Goal: Information Seeking & Learning: Learn about a topic

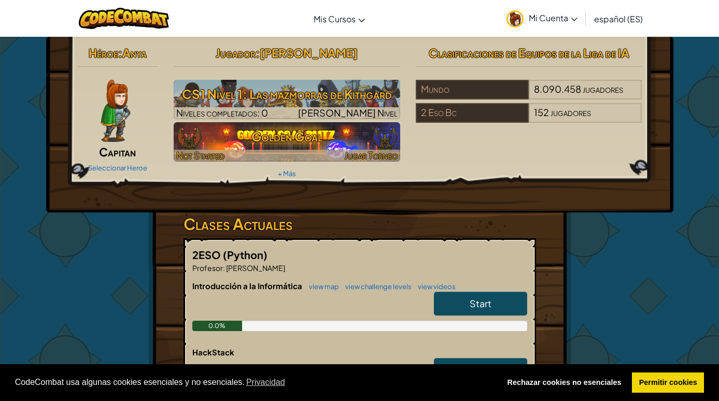
click at [356, 122] on img at bounding box center [287, 141] width 226 height 39
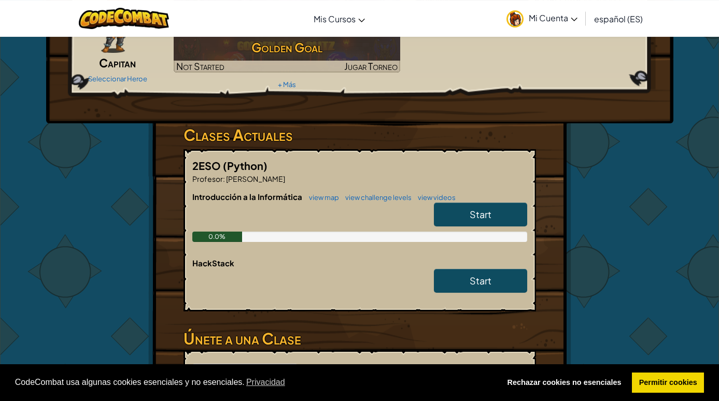
scroll to position [59, 0]
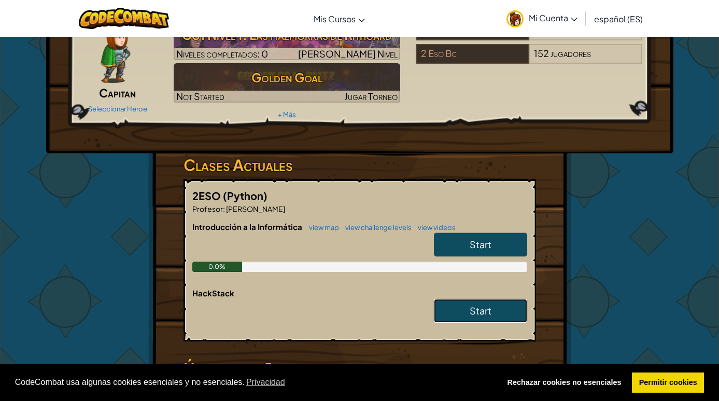
click at [464, 317] on link "Start" at bounding box center [480, 311] width 93 height 24
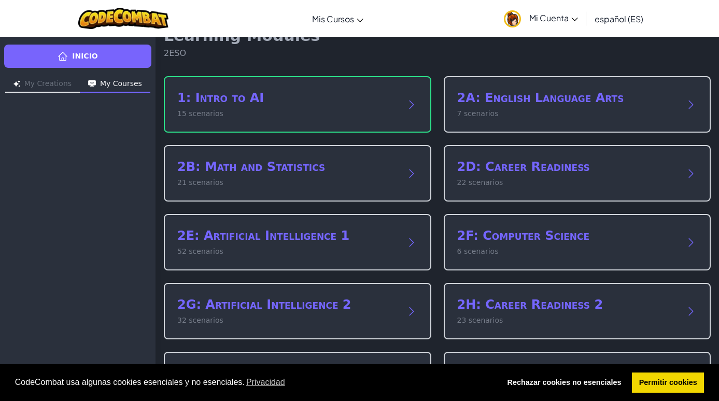
scroll to position [50, 0]
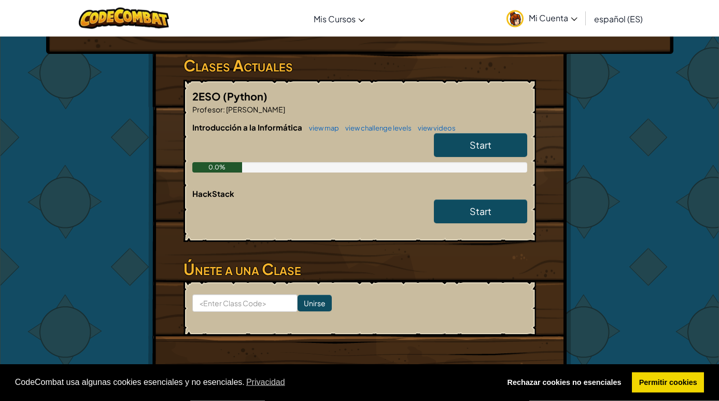
scroll to position [177, 0]
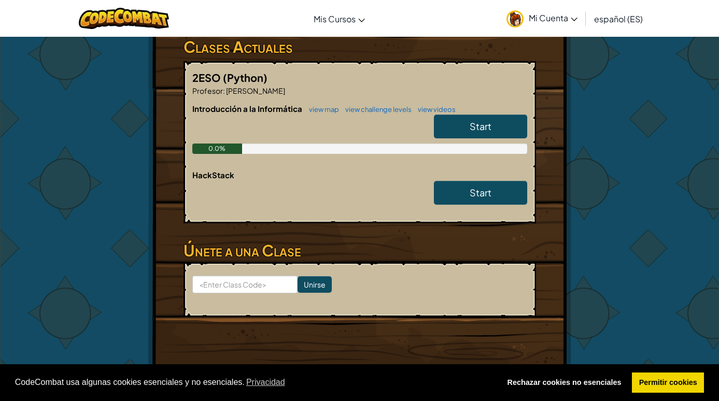
click at [459, 126] on link "Start" at bounding box center [480, 127] width 93 height 24
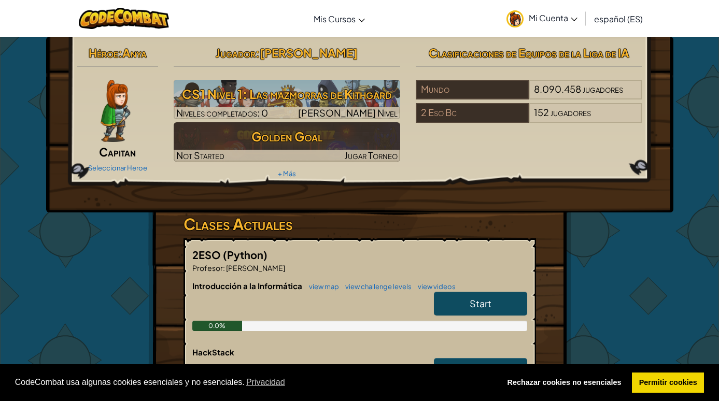
select select "es-ES"
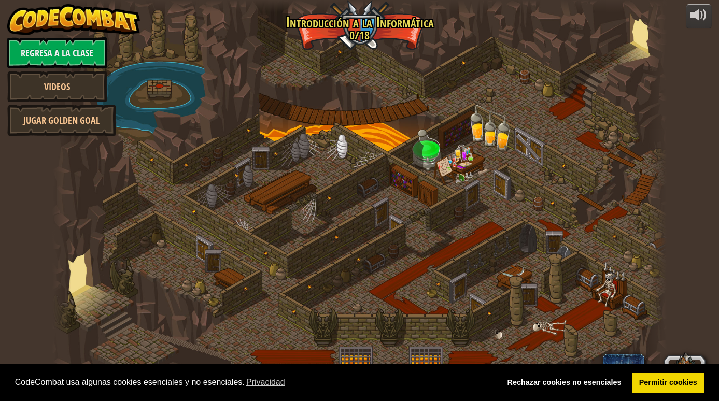
select select "es-ES"
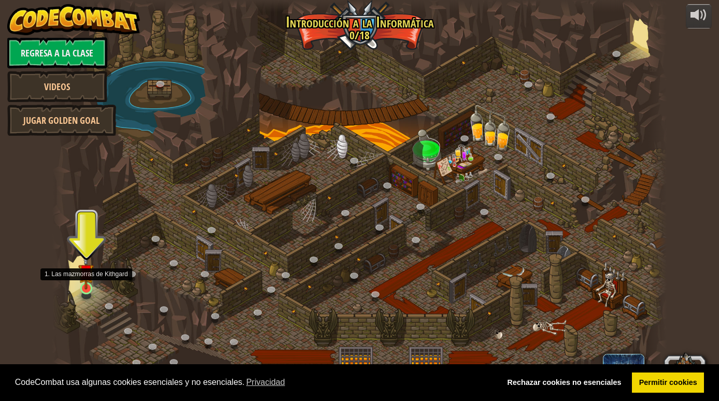
click at [90, 287] on img at bounding box center [86, 272] width 16 height 36
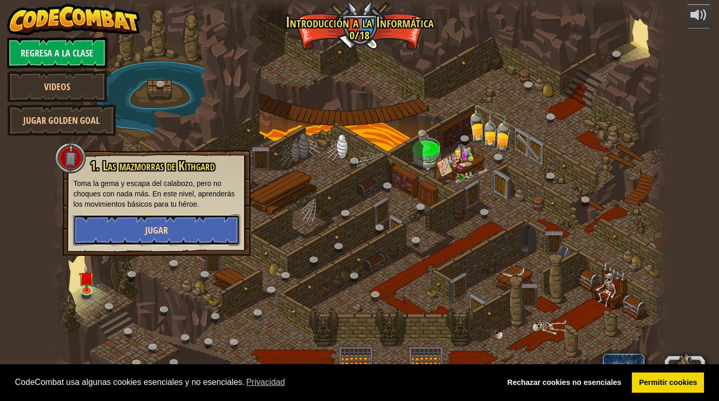
click at [131, 233] on button "Jugar" at bounding box center [156, 230] width 167 height 31
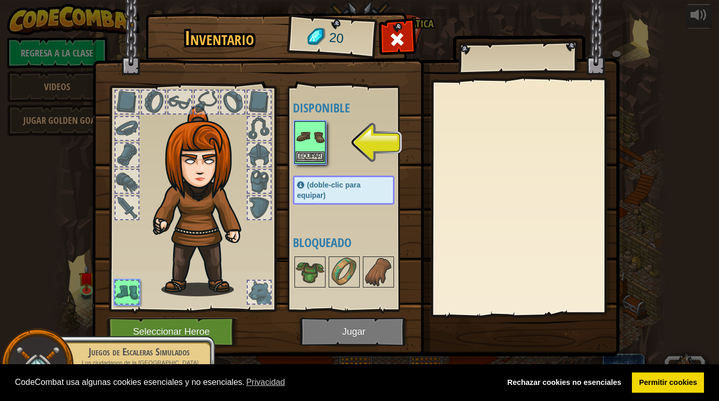
click at [308, 137] on img at bounding box center [309, 136] width 29 height 29
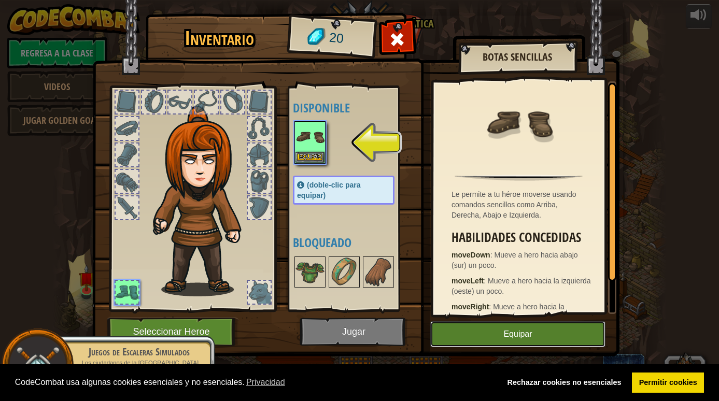
click at [494, 331] on button "Equipar" at bounding box center [517, 334] width 175 height 26
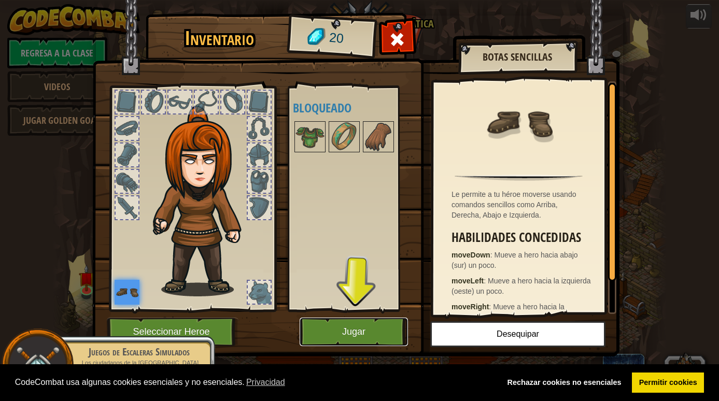
click at [372, 326] on button "Jugar" at bounding box center [354, 332] width 108 height 28
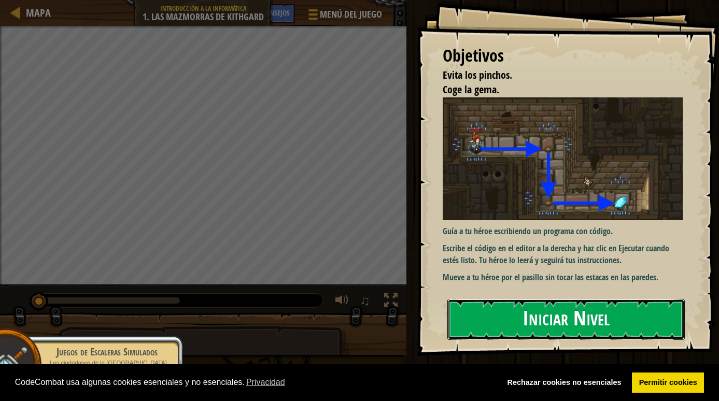
click at [546, 319] on button "Iniciar Nivel" at bounding box center [565, 319] width 237 height 41
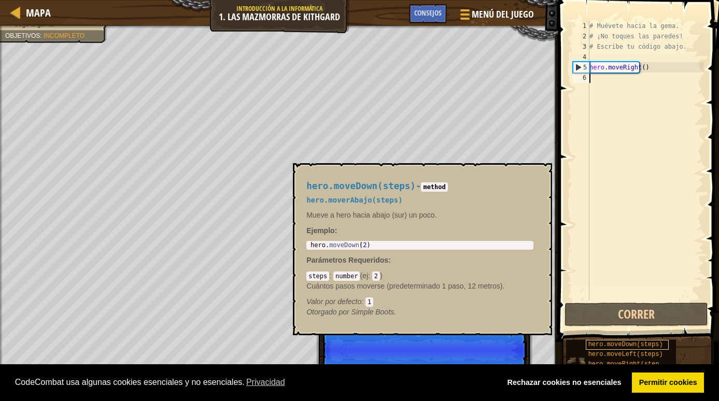
click at [586, 340] on div "hero.moveDown(steps)" at bounding box center [627, 345] width 83 height 10
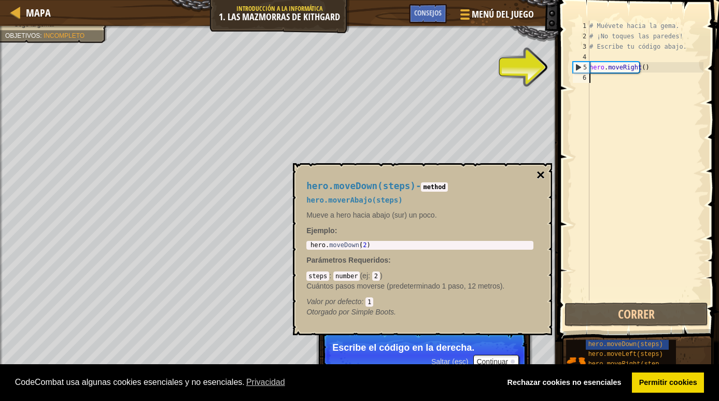
click at [538, 177] on button "×" at bounding box center [540, 175] width 8 height 15
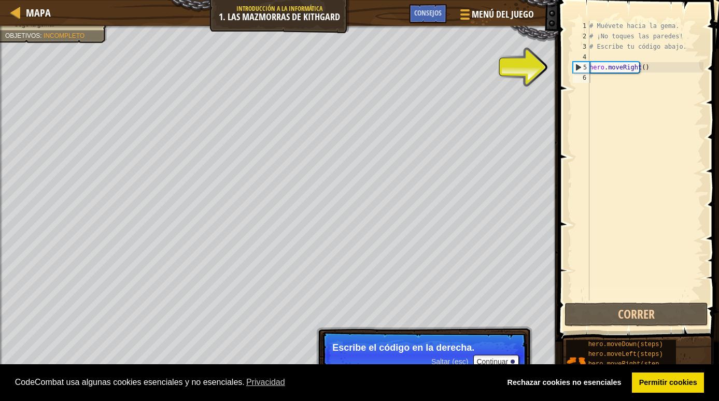
click at [594, 79] on div "# Muévete hacia la gema. # ¡No toques las paredes! # Escribe tu código abajo. h…" at bounding box center [645, 171] width 116 height 301
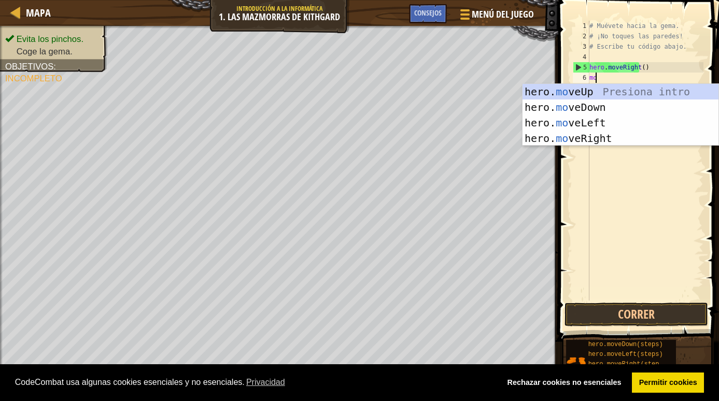
scroll to position [5, 1]
type textarea "move"
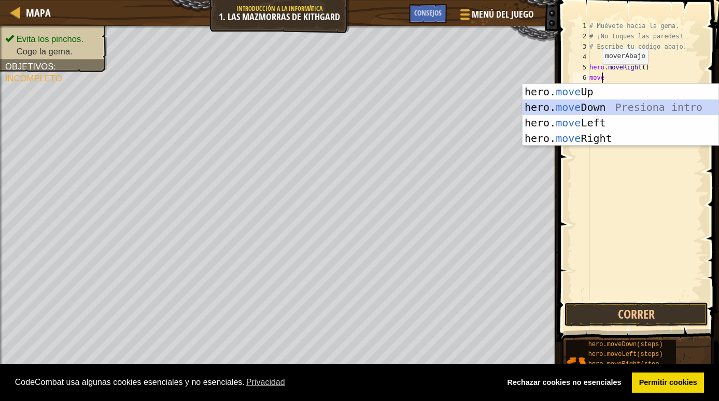
click at [541, 104] on div "hero. move Up Presiona intro hero. move Down Presiona intro hero. move Left Pre…" at bounding box center [620, 130] width 196 height 93
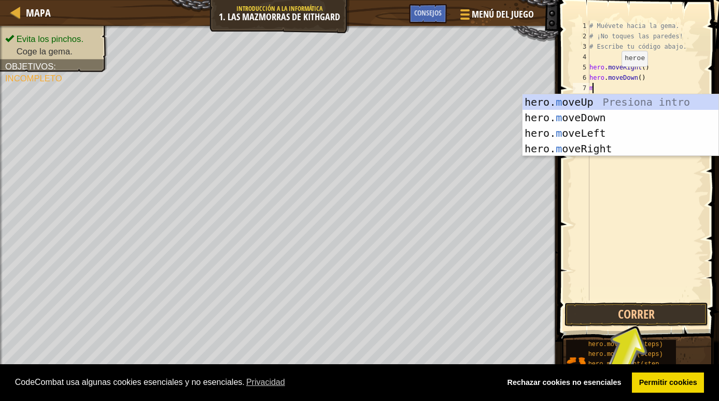
scroll to position [5, 0]
type textarea "mov"
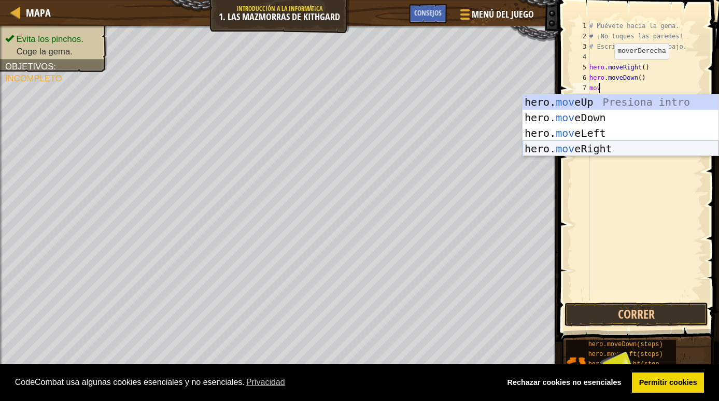
click at [571, 152] on div "hero. mov eUp Presiona intro hero. mov eDown Presiona intro hero. mov eLeft Pre…" at bounding box center [620, 140] width 196 height 93
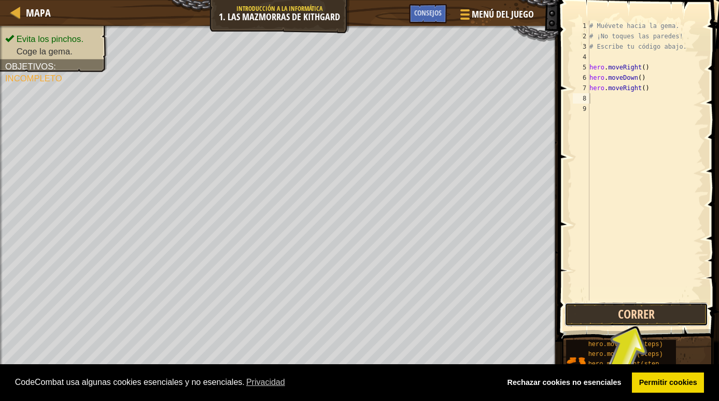
click at [622, 313] on button "Correr" at bounding box center [636, 315] width 144 height 24
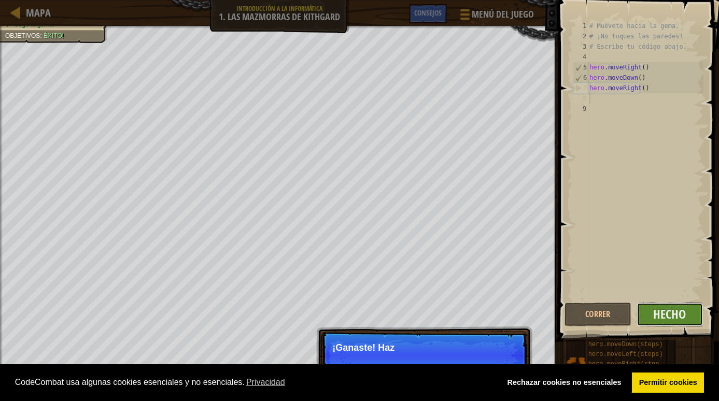
click at [646, 317] on button "Hecho" at bounding box center [669, 315] width 67 height 24
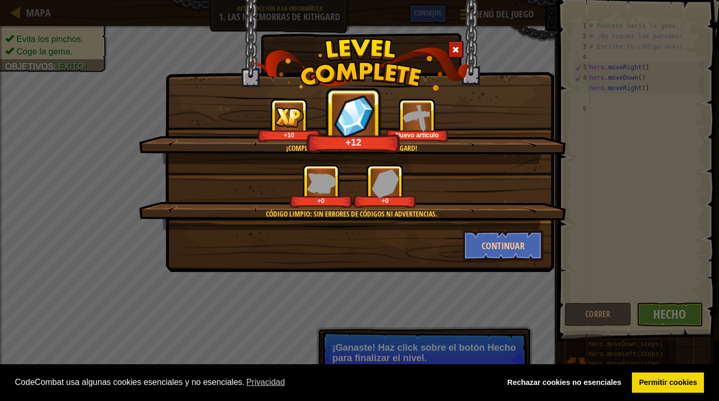
click at [457, 48] on span at bounding box center [455, 49] width 7 height 7
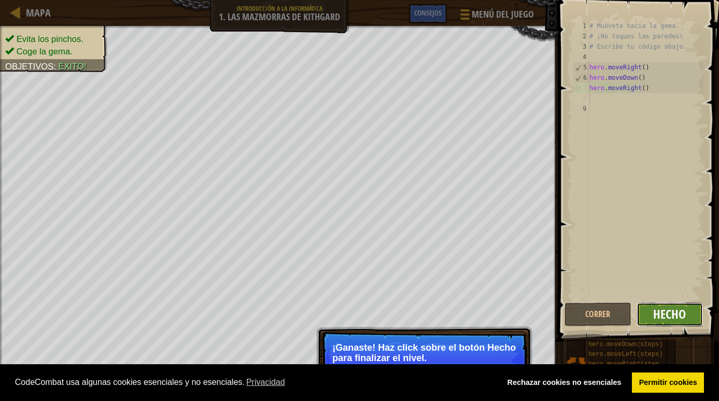
click at [655, 311] on span "Hecho" at bounding box center [669, 314] width 33 height 17
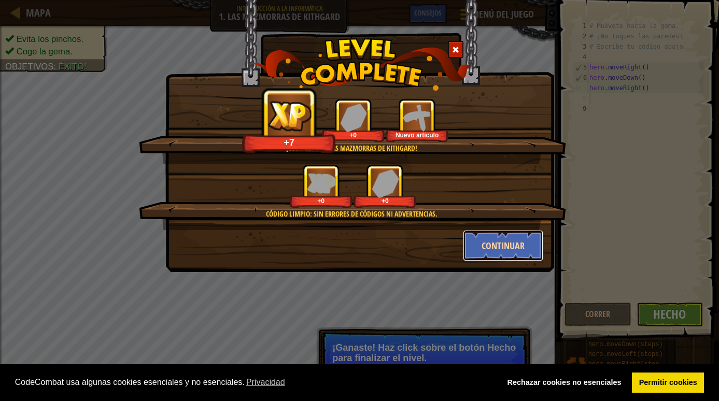
click at [508, 239] on button "Continuar" at bounding box center [503, 245] width 80 height 31
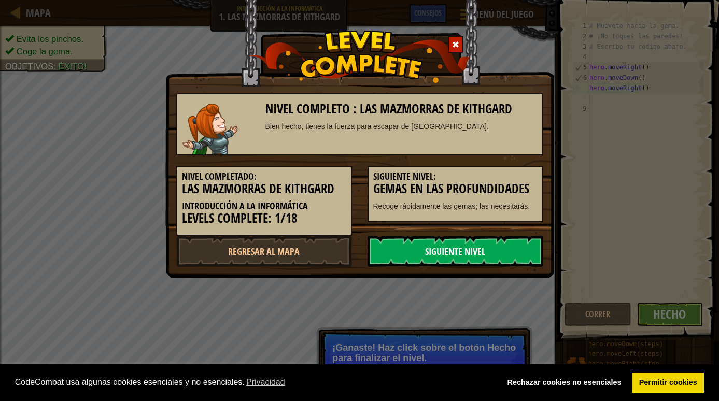
click at [496, 248] on link "Siguiente nivel" at bounding box center [455, 251] width 176 height 31
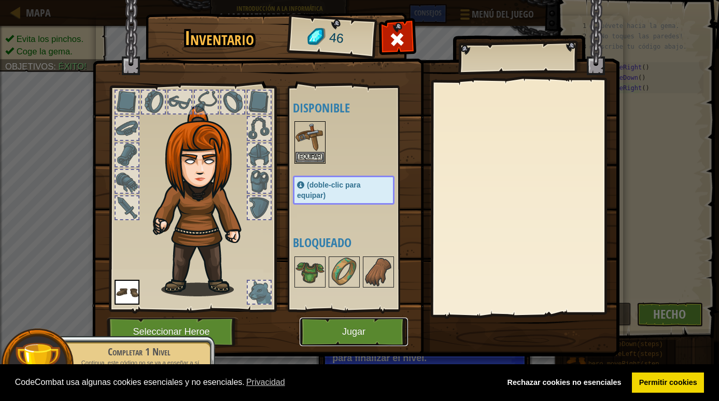
click at [356, 337] on button "Jugar" at bounding box center [354, 332] width 108 height 28
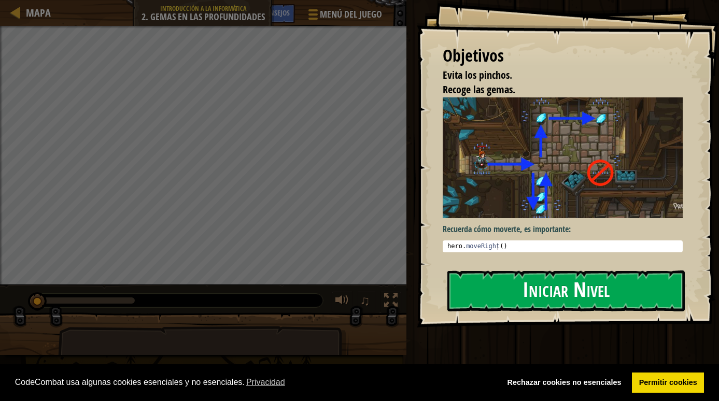
click at [492, 291] on button "Iniciar Nivel" at bounding box center [565, 290] width 237 height 41
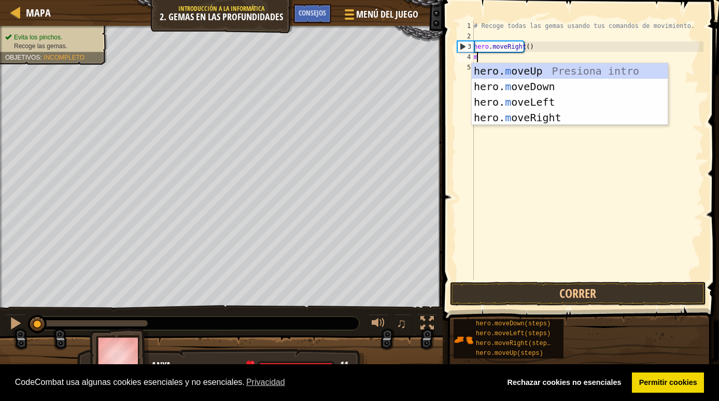
scroll to position [5, 0]
type textarea "mo"
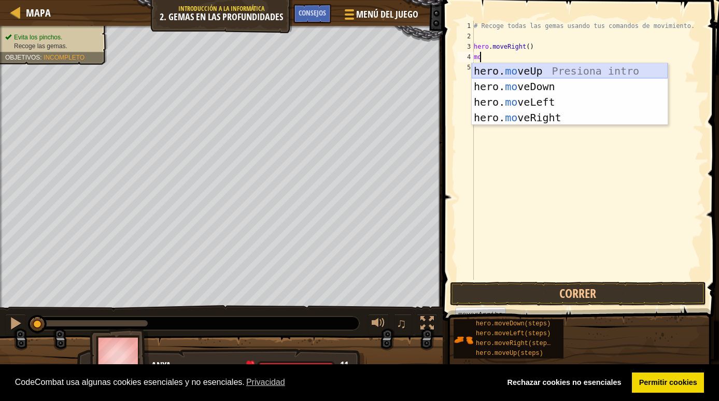
click at [534, 78] on div "hero. mo veUp Presiona intro hero. mo veDown Presiona intro hero. mo veLeft Pre…" at bounding box center [570, 109] width 196 height 93
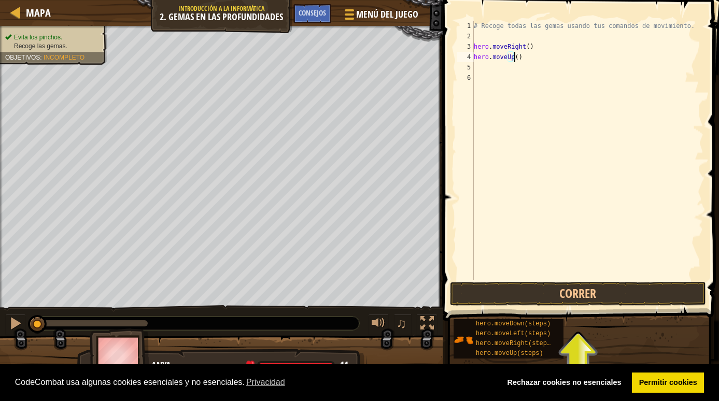
click at [522, 55] on div "# Recoge todas las gemas usando tus comandos de movimiento. hero . moveRight ( …" at bounding box center [588, 161] width 232 height 280
type textarea "hero.m"
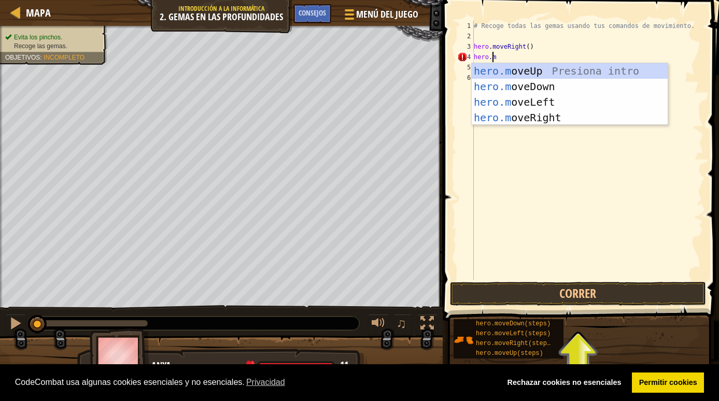
scroll to position [5, 1]
click at [518, 89] on div "hero.m oveUp Presiona intro hero.m oveDown Presiona intro hero.m oveLeft Presio…" at bounding box center [570, 109] width 196 height 93
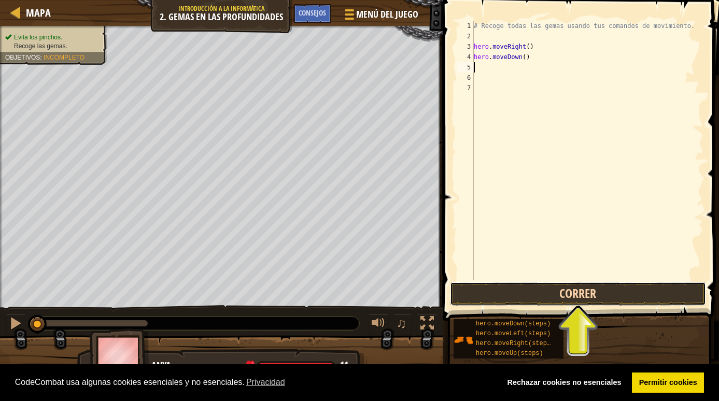
click at [523, 300] on button "Correr" at bounding box center [578, 294] width 256 height 24
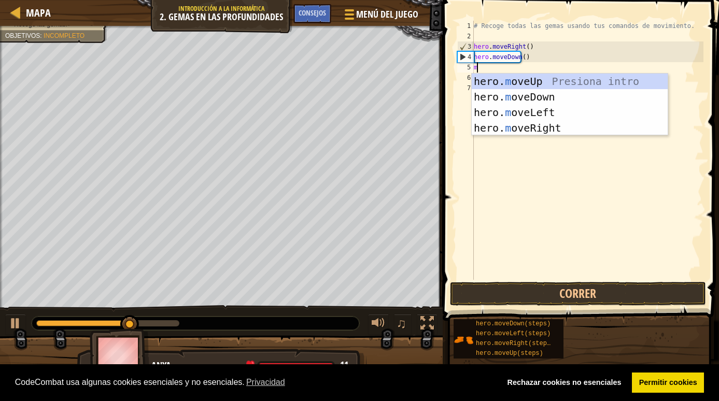
scroll to position [5, 0]
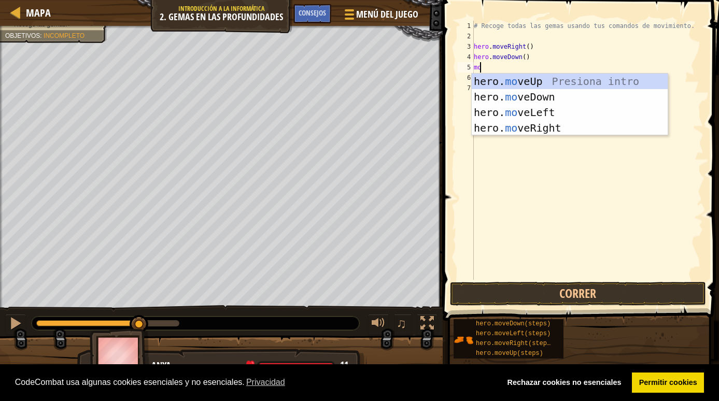
type textarea "mov"
click at [500, 76] on div "hero. mov eUp Presiona intro hero. mov eDown Presiona intro hero. mov eLeft Pre…" at bounding box center [570, 120] width 196 height 93
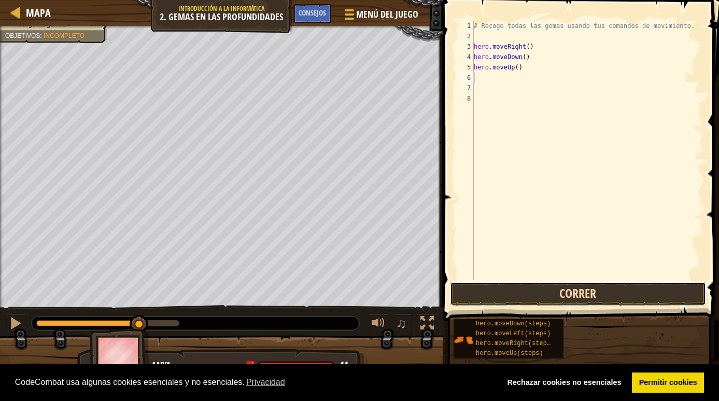
click at [496, 292] on button "Correr" at bounding box center [578, 294] width 256 height 24
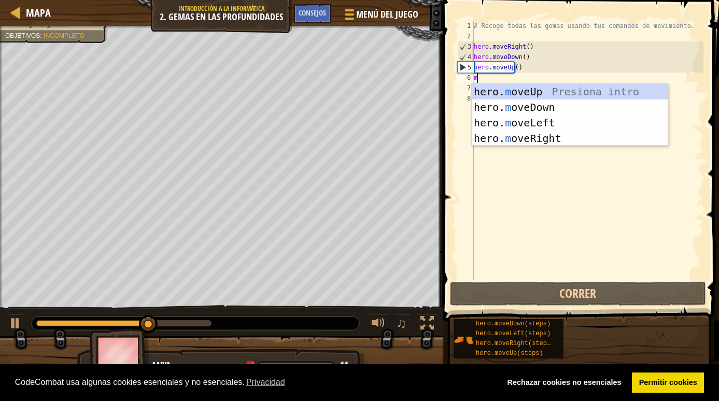
scroll to position [5, 0]
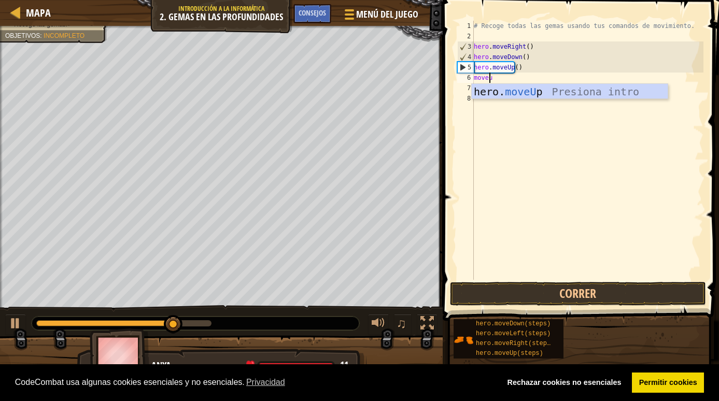
type textarea "moveup"
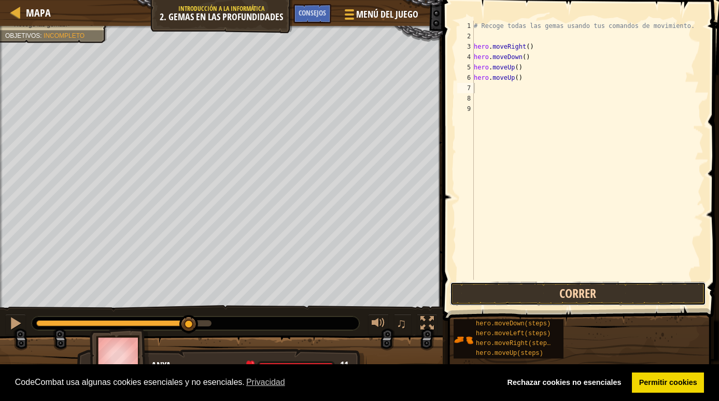
click at [517, 300] on button "Correr" at bounding box center [578, 294] width 256 height 24
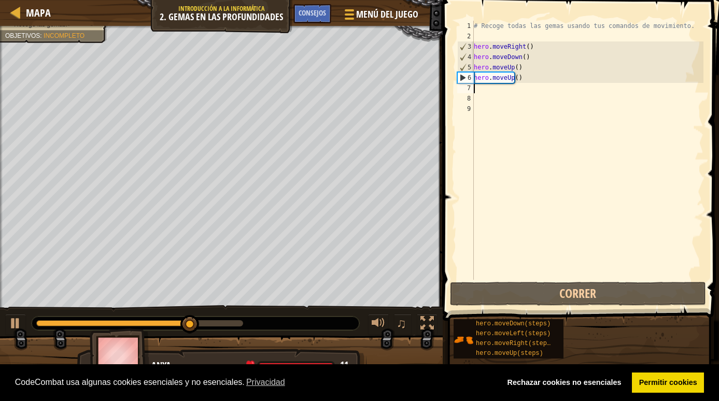
scroll to position [5, 0]
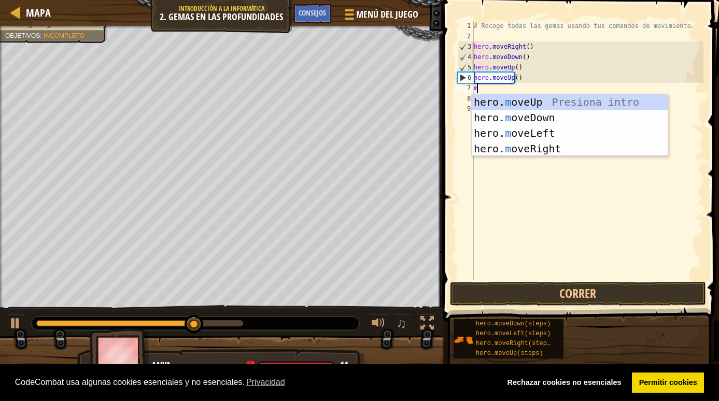
type textarea "mo"
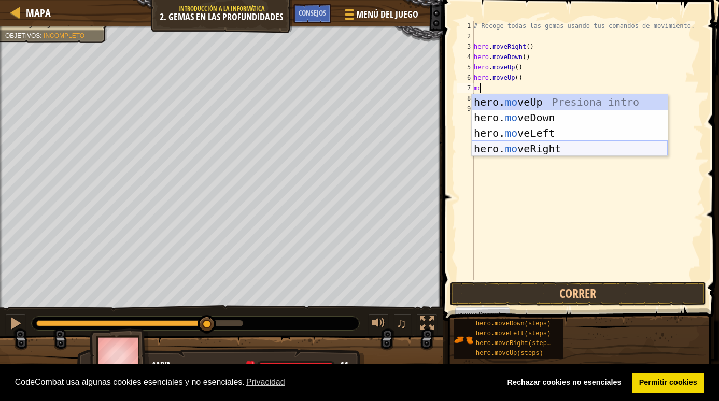
click at [520, 143] on div "hero. mo veUp Presiona intro hero. mo veDown Presiona intro hero. mo veLeft Pre…" at bounding box center [570, 140] width 196 height 93
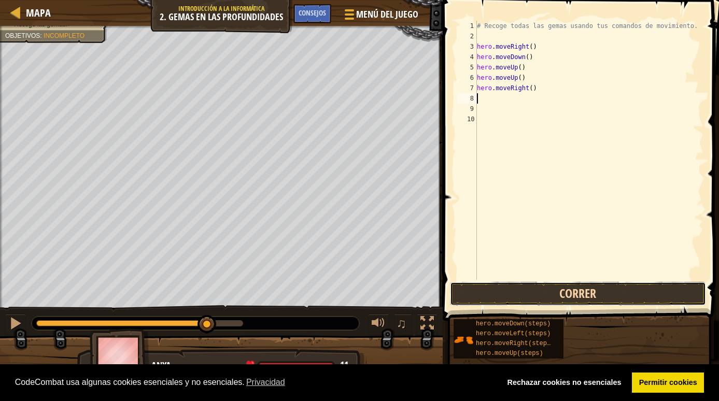
click at [507, 295] on button "Correr" at bounding box center [578, 294] width 256 height 24
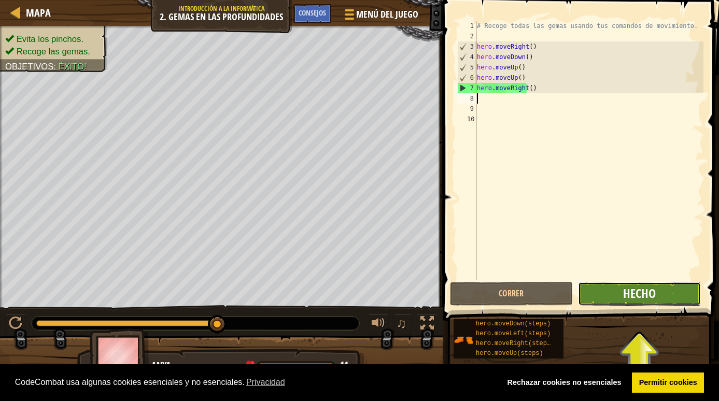
click at [624, 292] on span "Hecho" at bounding box center [639, 293] width 33 height 17
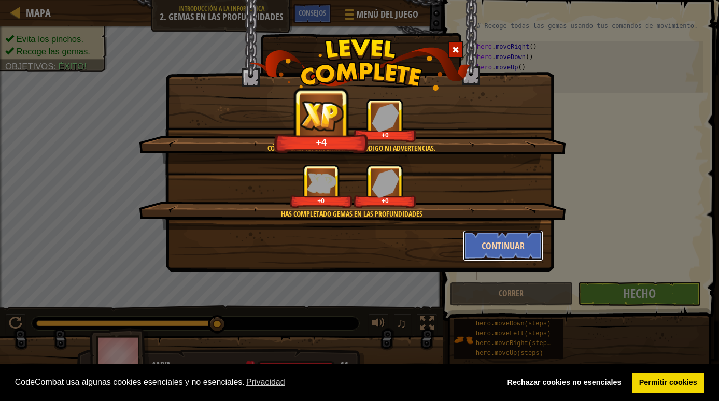
click at [477, 247] on button "Continuar" at bounding box center [503, 245] width 80 height 31
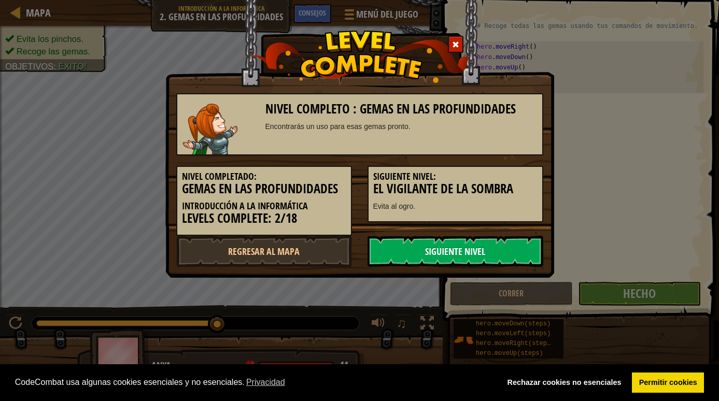
click at [493, 252] on link "Siguiente nivel" at bounding box center [455, 251] width 176 height 31
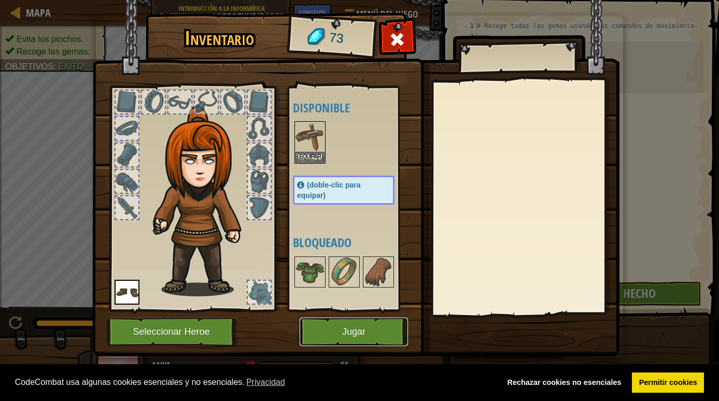
click at [329, 330] on button "Jugar" at bounding box center [354, 332] width 108 height 28
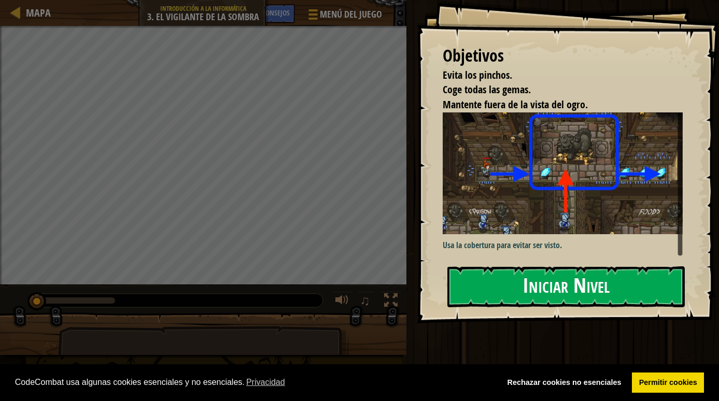
click at [497, 279] on button "Iniciar Nivel" at bounding box center [565, 286] width 237 height 41
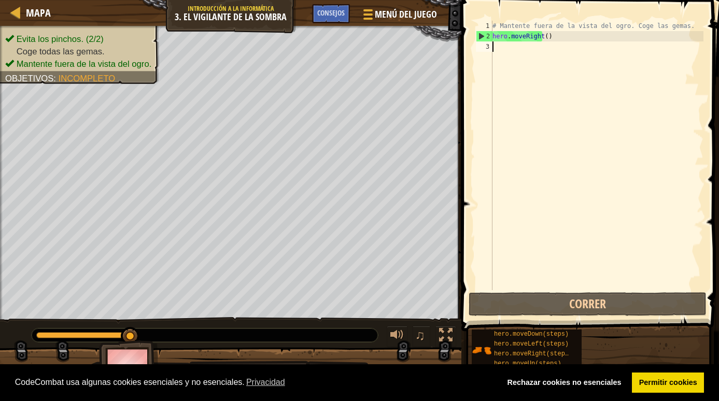
scroll to position [5, 0]
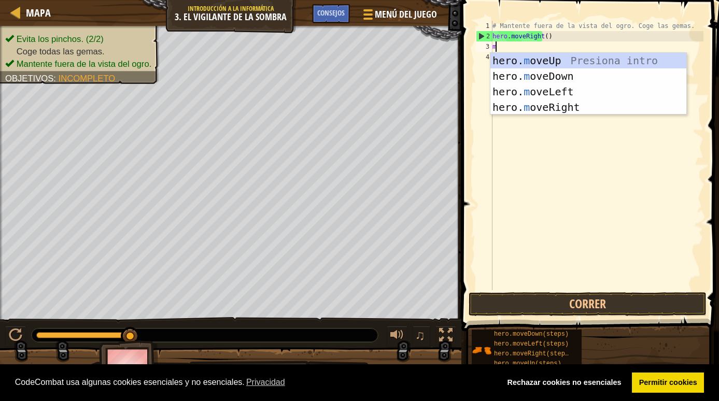
type textarea "mo"
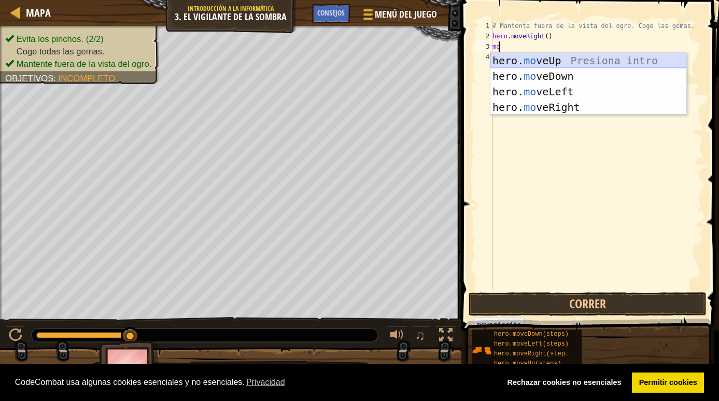
click at [501, 63] on div "hero. mo veUp Presiona intro hero. mo veDown Presiona intro hero. mo veLeft Pre…" at bounding box center [588, 99] width 196 height 93
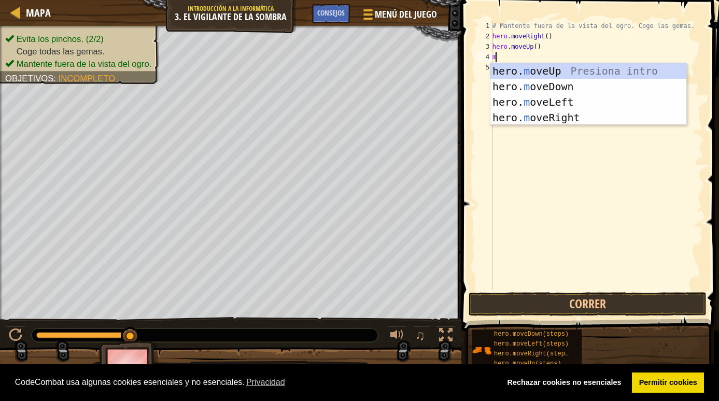
type textarea "mo"
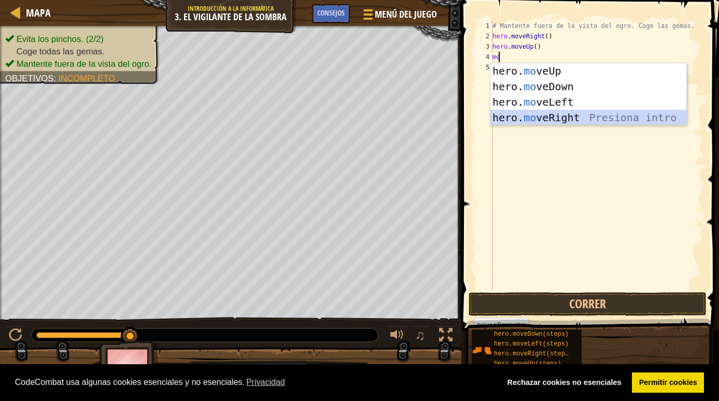
click at [512, 113] on div "hero. mo veUp Presiona intro hero. mo veDown Presiona intro hero. mo veLeft Pre…" at bounding box center [588, 109] width 196 height 93
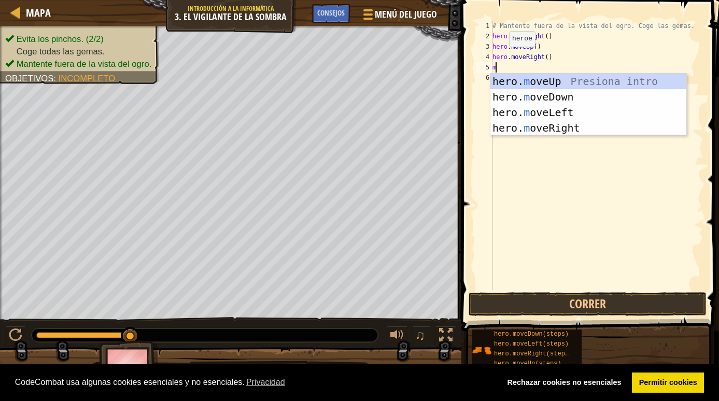
type textarea "mo"
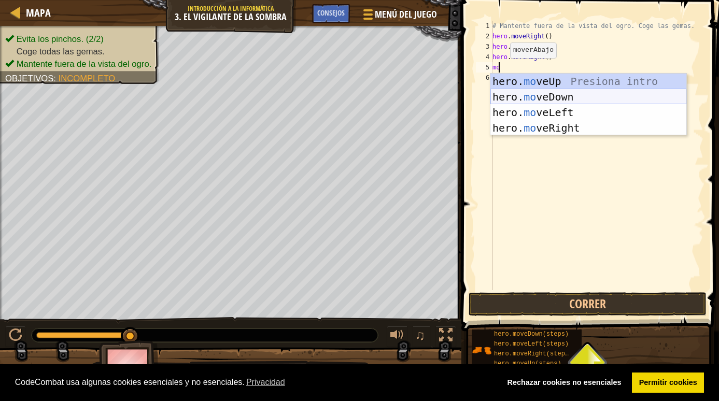
click at [506, 96] on div "hero. mo veUp Presiona intro hero. mo veDown Presiona intro hero. mo veLeft Pre…" at bounding box center [588, 120] width 196 height 93
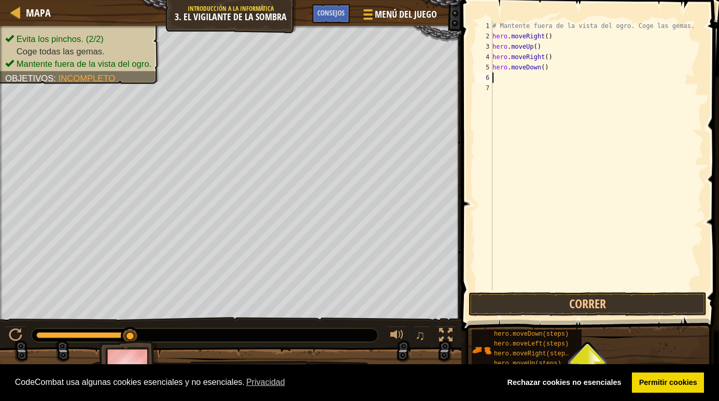
type textarea "m"
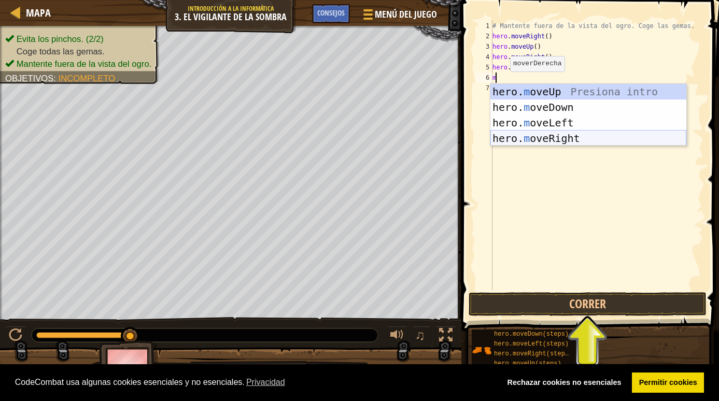
click at [508, 139] on div "hero. m oveUp Presiona intro hero. m oveDown Presiona intro hero. m oveLeft Pre…" at bounding box center [588, 130] width 196 height 93
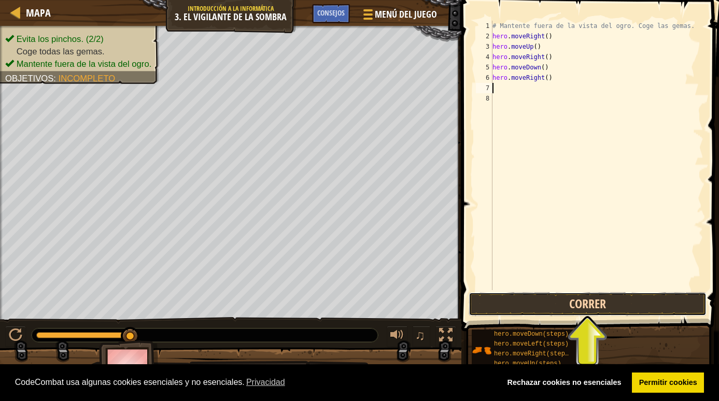
click at [531, 312] on button "Correr" at bounding box center [587, 304] width 238 height 24
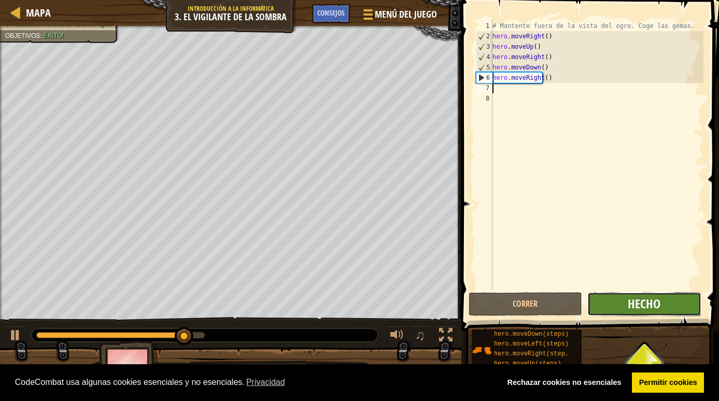
click at [633, 310] on span "Hecho" at bounding box center [644, 303] width 33 height 17
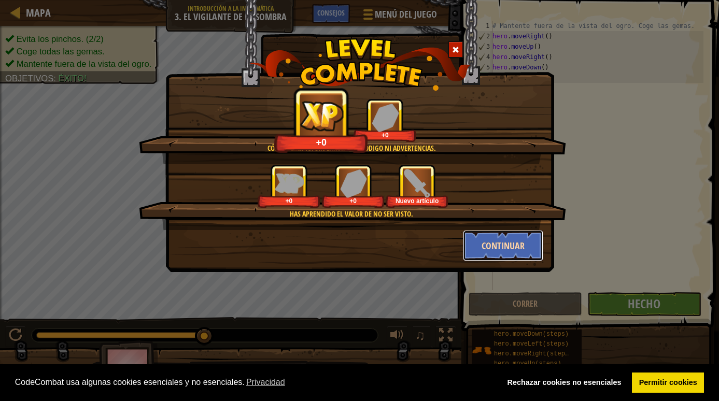
click at [509, 249] on button "Continuar" at bounding box center [503, 245] width 80 height 31
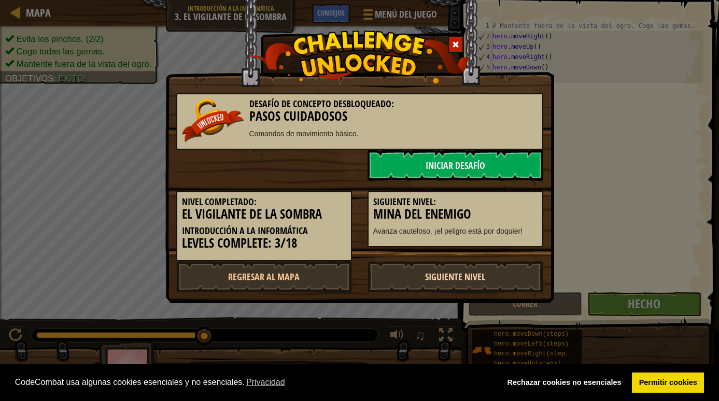
click at [483, 291] on link "Siguiente nivel" at bounding box center [455, 276] width 176 height 31
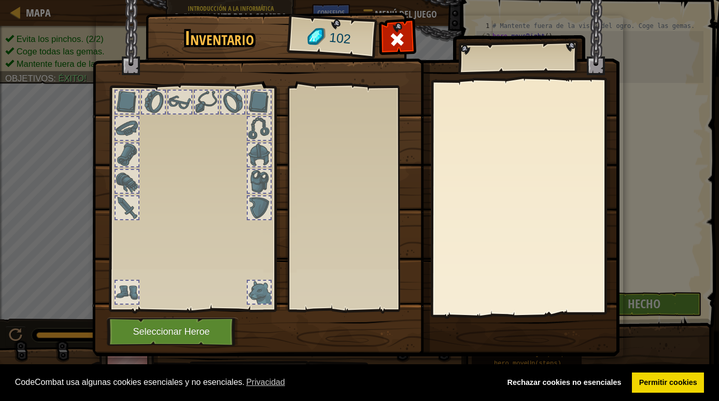
click at [482, 1] on body "Cookie Policy CodeCombat [GEOGRAPHIC_DATA] algunas cookies esenciales y no esen…" at bounding box center [359, 0] width 719 height 1
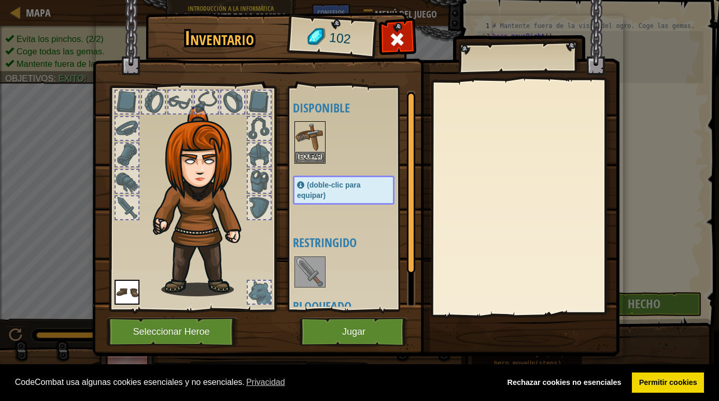
drag, startPoint x: 376, startPoint y: 318, endPoint x: 366, endPoint y: 326, distance: 12.5
click at [372, 320] on div "Inventario 102 Disponible Equipar Equipar (doble-clic para equipar) Restringido…" at bounding box center [359, 187] width 527 height 342
click at [365, 329] on button "Jugar" at bounding box center [354, 332] width 108 height 28
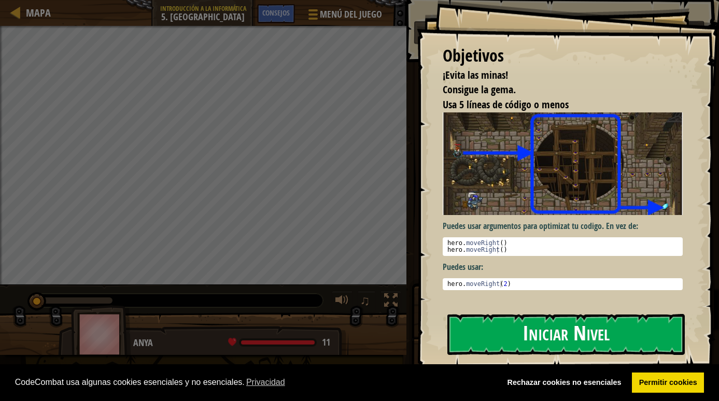
click at [479, 338] on button "Iniciar Nivel" at bounding box center [565, 334] width 237 height 41
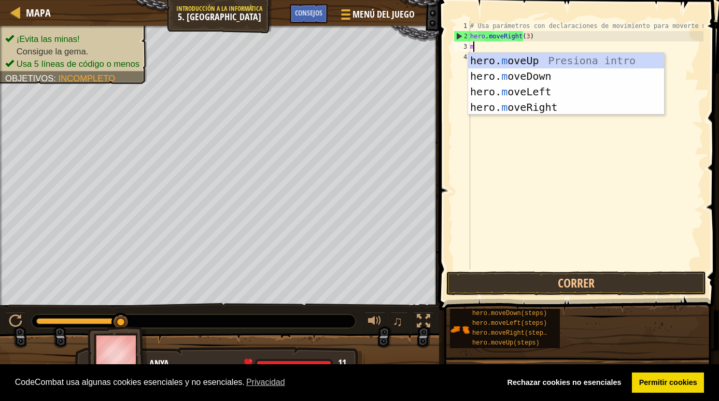
scroll to position [5, 0]
type textarea "mo"
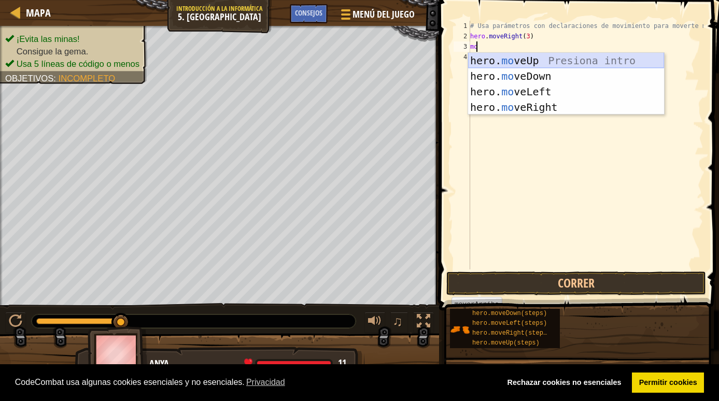
click at [476, 62] on div "hero. mo veUp Presiona intro hero. mo veDown Presiona intro hero. mo veLeft Pre…" at bounding box center [566, 99] width 196 height 93
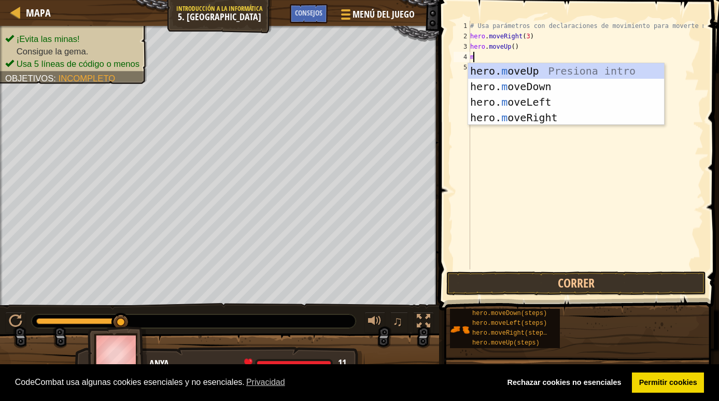
type textarea "mo"
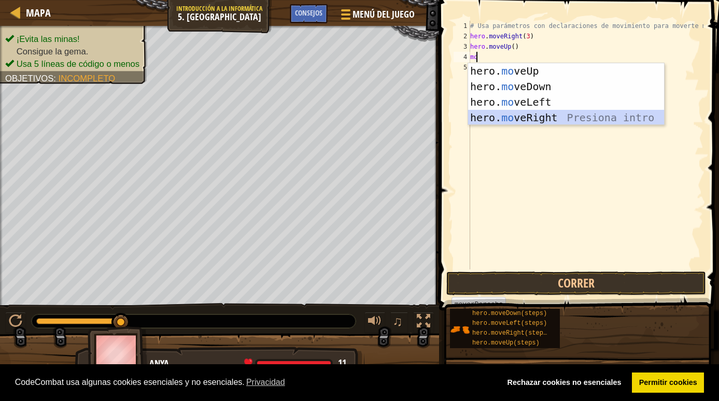
click at [474, 115] on div "hero. mo veUp Presiona intro hero. mo veDown Presiona intro hero. mo veLeft Pre…" at bounding box center [566, 109] width 196 height 93
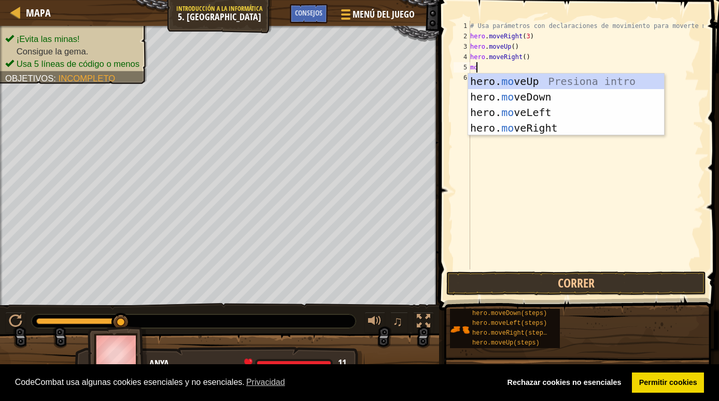
scroll to position [5, 1]
type textarea "move"
click at [483, 98] on div "hero. move Up Presiona intro hero. move Down Presiona intro hero. move Left Pre…" at bounding box center [566, 120] width 196 height 93
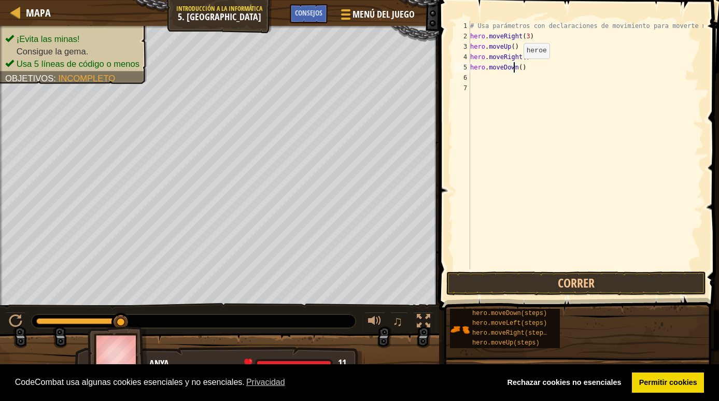
click at [514, 69] on div "# Usa parámetros con declaraciones de movimiento para moverte más lejos. hero .…" at bounding box center [585, 155] width 235 height 269
type textarea "hero.moveDown(3)"
click at [474, 77] on div "# Usa parámetros con declaraciones de movimiento para moverte más lejos. hero .…" at bounding box center [585, 155] width 235 height 269
type textarea "m"
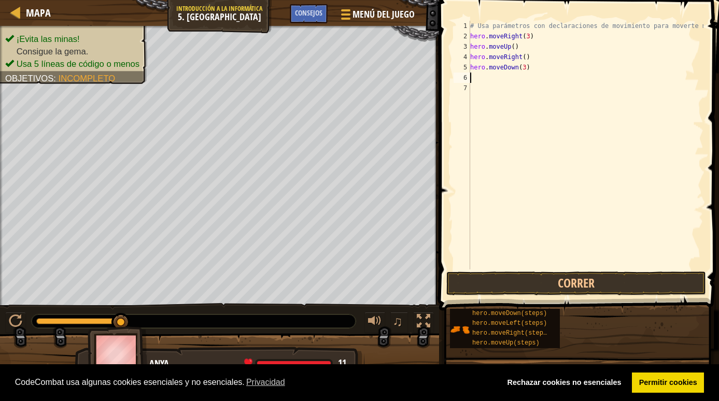
scroll to position [5, 0]
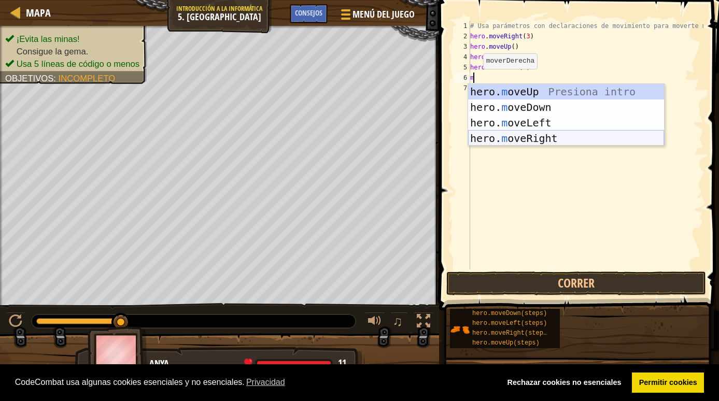
click at [482, 135] on div "hero. m oveUp Presiona intro hero. m oveDown Presiona intro hero. m oveLeft Pre…" at bounding box center [566, 130] width 196 height 93
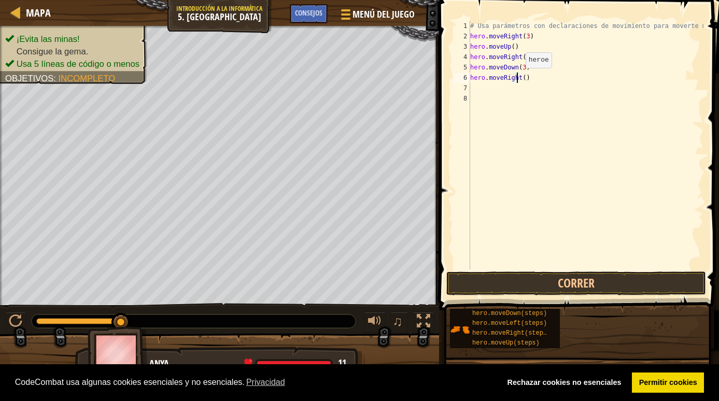
click at [516, 78] on div "# Usa parámetros con declaraciones de movimiento para moverte más lejos. hero .…" at bounding box center [585, 155] width 235 height 269
type textarea "hero.moveRight(3)"
click at [487, 282] on button "Correr" at bounding box center [576, 284] width 260 height 24
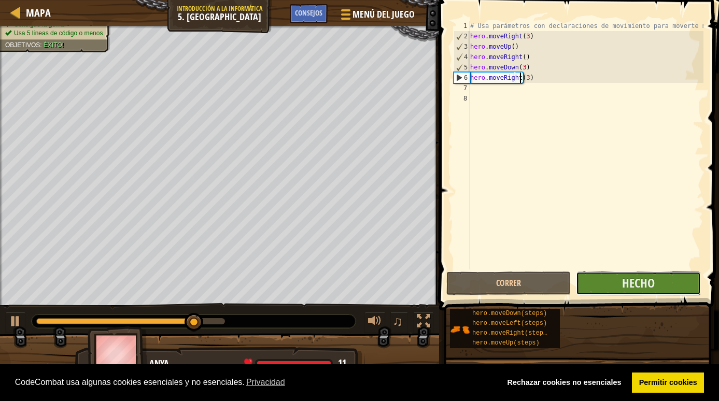
click at [609, 283] on button "Hecho" at bounding box center [638, 284] width 124 height 24
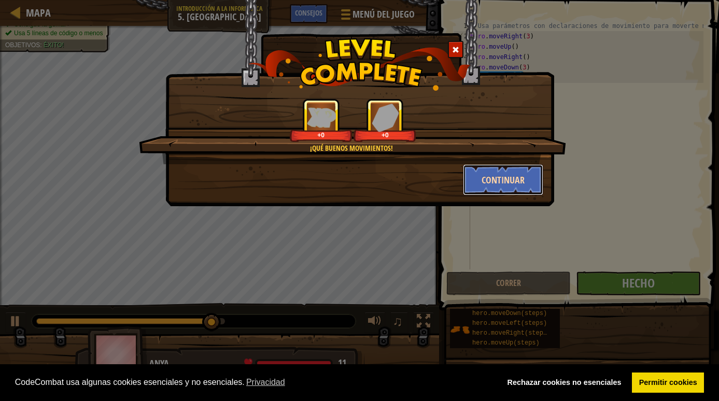
click at [502, 166] on button "Continuar" at bounding box center [503, 179] width 80 height 31
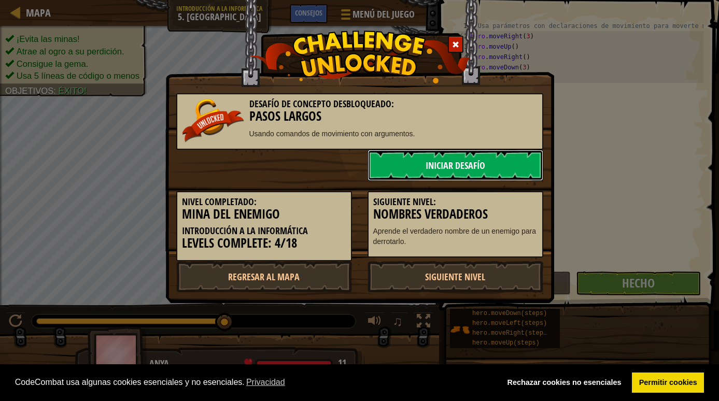
click at [439, 175] on link "Iniciar Desafío" at bounding box center [455, 165] width 176 height 31
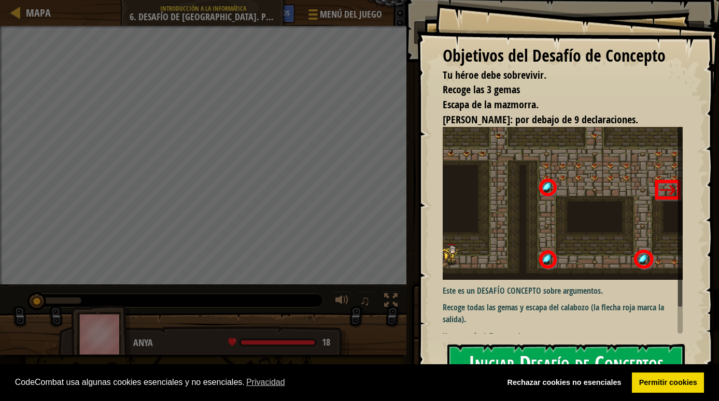
click at [498, 348] on button "Iniciar Desafío de Conceptos" at bounding box center [565, 364] width 237 height 41
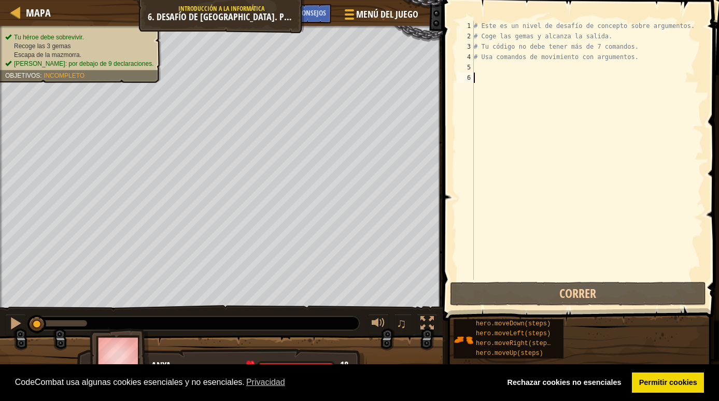
click at [478, 72] on div "# Este es un nivel de desafío de concepto sobre argumentos. # Coge las gemas y …" at bounding box center [588, 161] width 232 height 280
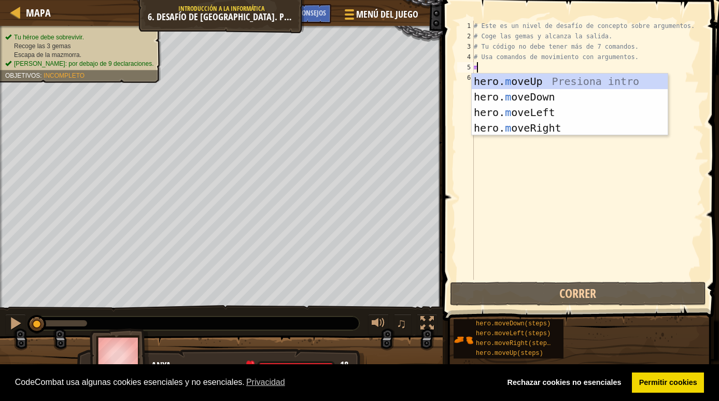
scroll to position [5, 0]
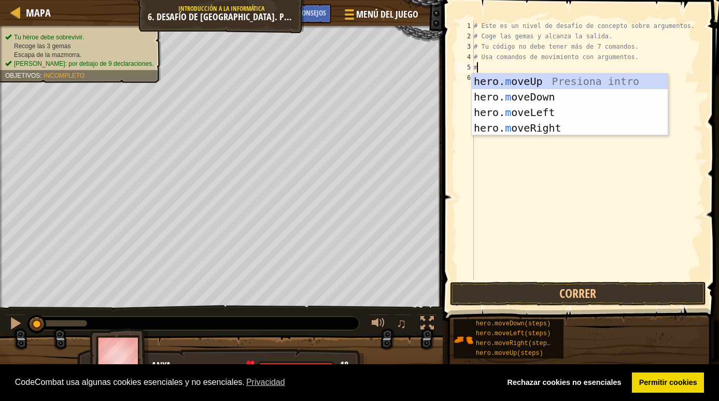
type textarea "mo"
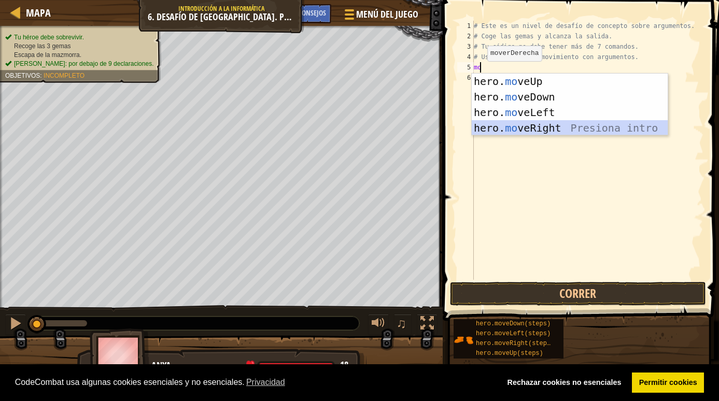
click at [489, 124] on div "hero. mo veUp Presiona intro hero. mo veDown Presiona intro hero. mo veLeft Pre…" at bounding box center [570, 120] width 196 height 93
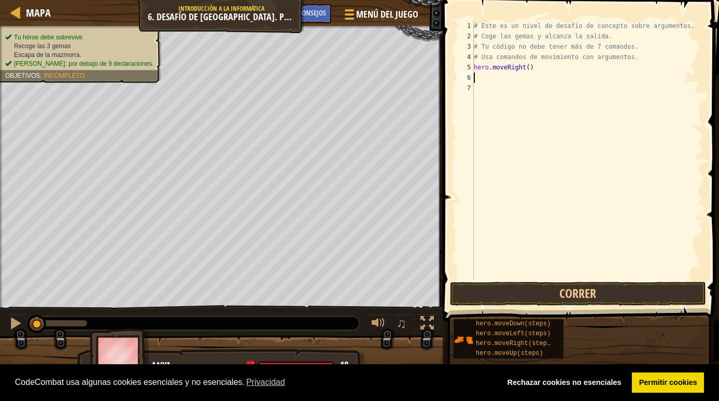
type textarea "m"
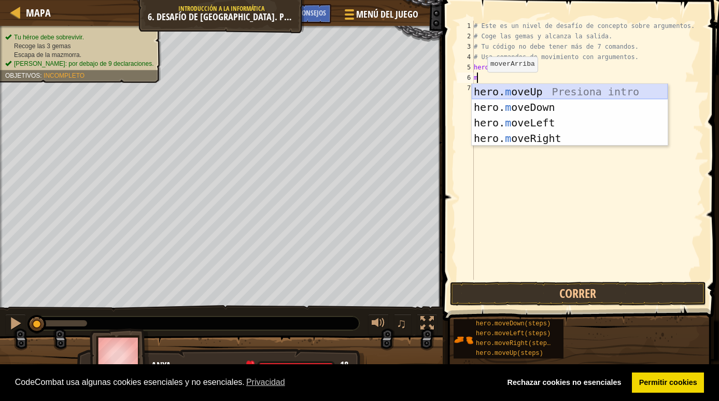
click at [483, 88] on div "hero. m oveUp Presiona intro hero. m oveDown Presiona intro hero. m oveLeft Pre…" at bounding box center [570, 130] width 196 height 93
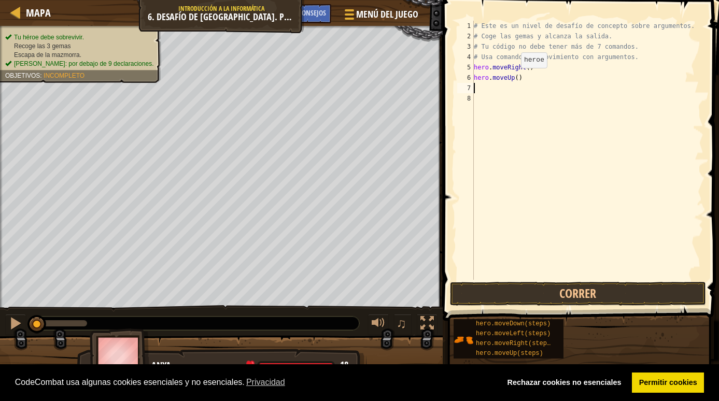
click at [511, 78] on div "# Este es un nivel de desafío de concepto sobre argumentos. # Coge las gemas y …" at bounding box center [588, 161] width 232 height 280
type textarea "hero.moveUp(3)"
click at [489, 90] on div "# Este es un nivel de desafío de concepto sobre argumentos. # Coge las gemas y …" at bounding box center [588, 161] width 232 height 280
click at [516, 290] on button "Correr" at bounding box center [578, 294] width 256 height 24
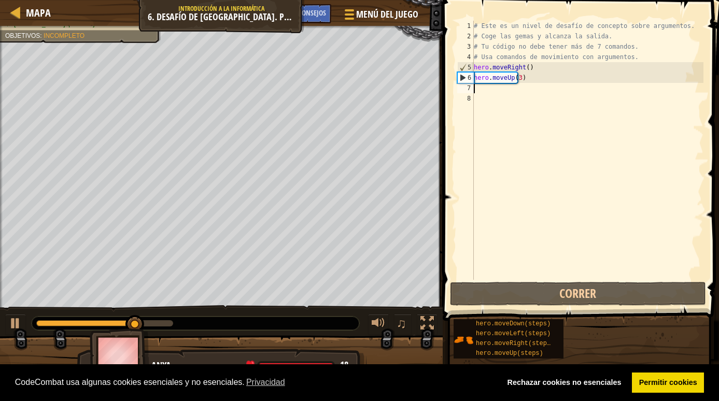
type textarea "m"
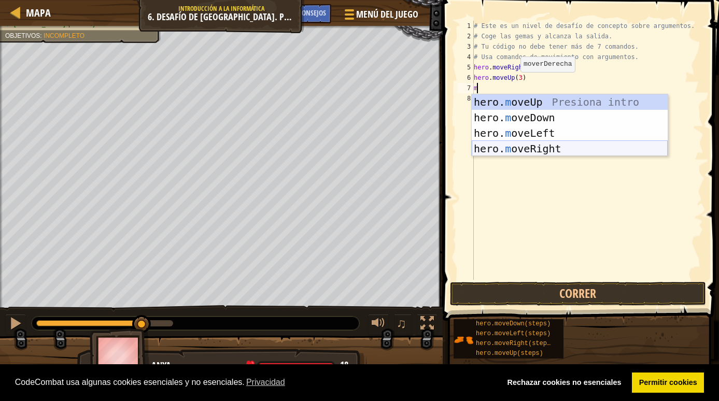
click at [491, 146] on div "hero. m oveUp Presiona intro hero. m oveDown Presiona intro hero. m oveLeft Pre…" at bounding box center [570, 140] width 196 height 93
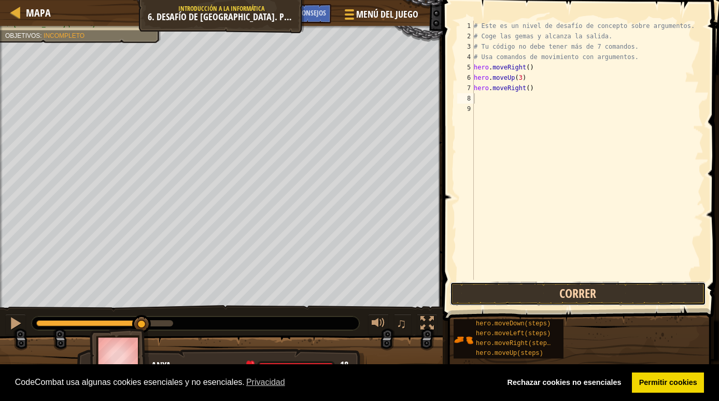
click at [520, 304] on button "Correr" at bounding box center [578, 294] width 256 height 24
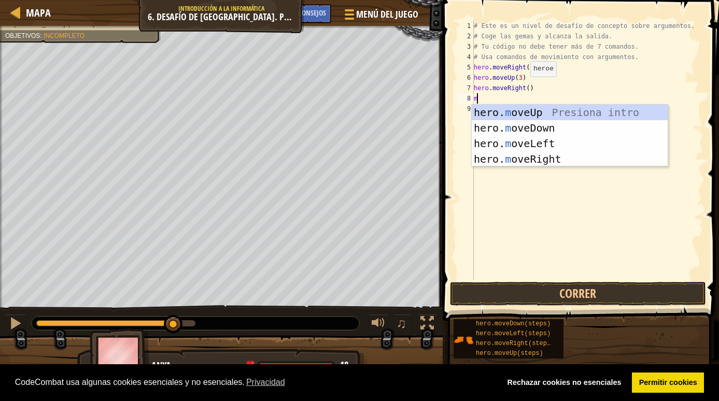
click at [521, 87] on div "# Este es un nivel de desafío de concepto sobre argumentos. # Coge las gemas y …" at bounding box center [588, 161] width 232 height 280
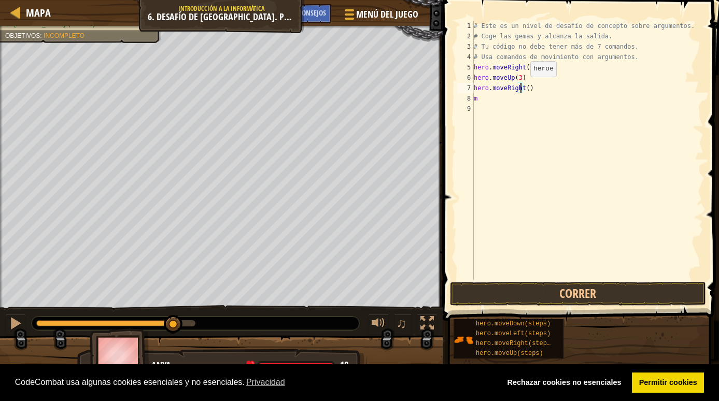
scroll to position [5, 4]
click at [481, 102] on div "# Este es un nivel de desafío de concepto sobre argumentos. # Coge las gemas y …" at bounding box center [588, 161] width 232 height 280
type textarea "mo"
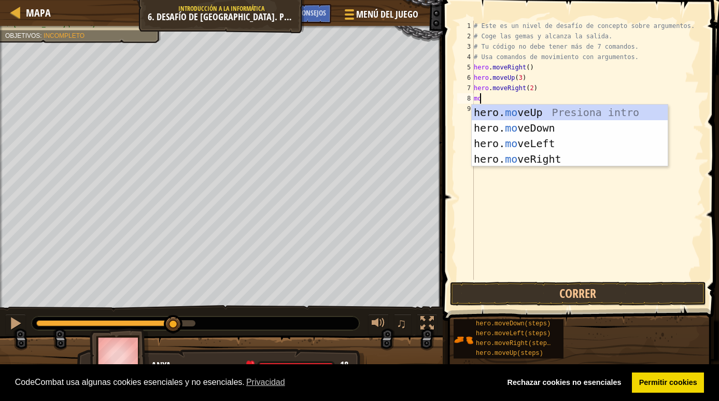
scroll to position [5, 0]
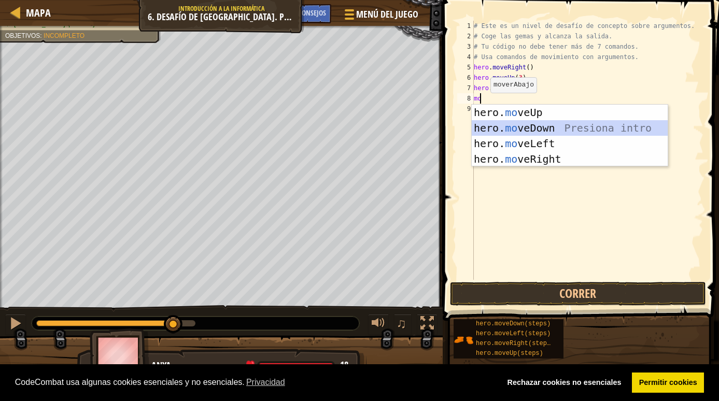
click at [490, 131] on div "hero. mo veUp Presiona intro hero. mo veDown Presiona intro hero. mo veLeft Pre…" at bounding box center [570, 151] width 196 height 93
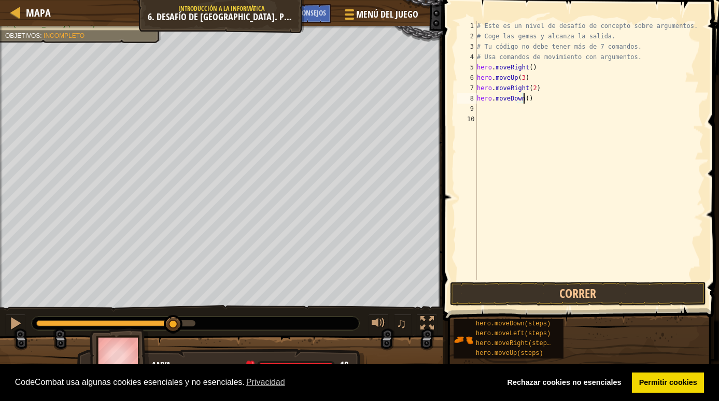
click at [522, 101] on div "# Este es un nivel de desafío de concepto sobre argumentos. # Coge las gemas y …" at bounding box center [589, 161] width 229 height 280
click at [517, 102] on div "# Este es un nivel de desafío de concepto sobre argumentos. # Coge las gemas y …" at bounding box center [589, 161] width 229 height 280
click at [521, 101] on div "# Este es un nivel de desafío de concepto sobre argumentos. # Coge las gemas y …" at bounding box center [589, 161] width 229 height 280
type textarea "hero.moveDown(3)"
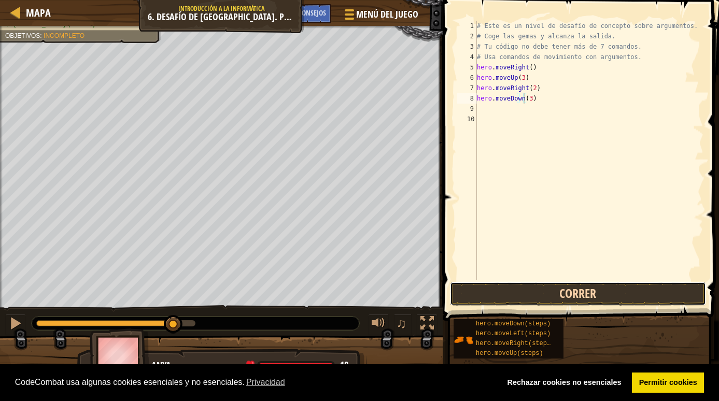
click at [530, 292] on button "Correr" at bounding box center [578, 294] width 256 height 24
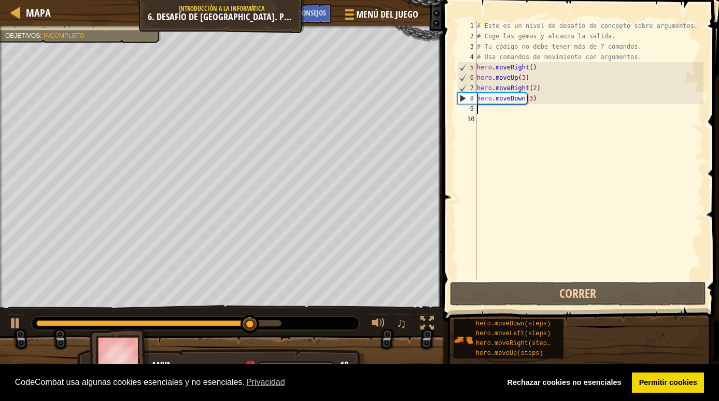
click at [484, 112] on div "# Este es un nivel de desafío de concepto sobre argumentos. # Coge las gemas y …" at bounding box center [589, 161] width 229 height 280
type textarea "m"
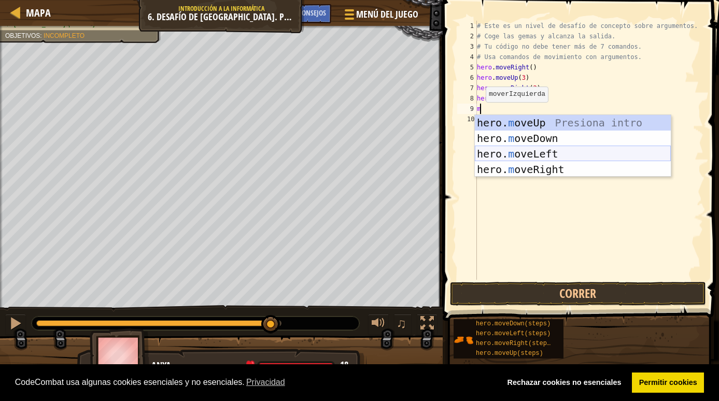
click at [479, 152] on div "hero. m oveUp Presiona intro hero. m oveDown Presiona intro hero. m oveLeft Pre…" at bounding box center [573, 161] width 196 height 93
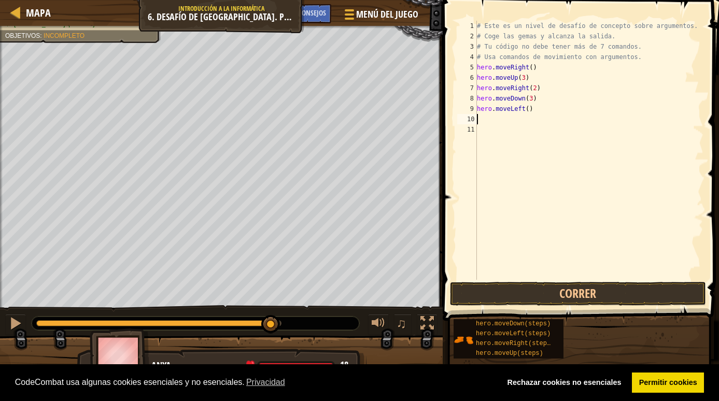
type textarea "m"
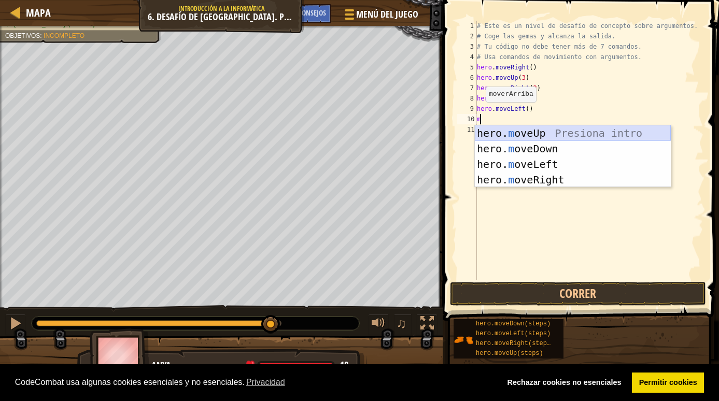
click at [487, 133] on div "hero. m oveUp Presiona intro hero. m oveDown Presiona intro hero. m oveLeft Pre…" at bounding box center [573, 171] width 196 height 93
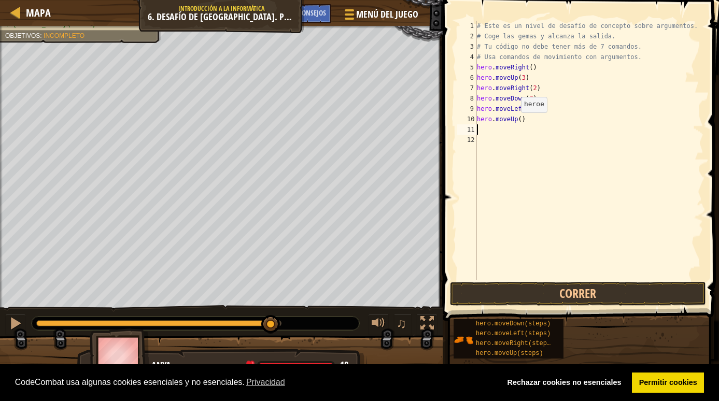
click at [514, 123] on div "# Este es un nivel de desafío de concepto sobre argumentos. # Coge las gemas y …" at bounding box center [589, 161] width 229 height 280
type textarea "hero.moveUp(2)"
click at [501, 289] on button "Correr" at bounding box center [578, 294] width 256 height 24
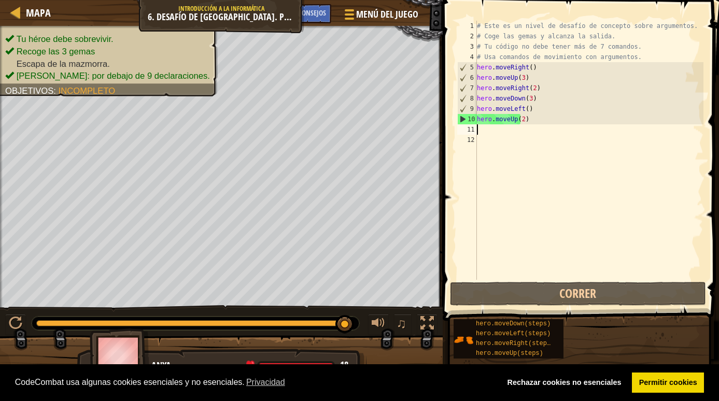
click at [491, 133] on div "# Este es un nivel de desafío de concepto sobre argumentos. # Coge las gemas y …" at bounding box center [589, 161] width 229 height 280
type textarea "m"
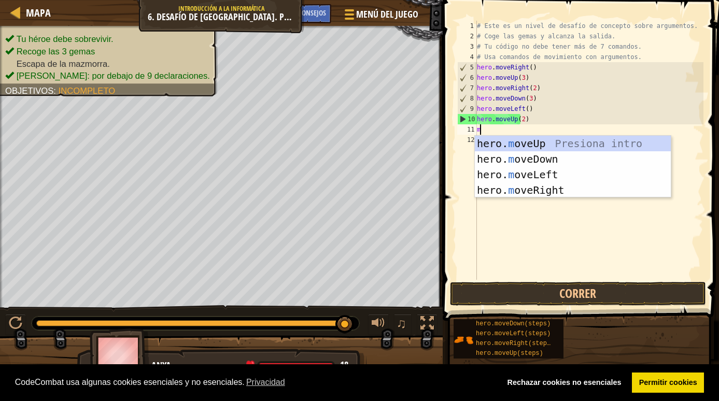
scroll to position [5, 0]
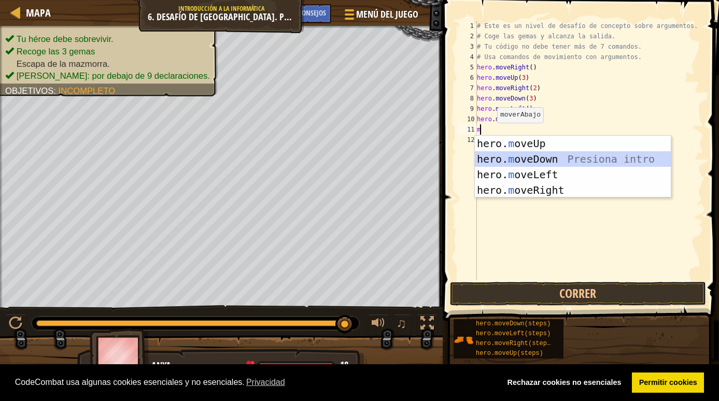
click at [495, 162] on div "hero. m oveUp Presiona intro hero. m oveDown Presiona intro hero. m oveLeft Pre…" at bounding box center [573, 182] width 196 height 93
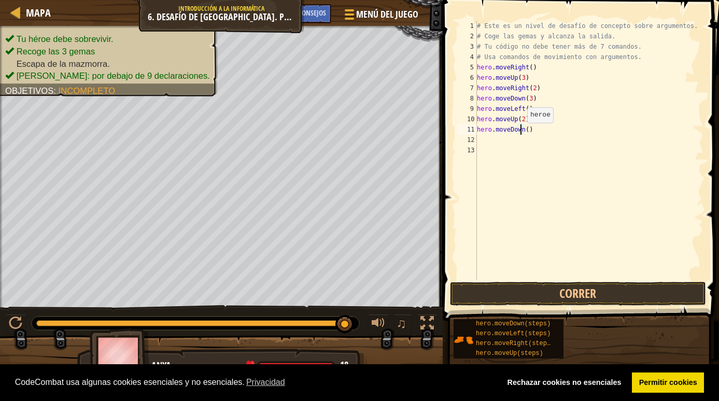
click at [521, 133] on div "# Este es un nivel de desafío de concepto sobre argumentos. # Coge las gemas y …" at bounding box center [589, 161] width 229 height 280
type textarea "hero.moveDown(2)"
click at [484, 140] on div "# Este es un nivel de desafío de concepto sobre argumentos. # Coge las gemas y …" at bounding box center [589, 161] width 229 height 280
type textarea "m"
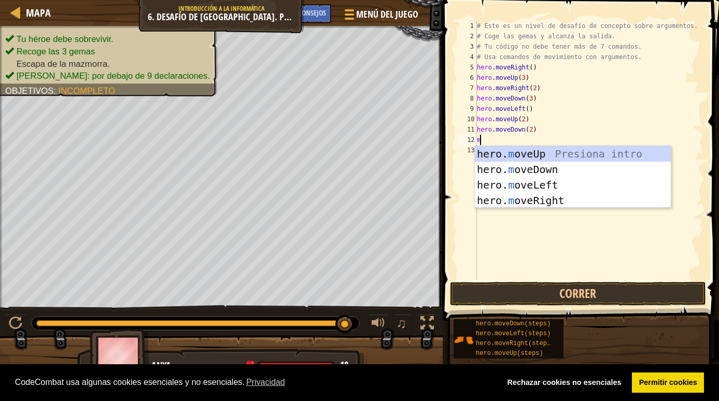
scroll to position [5, 0]
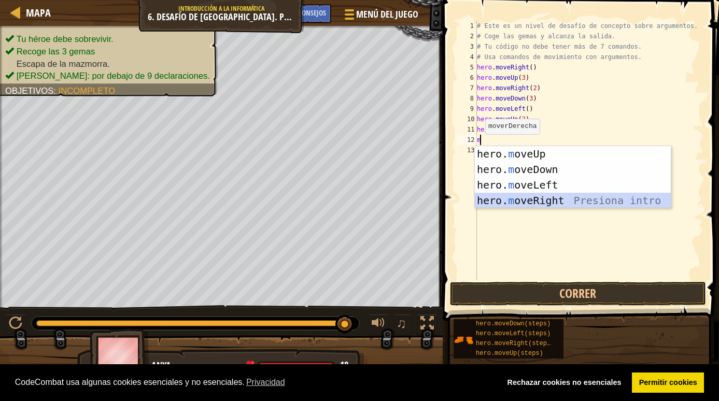
click at [502, 196] on div "hero. m oveUp Presiona intro hero. m oveDown Presiona intro hero. m oveLeft Pre…" at bounding box center [573, 192] width 196 height 93
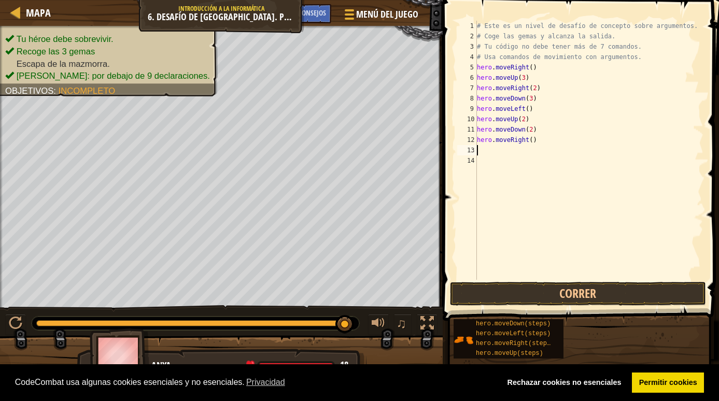
type textarea "m"
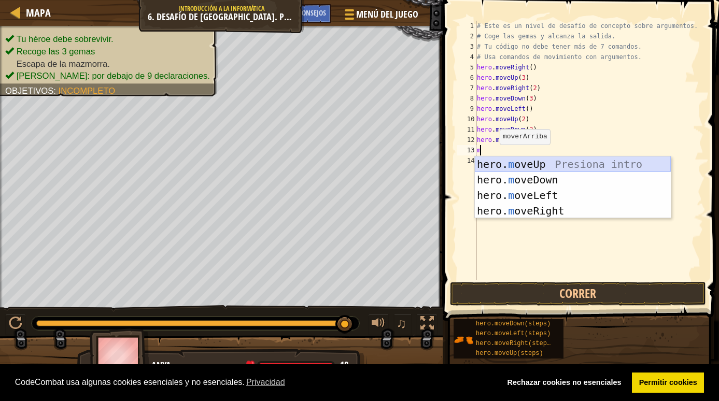
click at [495, 167] on div "hero. m oveUp Presiona intro hero. m oveDown Presiona intro hero. m oveLeft Pre…" at bounding box center [573, 202] width 196 height 93
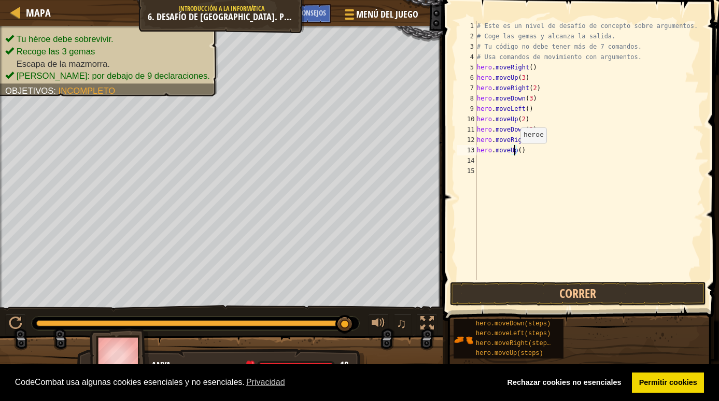
click at [514, 153] on div "# Este es un nivel de desafío de concepto sobre argumentos. # Coge las gemas y …" at bounding box center [589, 161] width 229 height 280
type textarea "hero.moveUp(2)"
click at [481, 161] on div "# Este es un nivel de desafío de concepto sobre argumentos. # Coge las gemas y …" at bounding box center [589, 161] width 229 height 280
type textarea "m"
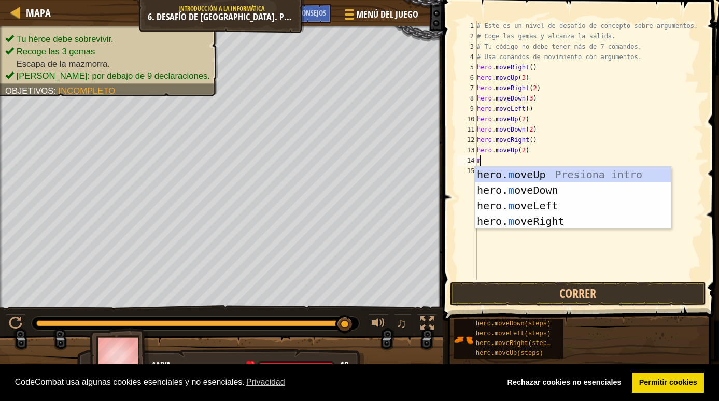
scroll to position [5, 0]
click at [512, 219] on div "hero. m oveUp Presiona intro hero. m oveDown Presiona intro hero. m oveLeft Pre…" at bounding box center [573, 213] width 196 height 93
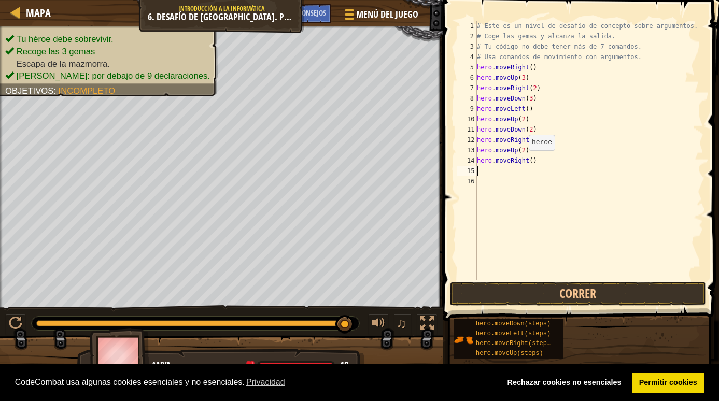
click at [522, 161] on div "# Este es un nivel de desafío de concepto sobre argumentos. # Coge las gemas y …" at bounding box center [589, 161] width 229 height 280
click at [537, 294] on button "Correr" at bounding box center [578, 294] width 256 height 24
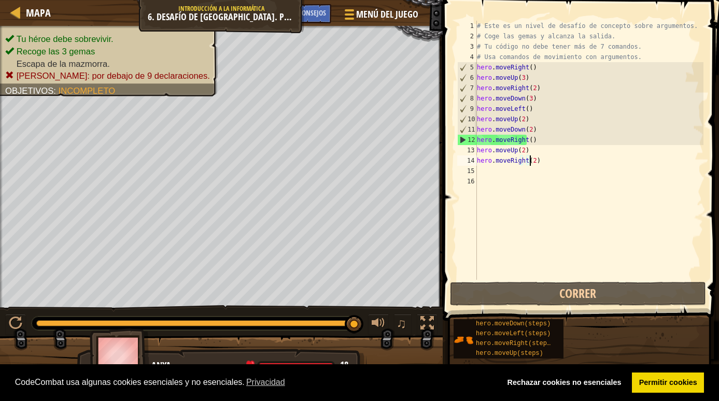
click at [542, 163] on div "# Este es un nivel de desafío de concepto sobre argumentos. # Coge las gemas y …" at bounding box center [589, 161] width 229 height 280
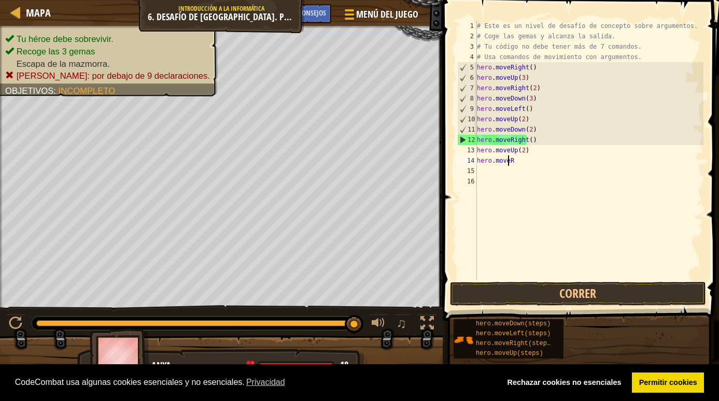
type textarea "h"
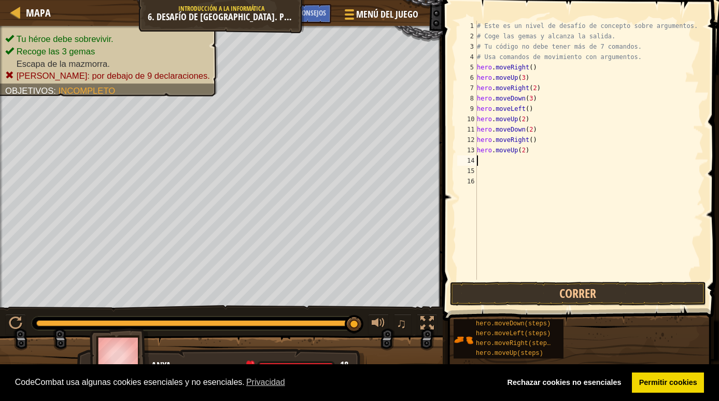
click at [534, 155] on div "# Este es un nivel de desafío de concepto sobre argumentos. # Coge las gemas y …" at bounding box center [589, 161] width 229 height 280
type textarea "h"
click at [516, 294] on button "Correr" at bounding box center [578, 294] width 256 height 24
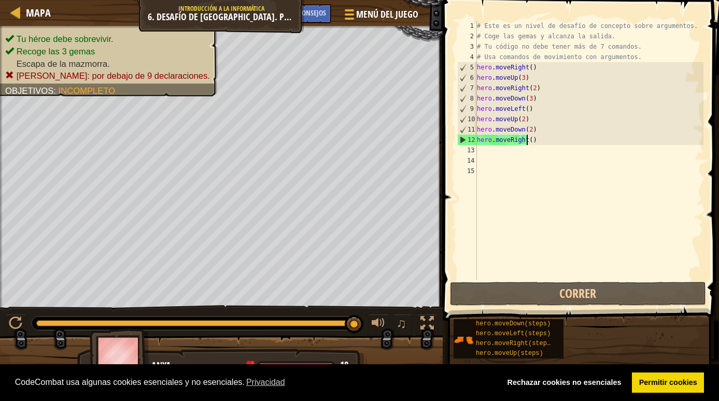
click at [540, 142] on div "# Este es un nivel de desafío de concepto sobre argumentos. # Coge las gemas y …" at bounding box center [589, 161] width 229 height 280
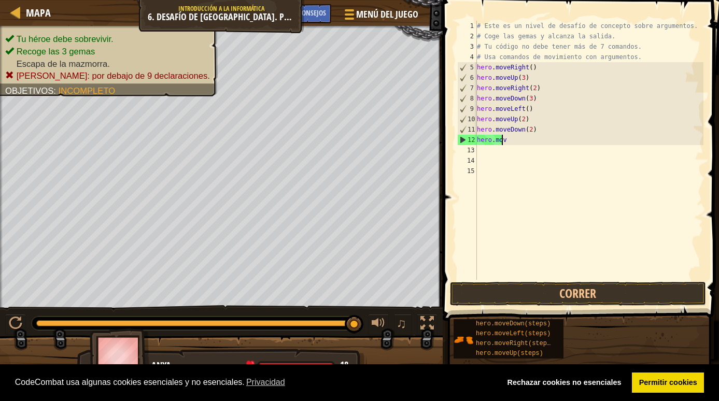
type textarea "h"
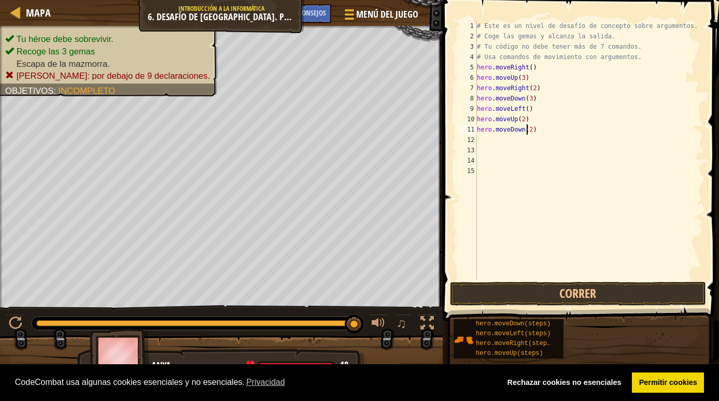
click at [535, 131] on div "# Este es un nivel de desafío de concepto sobre argumentos. # Coge las gemas y …" at bounding box center [589, 161] width 229 height 280
type textarea "h"
click at [497, 292] on button "Correr" at bounding box center [578, 294] width 256 height 24
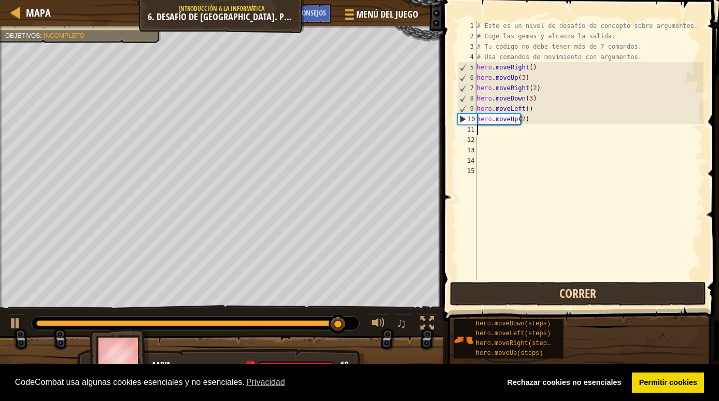
type textarea "m"
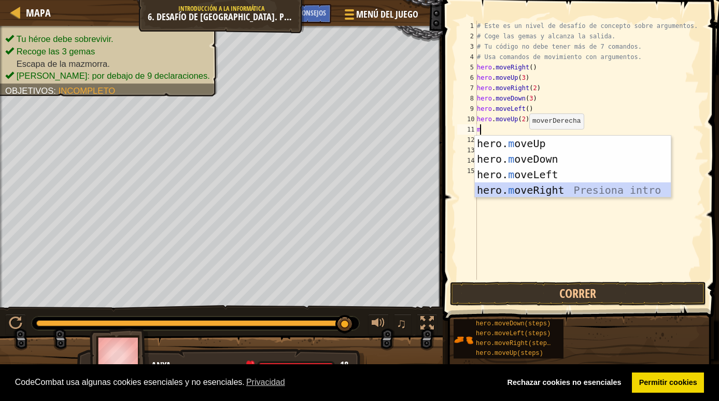
click at [524, 192] on div "hero. m oveUp Presiona intro hero. m oveDown Presiona intro hero. m oveLeft Pre…" at bounding box center [573, 182] width 196 height 93
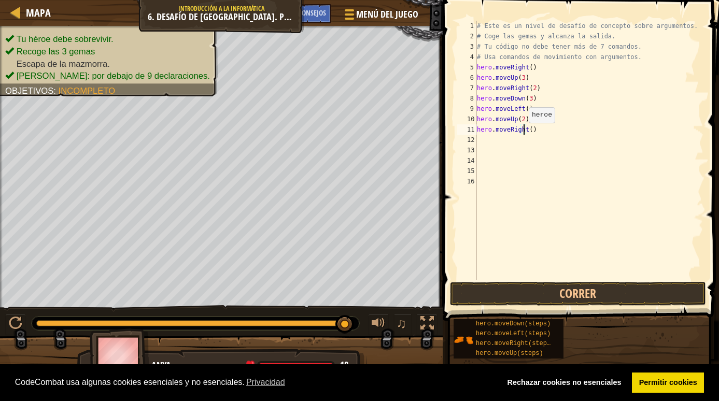
click at [522, 133] on div "# Este es un nivel de desafío de concepto sobre argumentos. # Coge las gemas y …" at bounding box center [589, 161] width 229 height 280
type textarea "hero.moveRight(3)"
click at [539, 287] on button "Correr" at bounding box center [578, 294] width 256 height 24
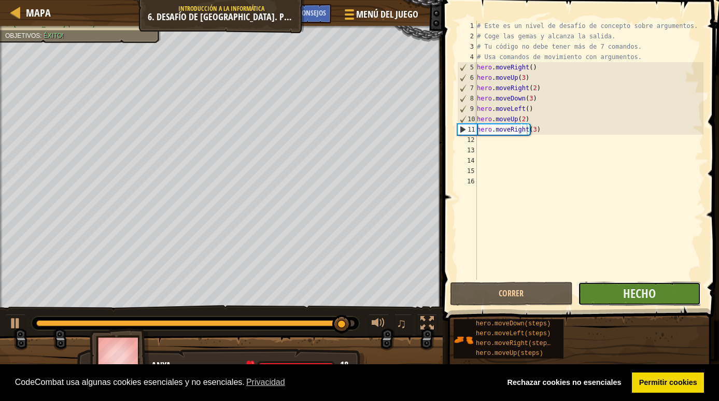
click at [616, 296] on button "Hecho" at bounding box center [639, 294] width 123 height 24
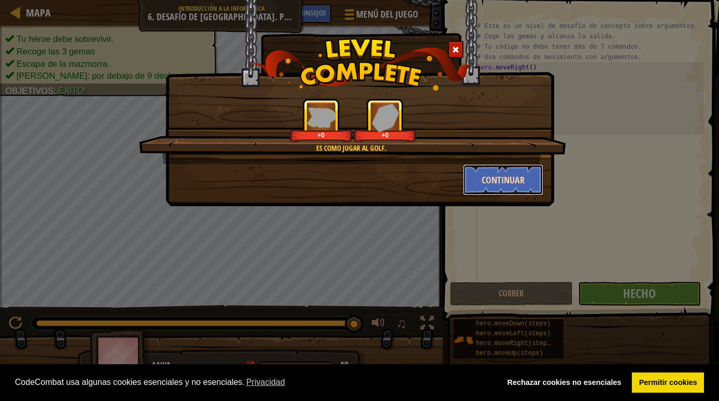
click at [481, 183] on button "Continuar" at bounding box center [503, 179] width 80 height 31
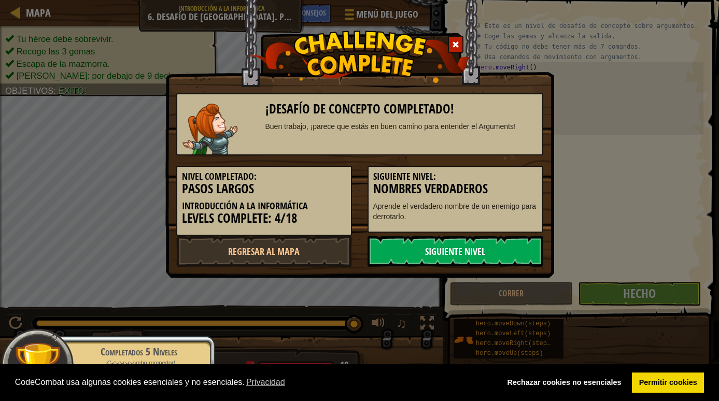
click at [443, 254] on link "Siguiente nivel" at bounding box center [455, 251] width 176 height 31
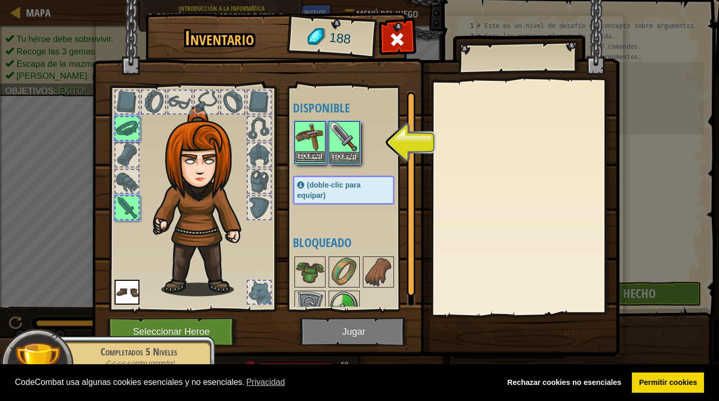
click at [316, 131] on img at bounding box center [309, 136] width 29 height 29
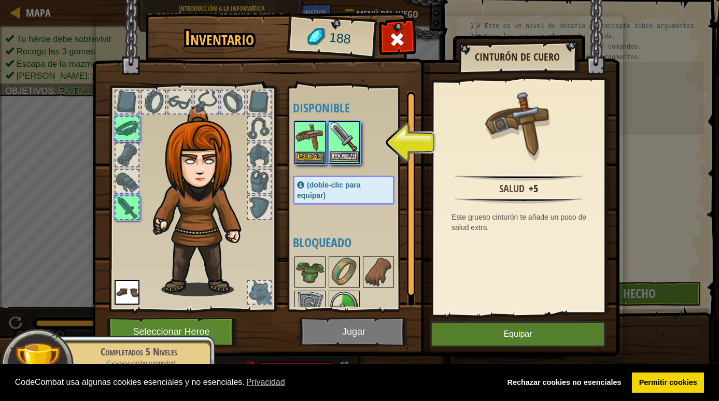
click at [336, 134] on img at bounding box center [344, 136] width 29 height 29
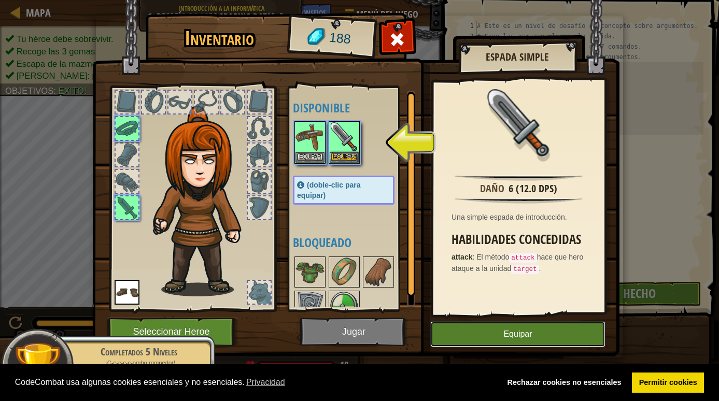
click at [505, 331] on button "Equipar" at bounding box center [517, 334] width 175 height 26
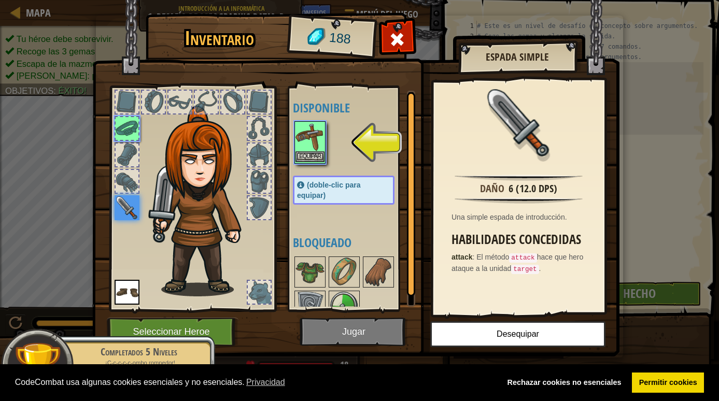
click at [309, 142] on img at bounding box center [309, 136] width 29 height 29
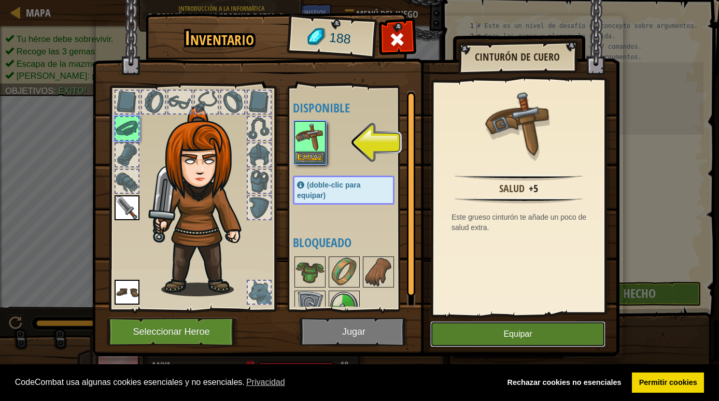
click at [515, 340] on button "Equipar" at bounding box center [517, 334] width 175 height 26
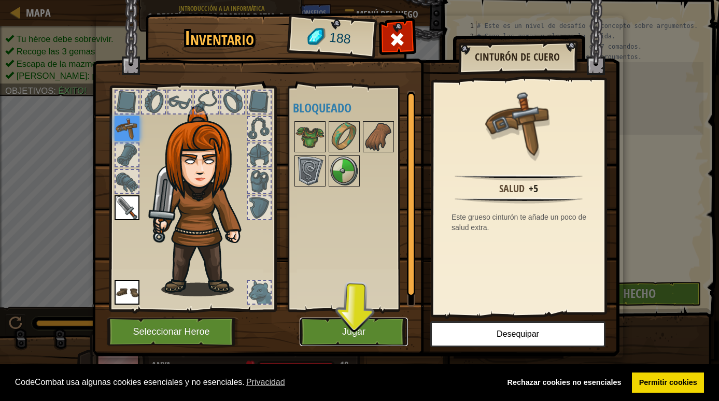
click at [384, 344] on button "Jugar" at bounding box center [354, 332] width 108 height 28
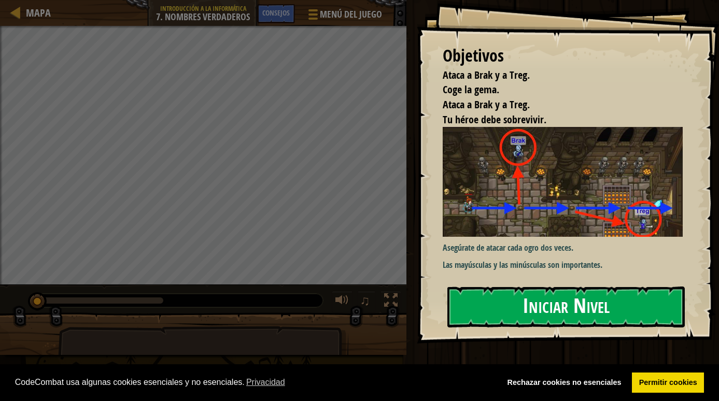
click at [523, 307] on button "Iniciar Nivel" at bounding box center [565, 307] width 237 height 41
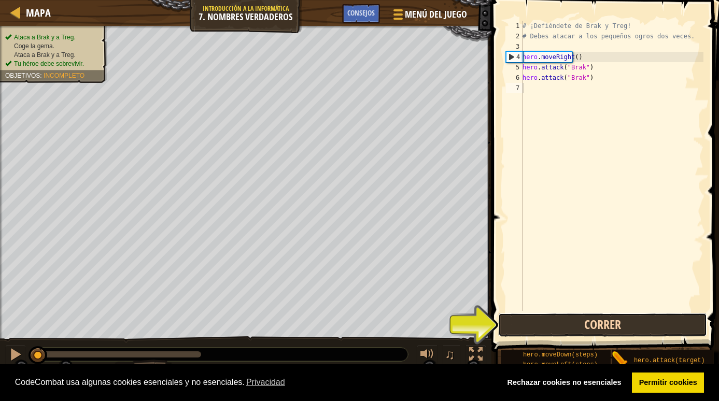
click at [535, 327] on button "Correr" at bounding box center [602, 325] width 209 height 24
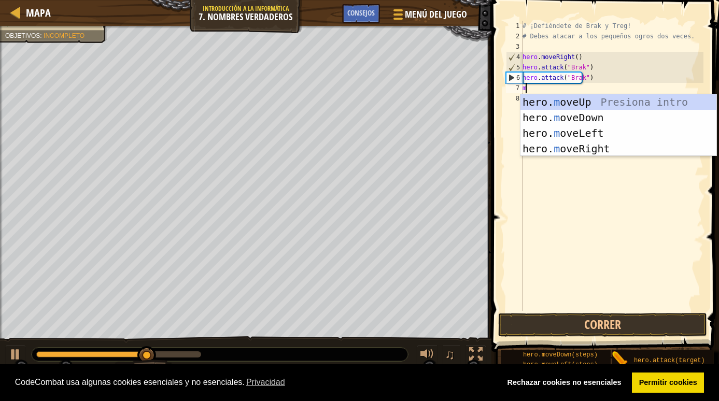
scroll to position [5, 0]
type textarea "mo"
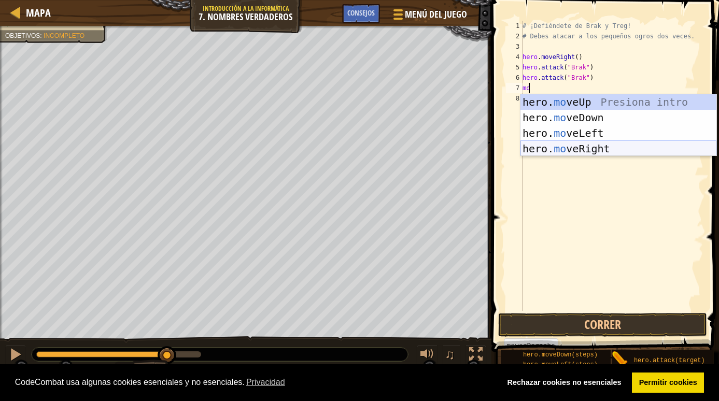
click at [554, 150] on div "hero. mo veUp Presiona intro hero. mo veDown Presiona intro hero. mo veLeft Pre…" at bounding box center [618, 140] width 196 height 93
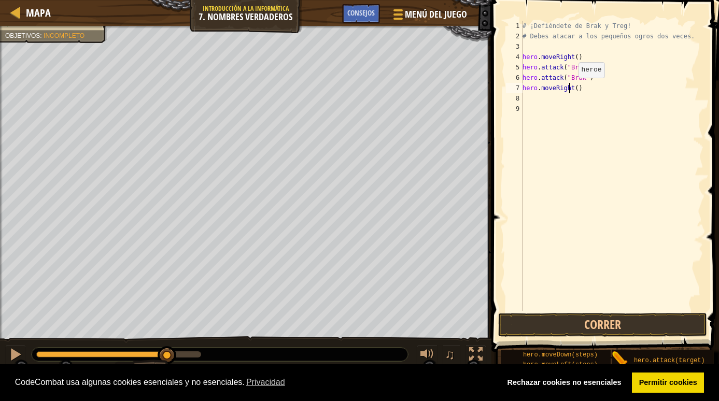
click at [569, 88] on div "# ¡Defiéndete de Brak y Treg! # Debes atacar a los pequeños ogros dos veces. he…" at bounding box center [611, 176] width 183 height 311
click at [546, 326] on button "Correr" at bounding box center [602, 325] width 209 height 24
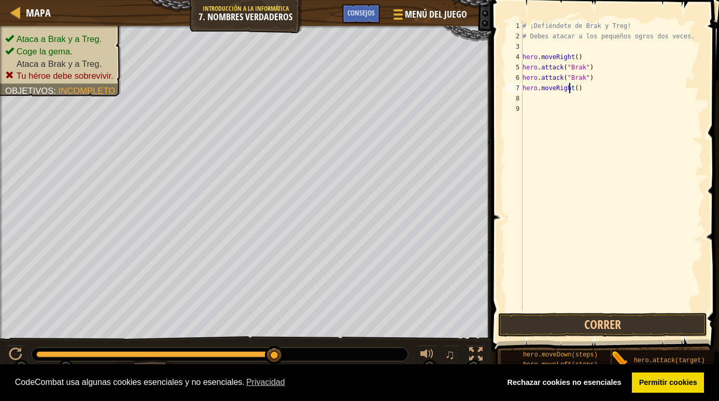
type textarea "hero.moveRight(2)"
click at [536, 99] on div "# ¡Defiéndete de Brak y Treg! # Debes atacar a los pequeños ogros dos veces. he…" at bounding box center [611, 176] width 183 height 311
type textarea "t"
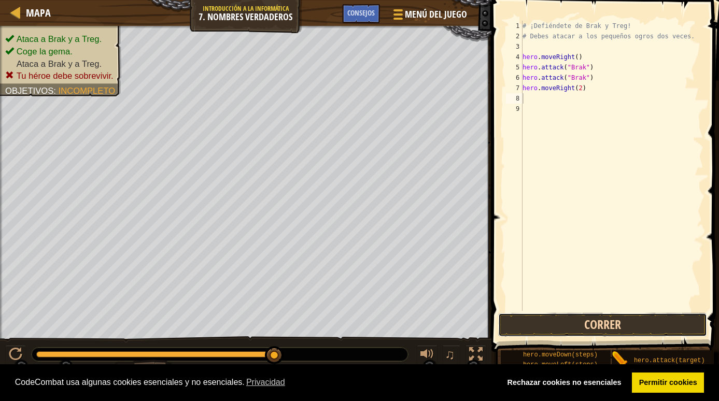
click at [523, 322] on button "Correr" at bounding box center [602, 325] width 209 height 24
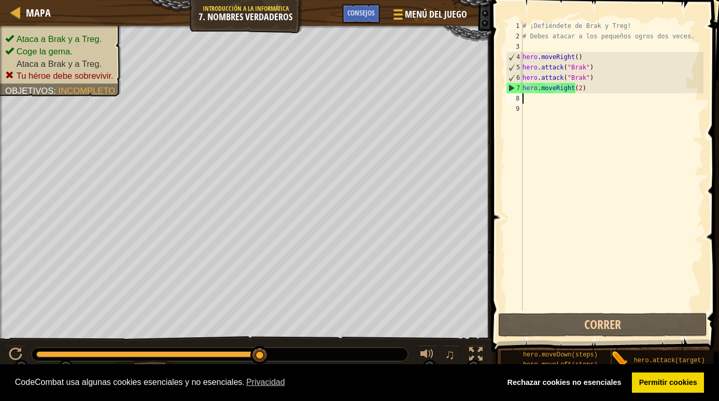
click at [583, 89] on div "# ¡Defiéndete de Brak y Treg! # Debes atacar a los pequeños ogros dos veces. he…" at bounding box center [611, 176] width 183 height 311
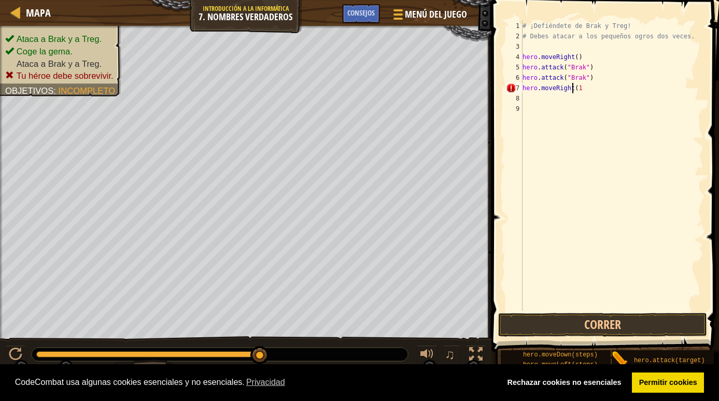
scroll to position [5, 4]
type textarea "hero.moveRight(1)"
click at [550, 331] on button "Correr" at bounding box center [602, 325] width 209 height 24
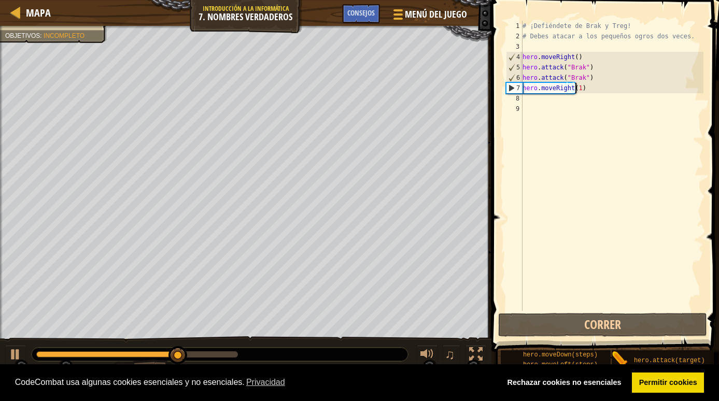
click at [534, 102] on div "# ¡Defiéndete de Brak y Treg! # [PERSON_NAME] atacar a los pequeños ogros dos v…" at bounding box center [611, 176] width 183 height 311
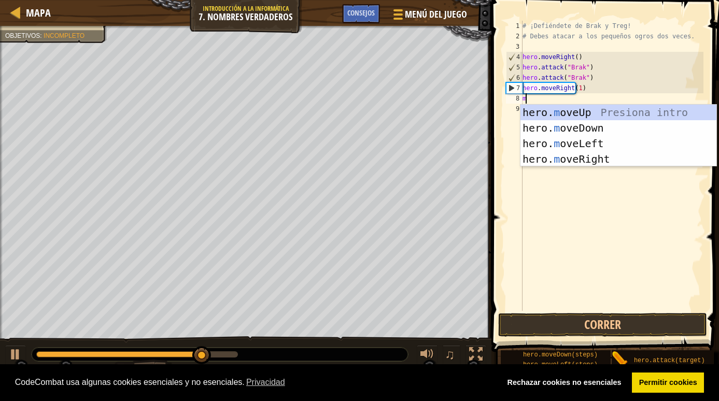
scroll to position [5, 0]
type textarea "mo"
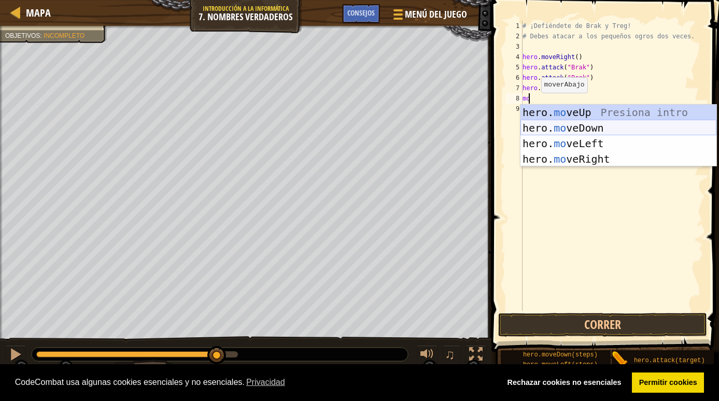
click at [552, 129] on div "hero. mo veUp Presiona intro hero. mo veDown Presiona intro hero. mo veLeft Pre…" at bounding box center [618, 151] width 196 height 93
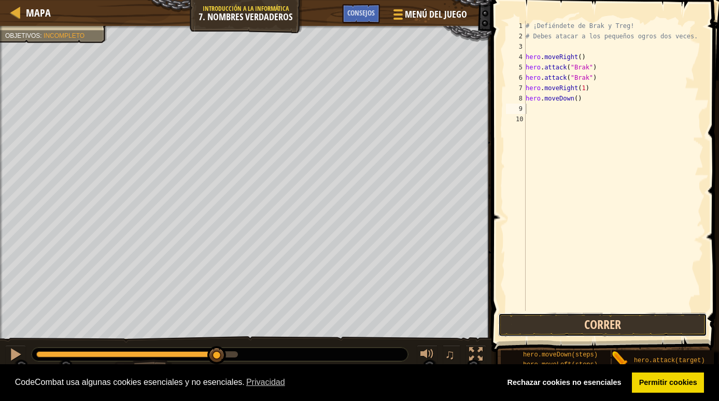
click at [592, 327] on button "Correr" at bounding box center [602, 325] width 209 height 24
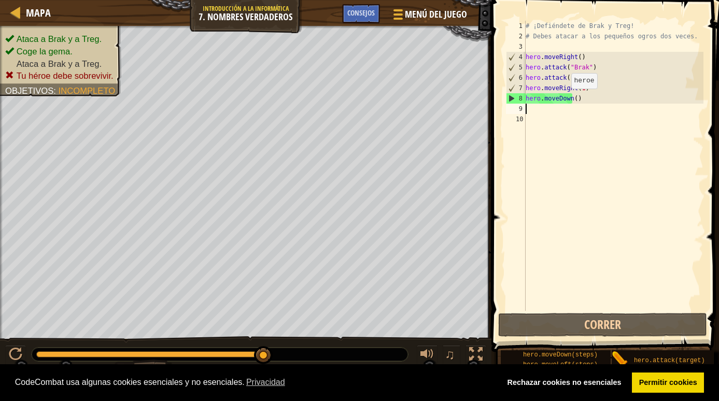
click at [565, 99] on div "# ¡Defiéndete de Brak y Treg! # [PERSON_NAME] atacar a los pequeños ogros dos v…" at bounding box center [613, 176] width 180 height 311
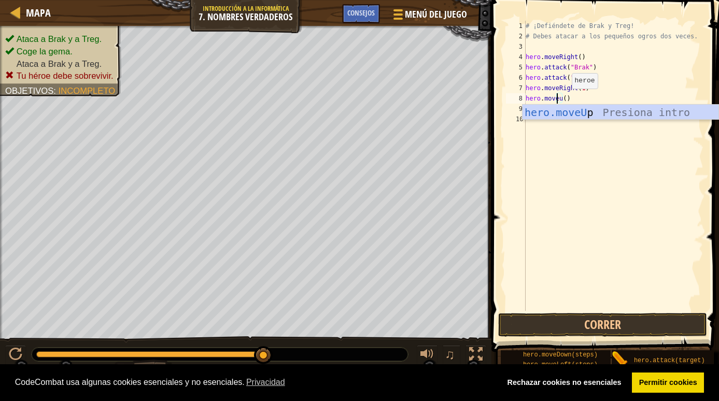
scroll to position [5, 2]
click at [560, 116] on div "hero.moveU p Presiona intro" at bounding box center [620, 128] width 196 height 47
type textarea "hero.moveUp"
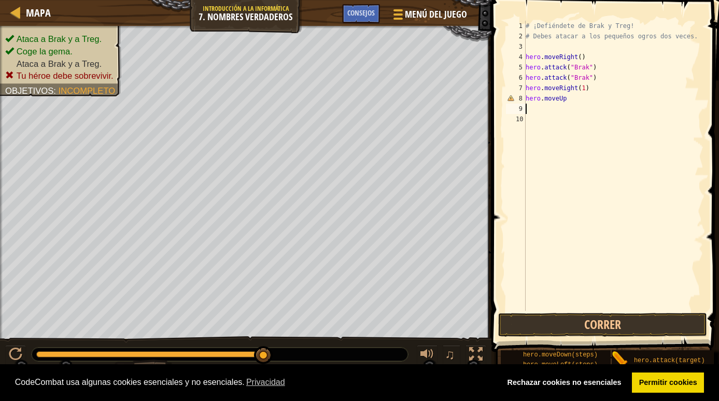
click at [540, 108] on div "# ¡Defiéndete de Brak y Treg! # [PERSON_NAME] atacar a los pequeños ogros dos v…" at bounding box center [613, 176] width 180 height 311
type textarea "m"
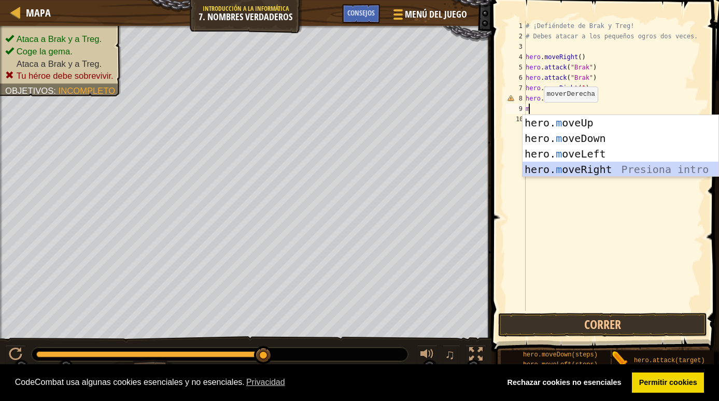
drag, startPoint x: 565, startPoint y: 172, endPoint x: 564, endPoint y: 153, distance: 18.7
click at [565, 171] on div "hero. m oveUp Presiona intro hero. m oveDown Presiona intro hero. m oveLeft Pre…" at bounding box center [620, 161] width 196 height 93
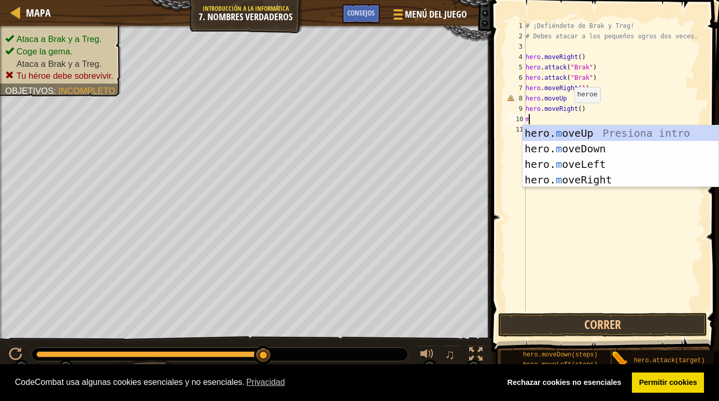
type textarea "mo"
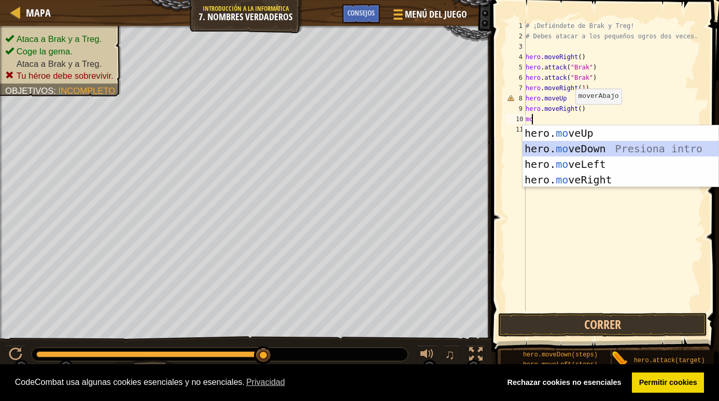
click at [583, 149] on div "hero. mo veUp Presiona intro hero. mo veDown Presiona intro hero. mo veLeft Pre…" at bounding box center [620, 171] width 196 height 93
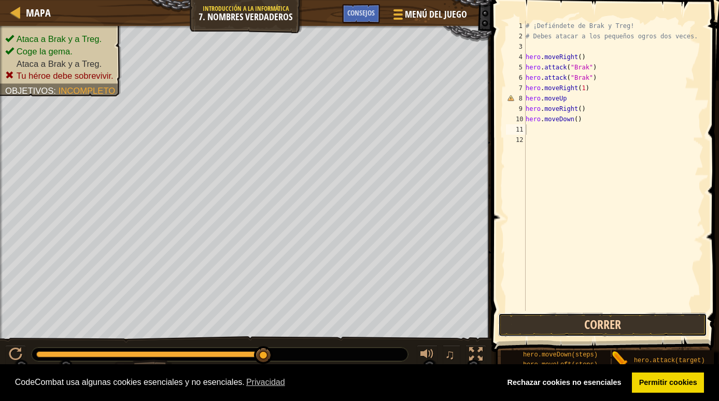
click at [574, 322] on button "Correr" at bounding box center [602, 325] width 209 height 24
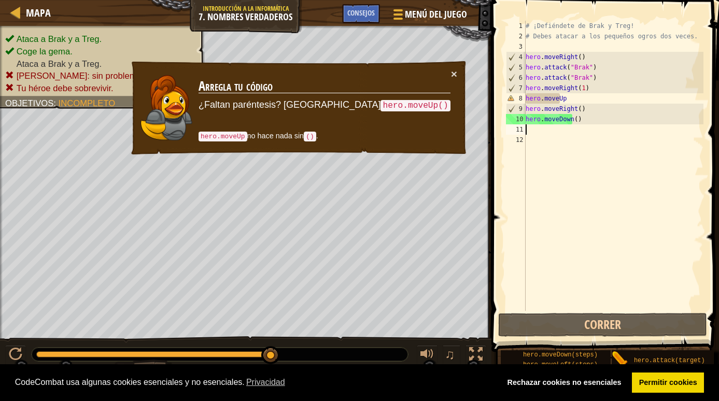
click at [577, 125] on div "# ¡Defiéndete de Brak y Treg! # [PERSON_NAME] atacar a los pequeños ogros dos v…" at bounding box center [613, 176] width 180 height 311
click at [577, 119] on div "# ¡Defiéndete de Brak y Treg! # [PERSON_NAME] atacar a los pequeños ogros dos v…" at bounding box center [613, 176] width 180 height 311
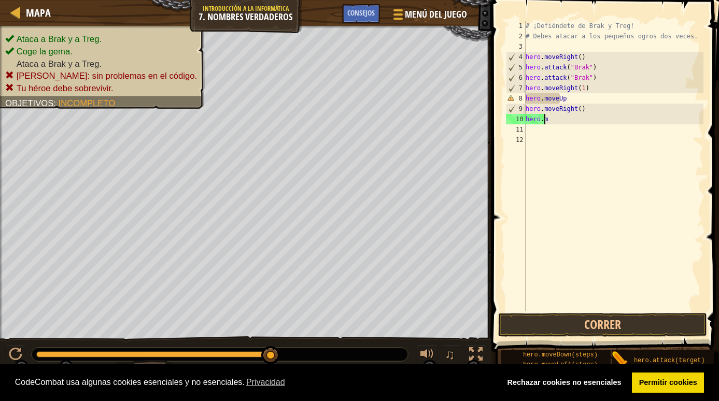
type textarea "h"
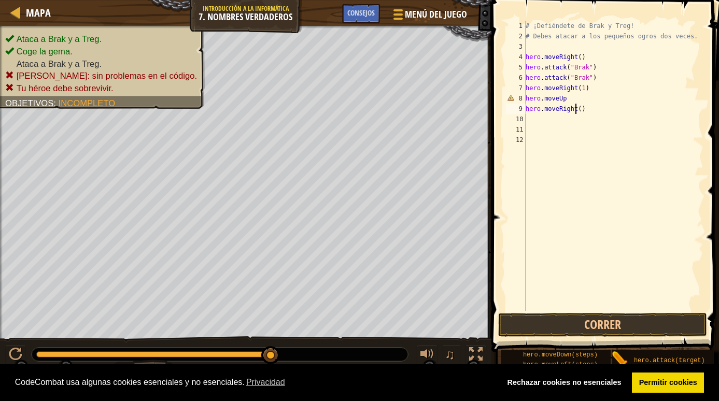
click at [586, 107] on div "# ¡Defiéndete de Brak y Treg! # [PERSON_NAME] atacar a los pequeños ogros dos v…" at bounding box center [613, 176] width 180 height 311
type textarea "h"
click at [571, 94] on div "# ¡Defiéndete de Brak y Treg! # [PERSON_NAME] atacar a los pequeños ogros dos v…" at bounding box center [613, 176] width 180 height 311
type textarea "h"
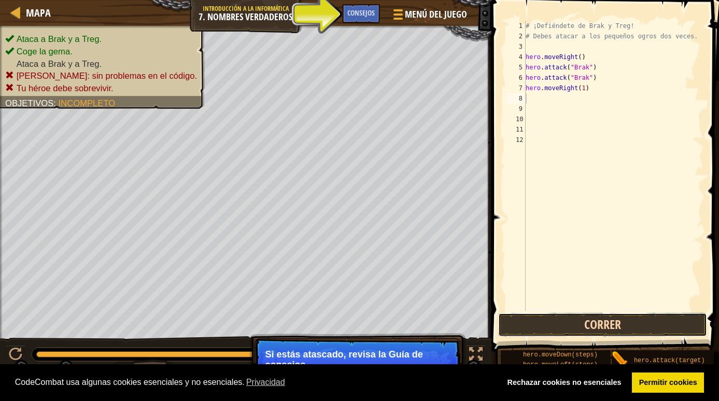
click at [559, 327] on button "Correr" at bounding box center [602, 325] width 209 height 24
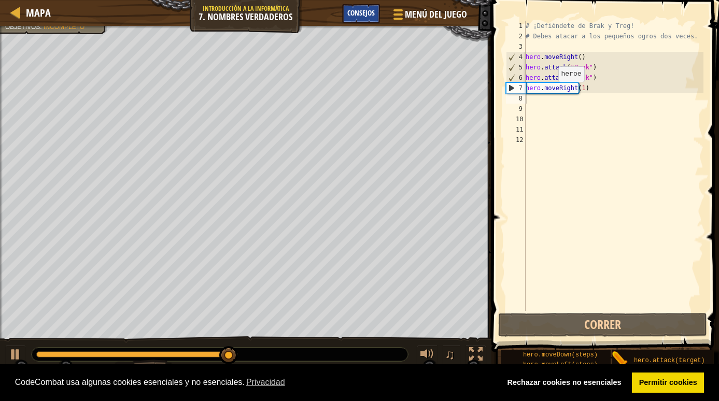
click at [358, 17] on span "Consejos" at bounding box center [360, 13] width 27 height 10
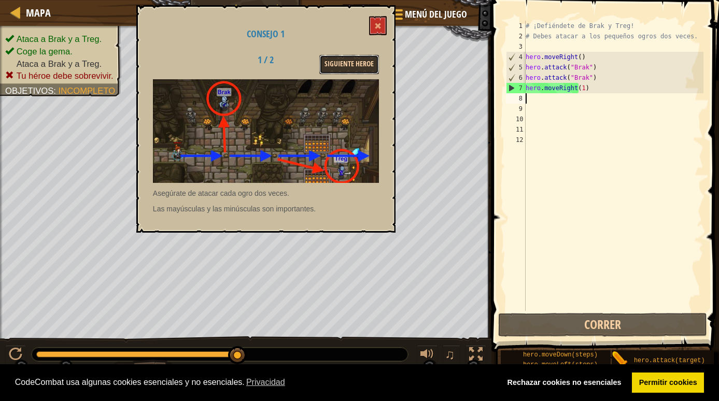
click at [350, 63] on button "Siguiente Heroe" at bounding box center [349, 64] width 60 height 19
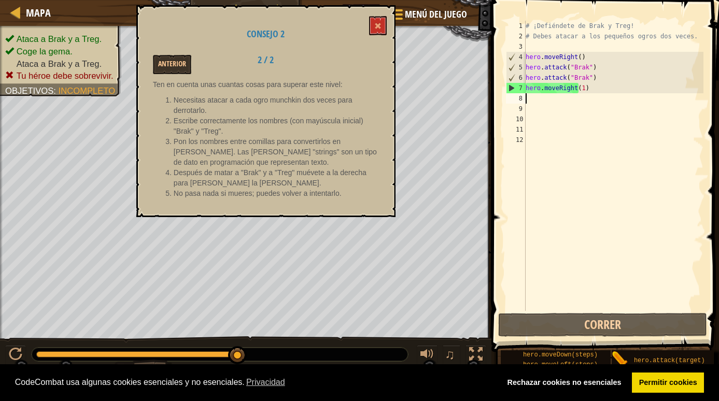
click at [532, 102] on div "# ¡Defiéndete de Brak y Treg! # [PERSON_NAME] atacar a los pequeños ogros dos v…" at bounding box center [613, 176] width 180 height 311
click at [376, 32] on button at bounding box center [378, 25] width 18 height 19
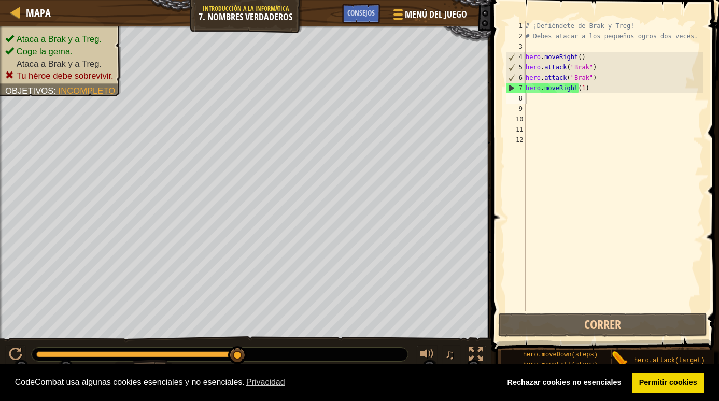
click at [530, 98] on div "# ¡Defiéndete de Brak y Treg! # [PERSON_NAME] atacar a los pequeños ogros dos v…" at bounding box center [613, 176] width 180 height 311
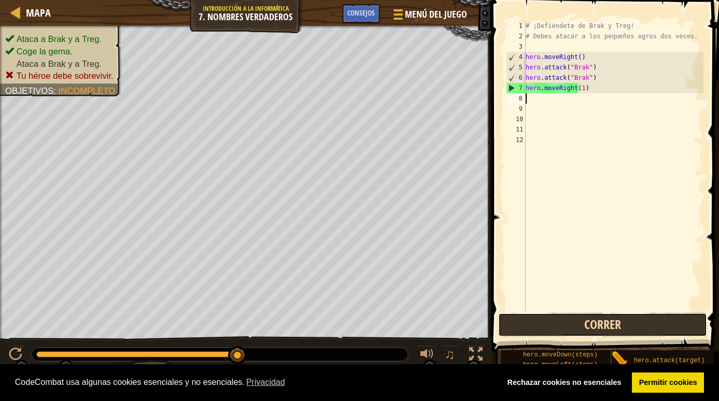
click at [569, 331] on button "Correr" at bounding box center [602, 325] width 209 height 24
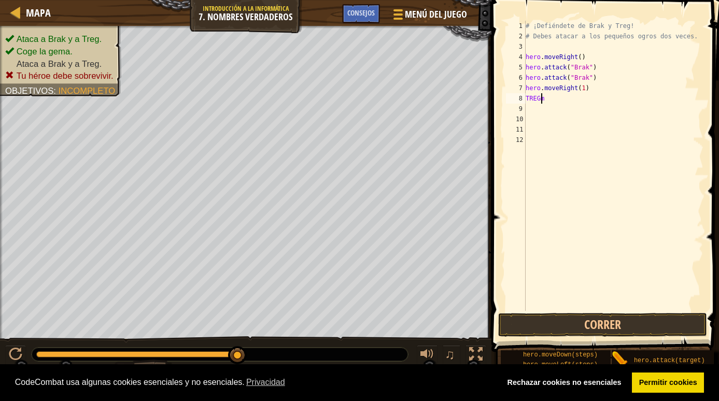
scroll to position [5, 1]
click at [555, 321] on button "Correr" at bounding box center [602, 325] width 209 height 24
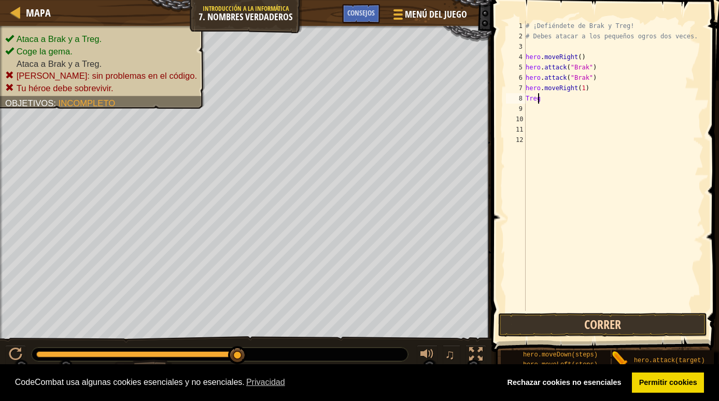
type textarea "Treg"
click at [519, 331] on button "Correr" at bounding box center [602, 325] width 209 height 24
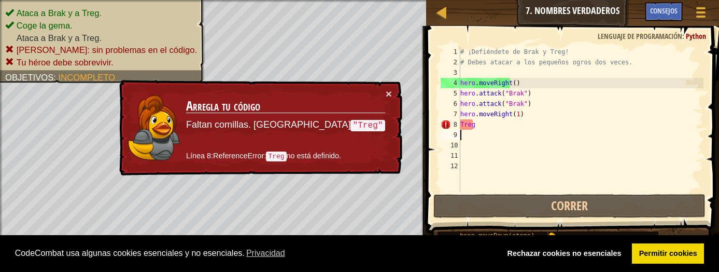
click at [487, 132] on div "# ¡Defiéndete de Brak y Treg! # [PERSON_NAME] atacar a los pequeños ogros dos v…" at bounding box center [580, 130] width 245 height 166
click at [489, 123] on div "# ¡Defiéndete de Brak y Treg! # [PERSON_NAME] atacar a los pequeños ogros dos v…" at bounding box center [580, 130] width 245 height 166
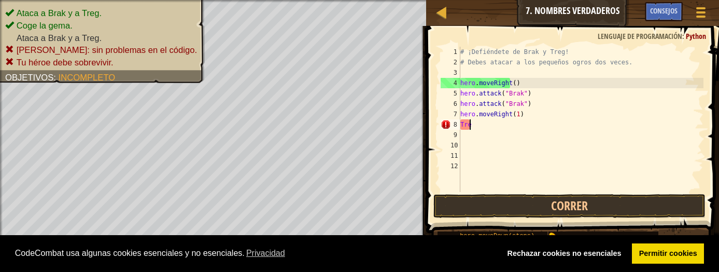
type textarea "T"
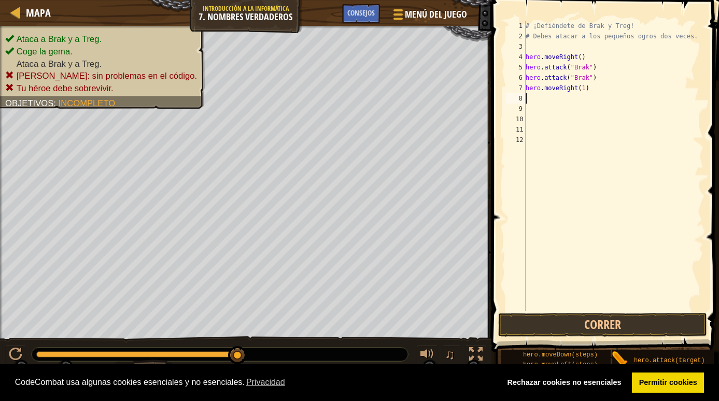
click at [582, 87] on div "# ¡Defiéndete de Brak y Treg! # [PERSON_NAME] atacar a los pequeños ogros dos v…" at bounding box center [613, 176] width 180 height 311
type textarea "hero.moved"
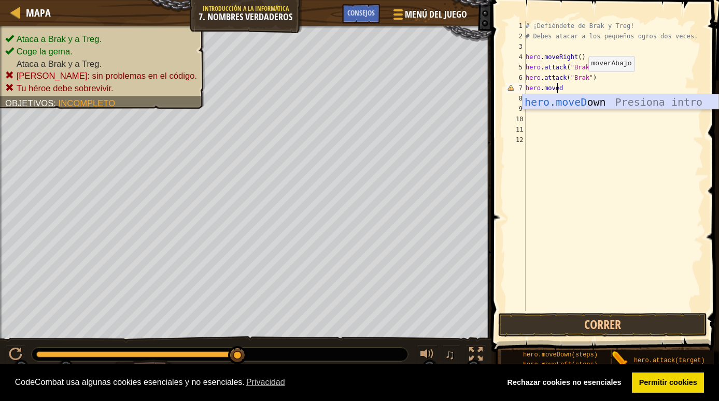
click at [575, 98] on div "hero.moveD own Presiona intro" at bounding box center [620, 117] width 196 height 47
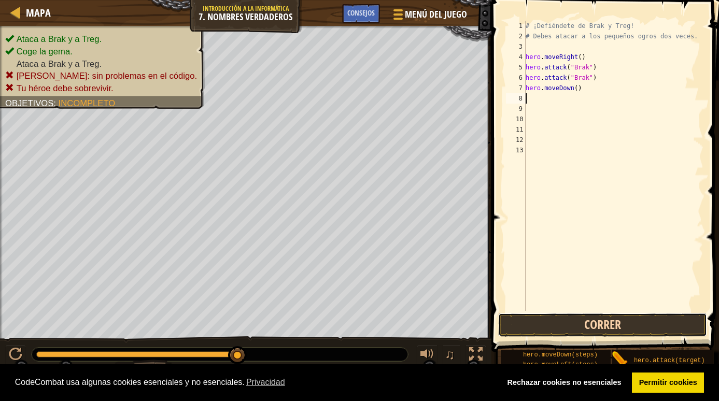
click at [536, 325] on button "Correr" at bounding box center [602, 325] width 209 height 24
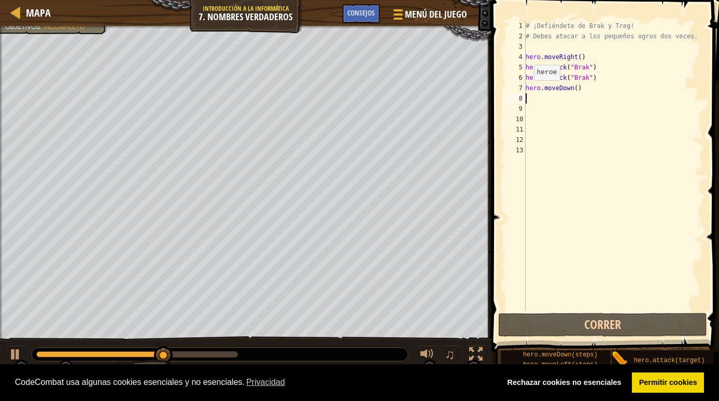
type textarea "m"
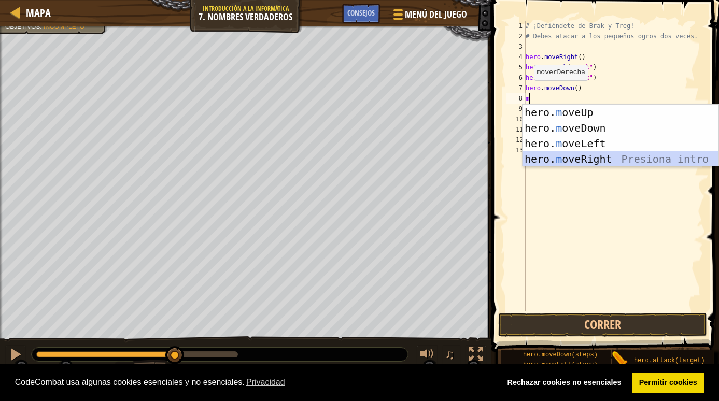
click at [529, 157] on div "hero. m oveUp Presiona intro hero. m oveDown Presiona intro hero. m oveLeft Pre…" at bounding box center [620, 151] width 196 height 93
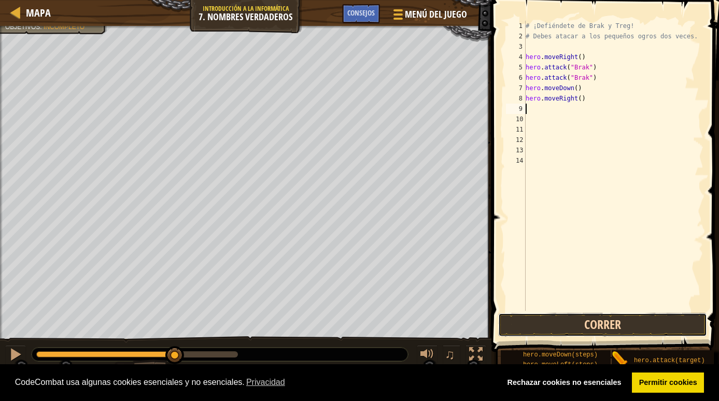
click at [532, 323] on button "Correr" at bounding box center [602, 325] width 209 height 24
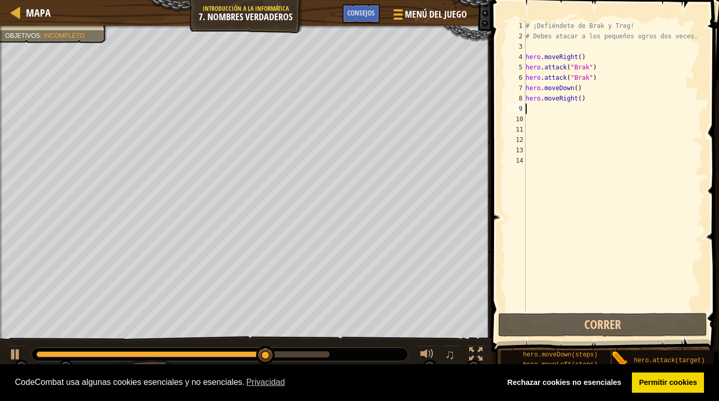
type textarea "m"
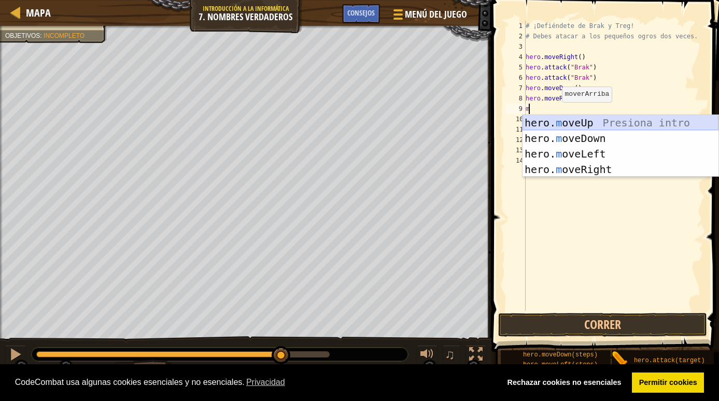
click at [554, 128] on div "hero. m oveUp Presiona intro hero. m oveDown Presiona intro hero. m oveLeft Pre…" at bounding box center [620, 161] width 196 height 93
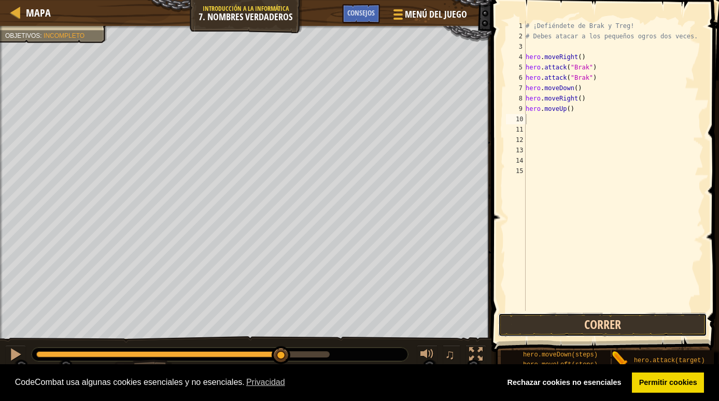
click at [534, 329] on button "Correr" at bounding box center [602, 325] width 209 height 24
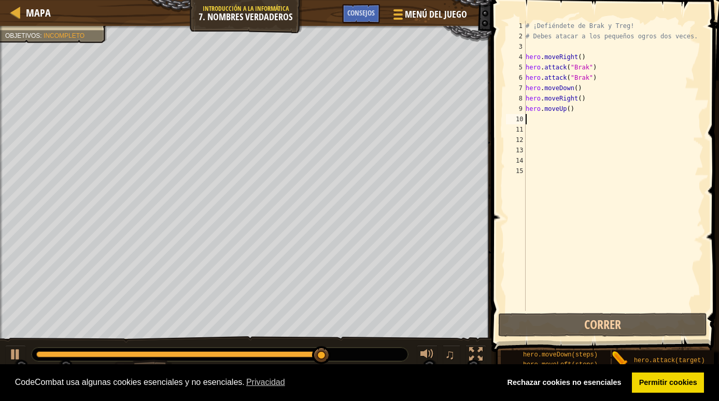
click at [572, 106] on div "# ¡Defiéndete de Brak y Treg! # [PERSON_NAME] atacar a los pequeños ogros dos v…" at bounding box center [613, 176] width 180 height 311
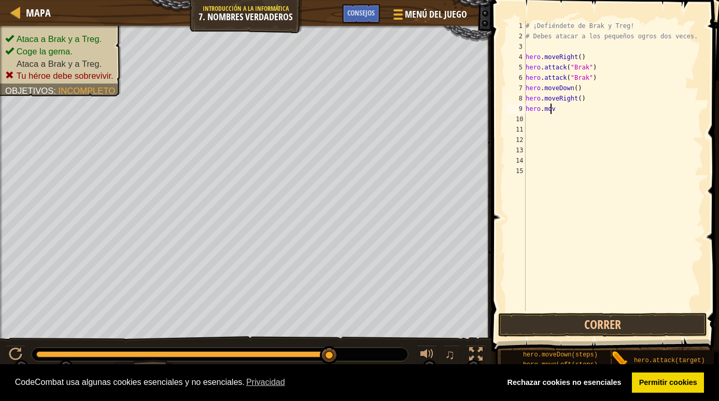
type textarea "h"
click at [591, 100] on div "# ¡Defiéndete de Brak y Treg! # [PERSON_NAME] atacar a los pequeños ogros dos v…" at bounding box center [613, 176] width 180 height 311
type textarea "h"
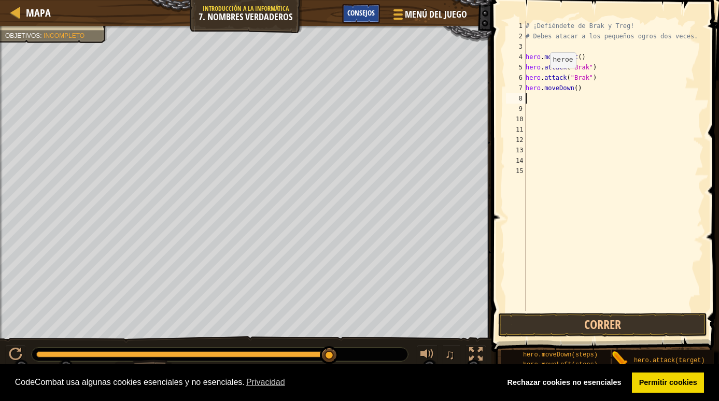
click at [349, 15] on span "Consejos" at bounding box center [360, 13] width 27 height 10
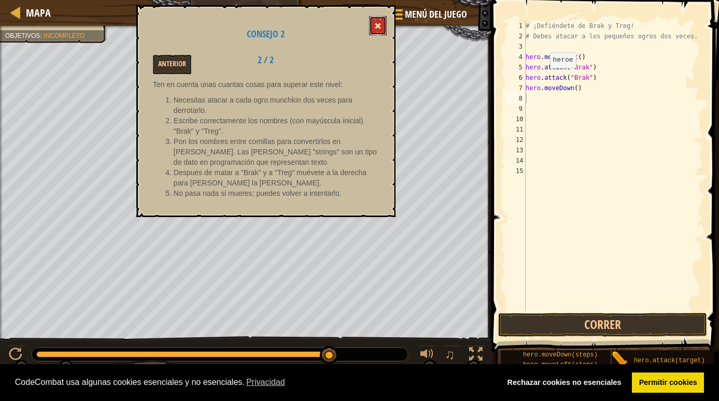
click at [381, 26] on button at bounding box center [378, 25] width 18 height 19
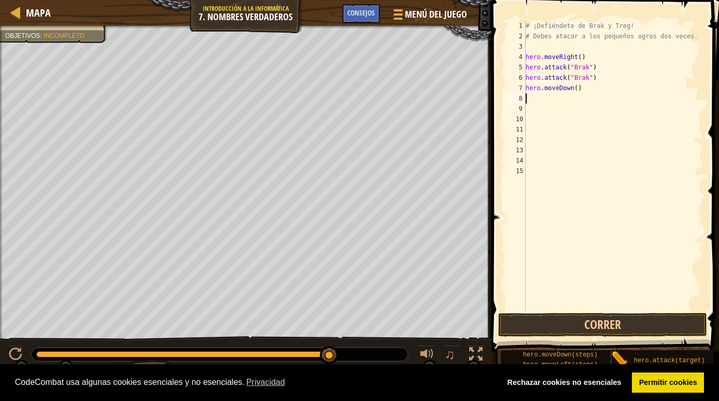
click at [530, 101] on div "# ¡Defiéndete de Brak y Treg! # [PERSON_NAME] atacar a los pequeños ogros dos v…" at bounding box center [613, 176] width 180 height 311
click at [520, 321] on button "Correr" at bounding box center [602, 325] width 209 height 24
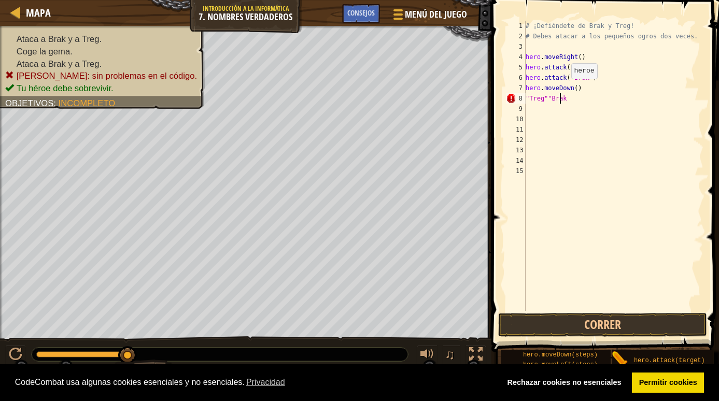
scroll to position [5, 3]
type textarea ""Treg""Brak""
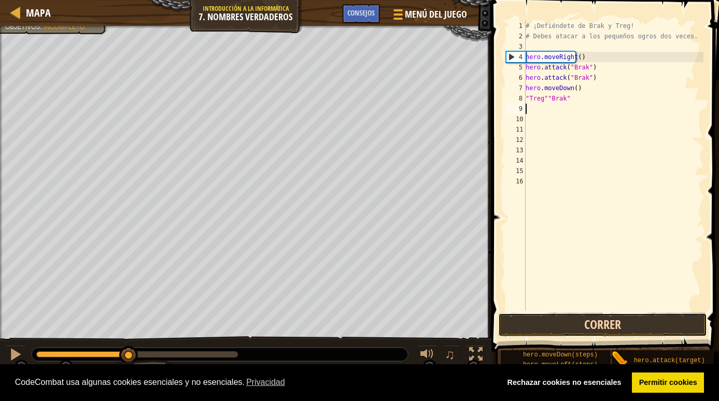
click at [578, 324] on button "Correr" at bounding box center [602, 325] width 209 height 24
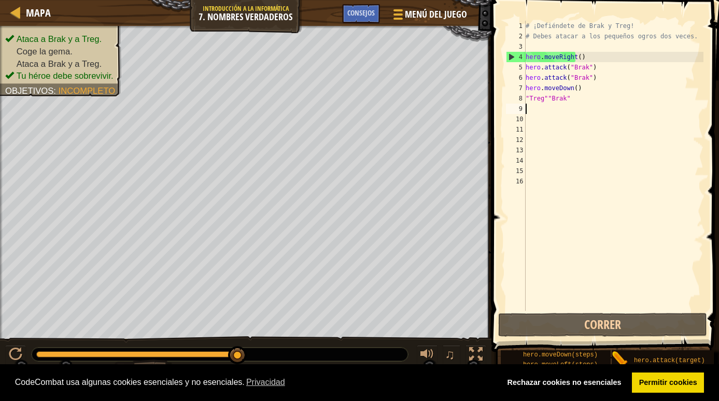
type textarea "m"
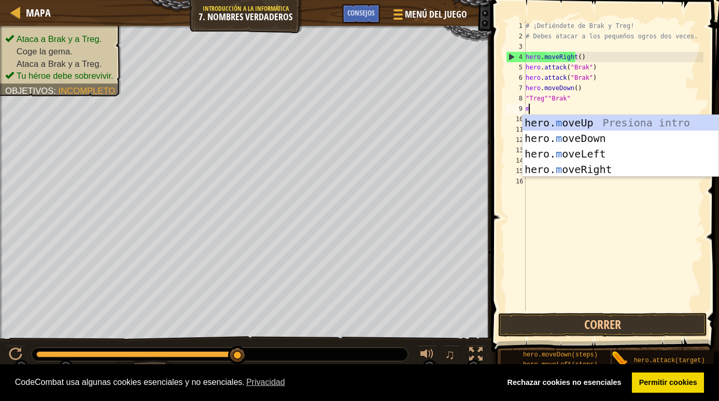
scroll to position [5, 0]
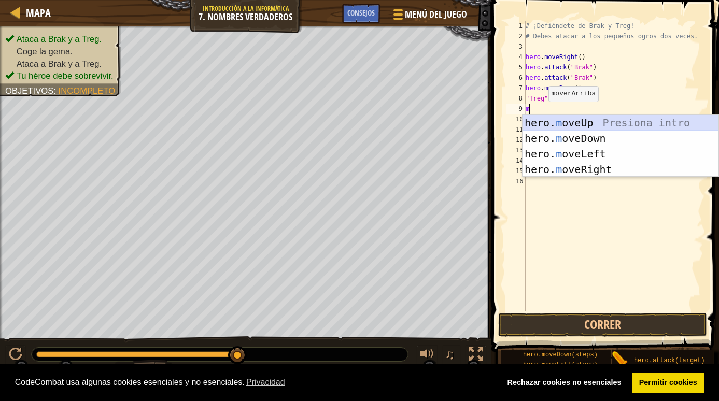
click at [545, 117] on div "hero. m oveUp Presiona intro hero. m oveDown Presiona intro hero. m oveLeft Pre…" at bounding box center [620, 161] width 196 height 93
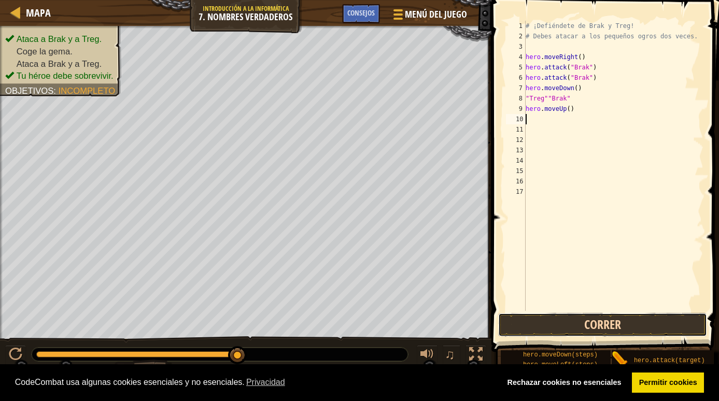
click at [563, 322] on button "Correr" at bounding box center [602, 325] width 209 height 24
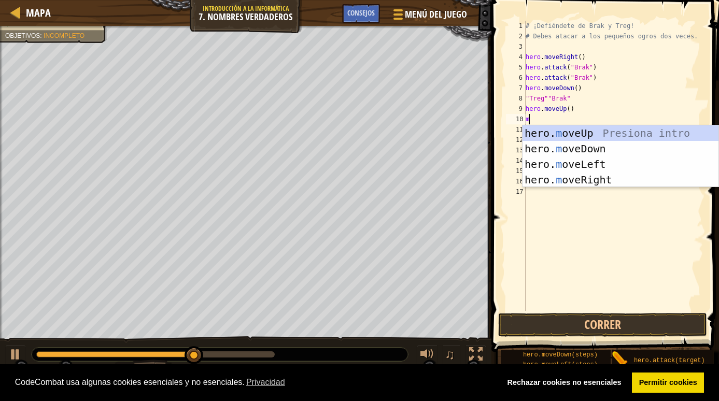
type textarea "mo"
click at [560, 178] on div "hero. mo veUp Presiona intro hero. mo veDown Presiona intro hero. mo veLeft Pre…" at bounding box center [620, 171] width 196 height 93
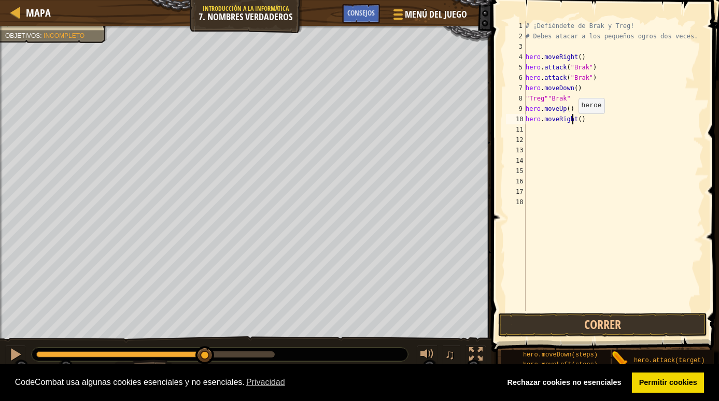
click at [572, 125] on div "# ¡Defiéndete de Brak y Treg! # [PERSON_NAME] atacar a los pequeños ogros dos v…" at bounding box center [613, 176] width 180 height 311
click at [571, 121] on div "# ¡Defiéndete de Brak y Treg! # [PERSON_NAME] atacar a los pequeños ogros dos v…" at bounding box center [613, 166] width 180 height 290
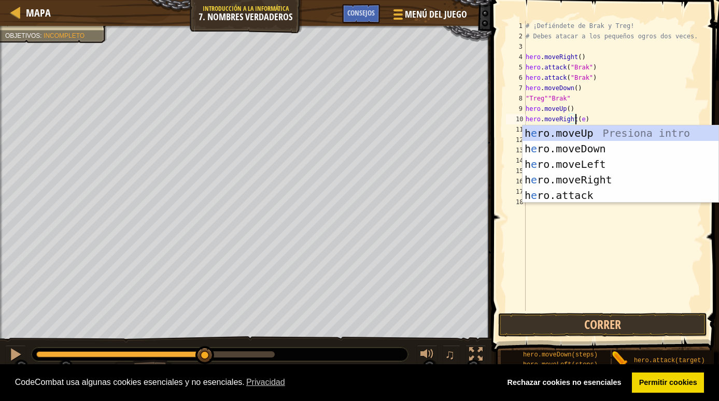
scroll to position [5, 4]
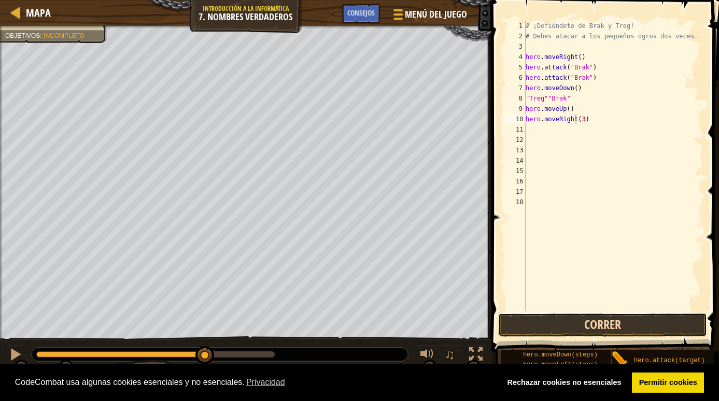
click at [579, 327] on button "Correr" at bounding box center [602, 325] width 209 height 24
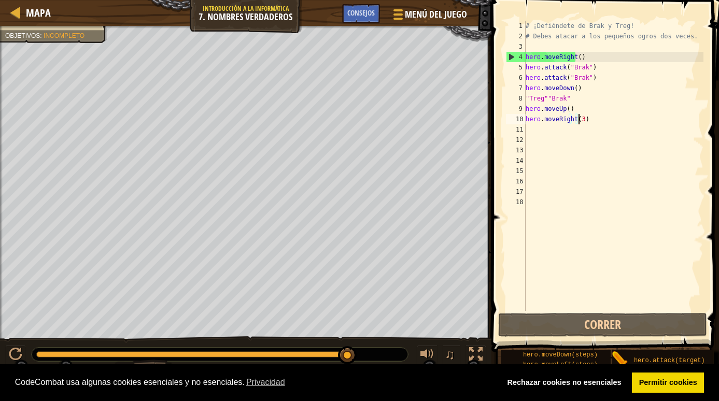
click at [586, 119] on div "# ¡Defiéndete de Brak y Treg! # [PERSON_NAME] atacar a los pequeños ogros dos v…" at bounding box center [613, 176] width 180 height 311
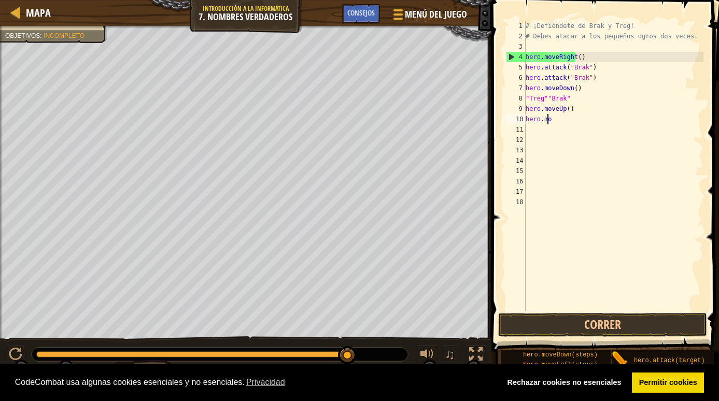
type textarea "h"
click at [584, 113] on div "# ¡Defiéndete de Brak y Treg! # [PERSON_NAME] atacar a los pequeños ogros dos v…" at bounding box center [613, 176] width 180 height 311
type textarea "h"
click at [564, 97] on div "# ¡Defiéndete de Brak y Treg! # [PERSON_NAME] atacar a los pequeños ogros dos v…" at bounding box center [613, 176] width 180 height 311
click at [563, 97] on div "# ¡Defiéndete de Brak y Treg! # [PERSON_NAME] atacar a los pequeños ogros dos v…" at bounding box center [613, 176] width 180 height 311
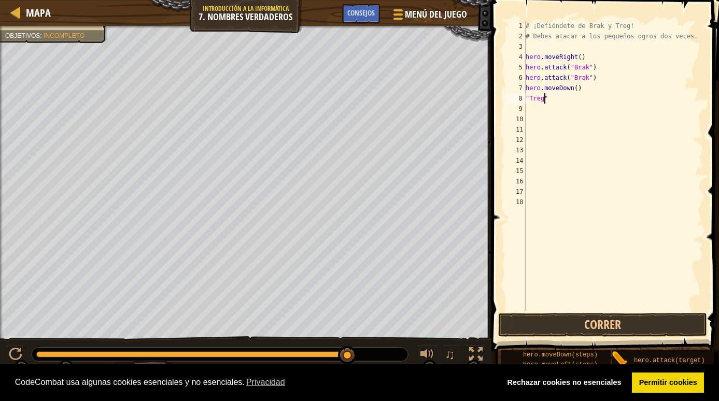
type textarea """
click at [535, 326] on button "Correr" at bounding box center [602, 325] width 209 height 24
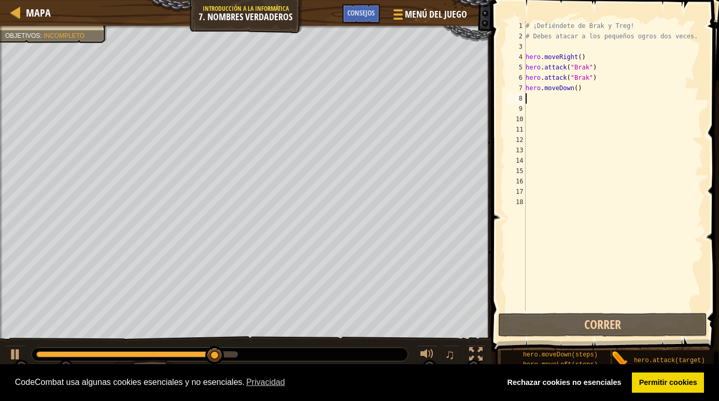
type textarea "m"
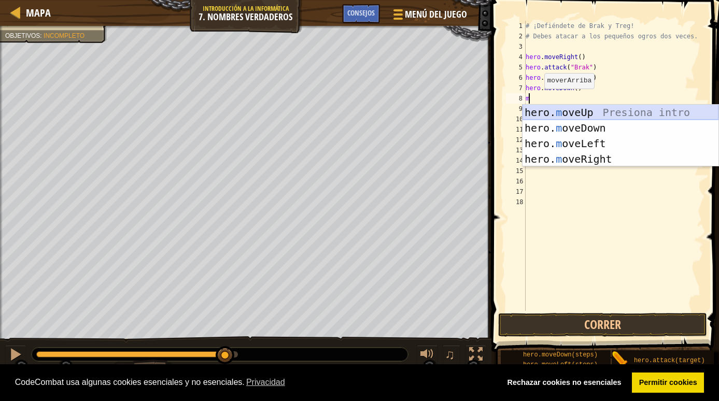
click at [539, 108] on div "hero. m oveUp Presiona intro hero. m oveDown Presiona intro hero. m oveLeft Pre…" at bounding box center [620, 151] width 196 height 93
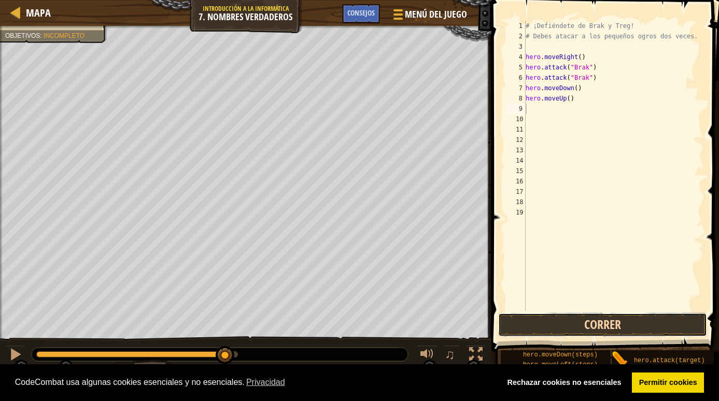
click at [536, 334] on button "Correr" at bounding box center [602, 325] width 209 height 24
click at [542, 327] on button "Correr" at bounding box center [602, 325] width 209 height 24
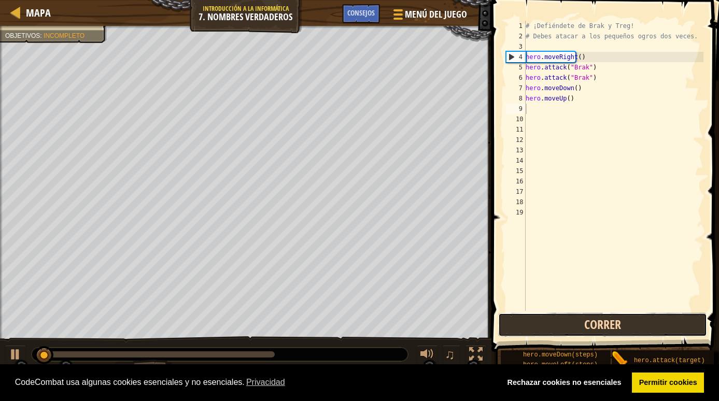
click at [542, 327] on button "Correr" at bounding box center [602, 325] width 209 height 24
click at [552, 328] on button "Correr" at bounding box center [602, 325] width 209 height 24
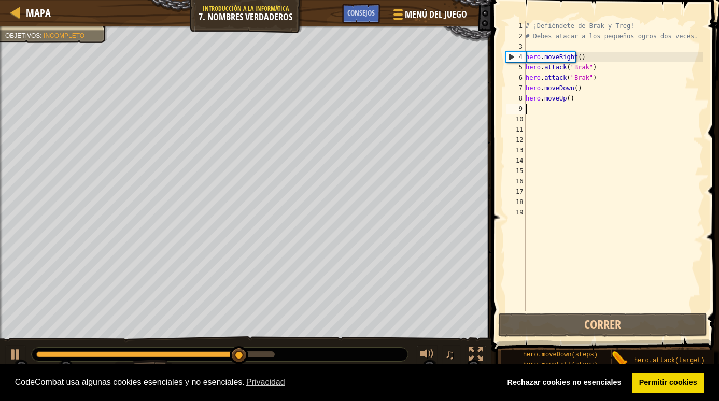
type textarea "m"
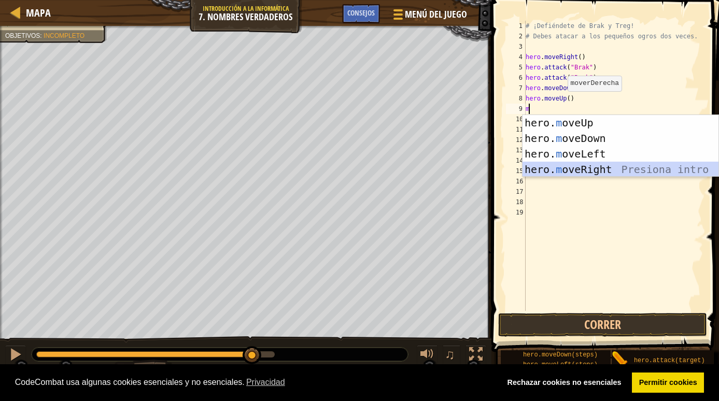
click at [573, 167] on div "hero. m oveUp Presiona intro hero. m oveDown Presiona intro hero. m oveLeft Pre…" at bounding box center [620, 161] width 196 height 93
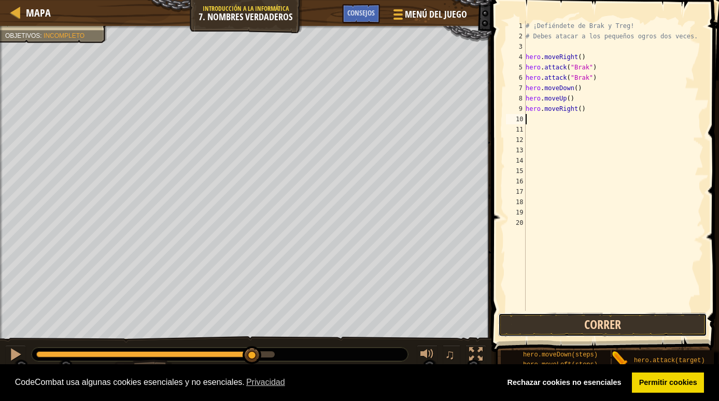
click at [552, 318] on button "Correr" at bounding box center [602, 325] width 209 height 24
click at [572, 109] on div "# ¡Defiéndete de Brak y Treg! # [PERSON_NAME] atacar a los pequeños ogros dos v…" at bounding box center [613, 176] width 180 height 311
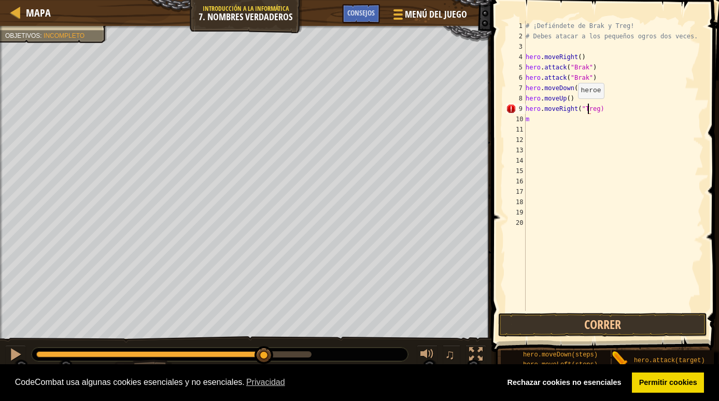
scroll to position [5, 5]
click at [566, 328] on button "Correr" at bounding box center [602, 325] width 209 height 24
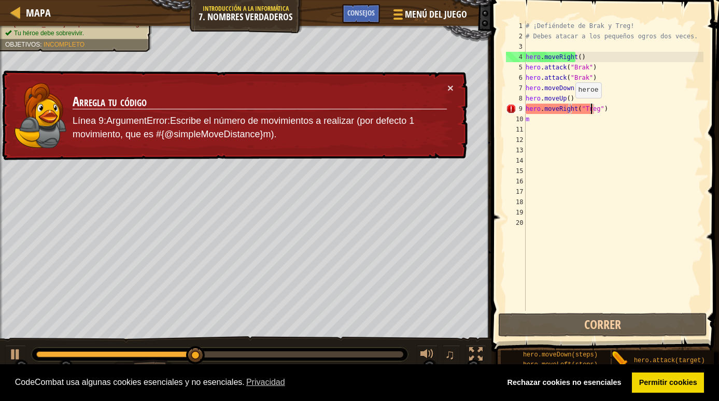
click at [569, 108] on div "# ¡Defiéndete de Brak y Treg! # [PERSON_NAME] atacar a los pequeños ogros dos v…" at bounding box center [613, 176] width 180 height 311
click at [593, 97] on div "# ¡Defiéndete de Brak y Treg! # [PERSON_NAME] atacar a los pequeños ogros dos v…" at bounding box center [613, 176] width 180 height 311
click at [568, 113] on div "# ¡Defiéndete de Brak y Treg! # [PERSON_NAME] atacar a los pequeños ogros dos v…" at bounding box center [613, 176] width 180 height 311
click at [613, 109] on div "# ¡Defiéndete de Brak y Treg! # [PERSON_NAME] atacar a los pequeños ogros dos v…" at bounding box center [613, 176] width 180 height 311
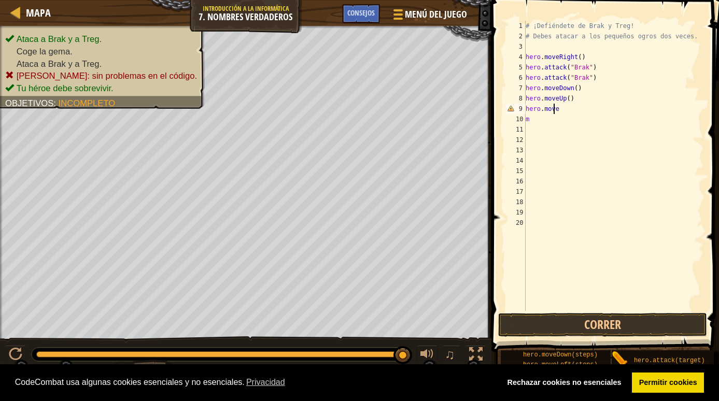
scroll to position [5, 0]
type textarea "h"
type textarea "m"
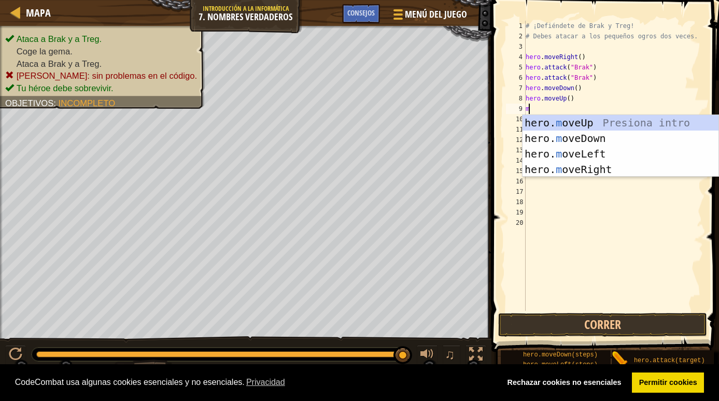
scroll to position [5, 0]
click at [591, 171] on div "hero. m oveUp Presiona intro hero. m oveDown Presiona intro hero. m oveLeft Pre…" at bounding box center [620, 161] width 196 height 93
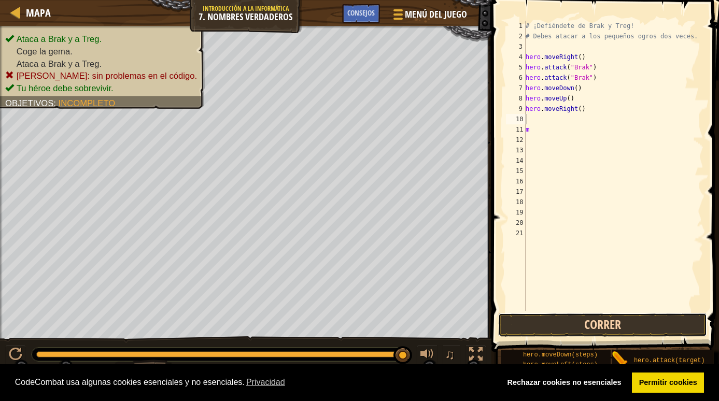
click at [620, 323] on button "Correr" at bounding box center [602, 325] width 209 height 24
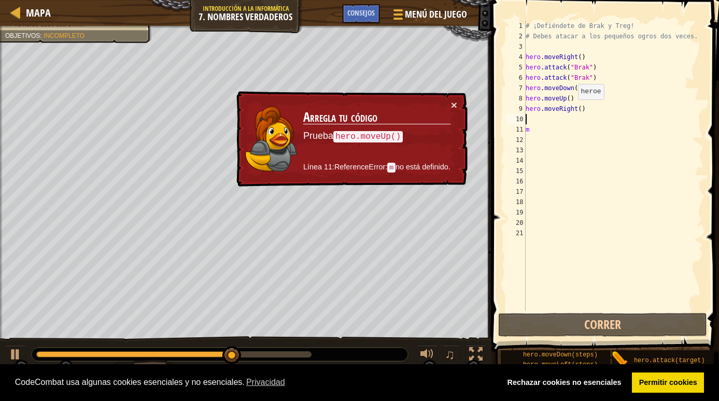
click at [572, 110] on div "# ¡Defiéndete de Brak y Treg! # [PERSON_NAME] atacar a los pequeños ogros dos v…" at bounding box center [613, 176] width 180 height 311
type textarea "hero.moveRight()"
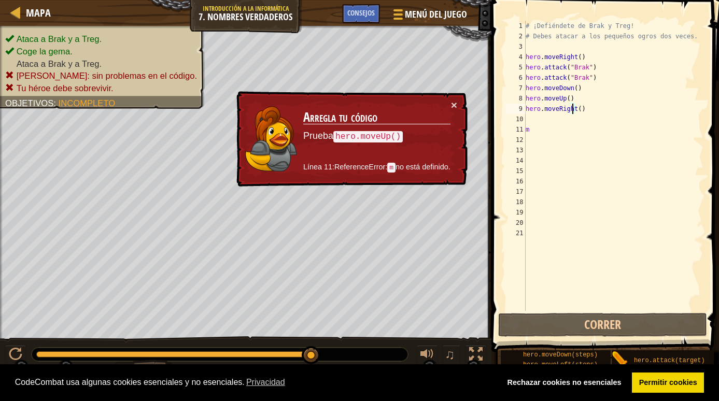
click at [537, 119] on div "# ¡Defiéndete de Brak y Treg! # [PERSON_NAME] atacar a los pequeños ogros dos v…" at bounding box center [613, 176] width 180 height 311
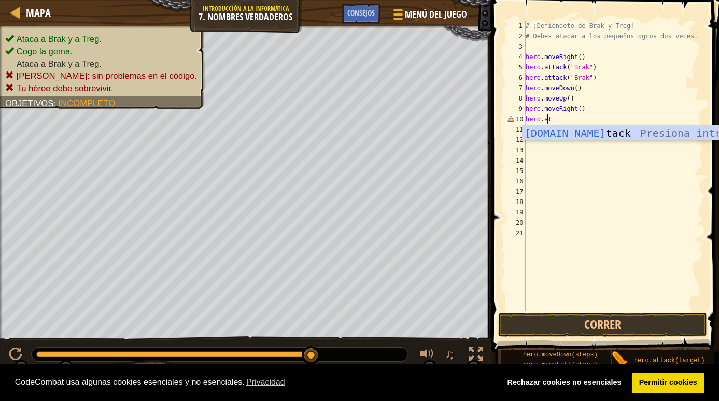
scroll to position [5, 2]
drag, startPoint x: 540, startPoint y: 136, endPoint x: 552, endPoint y: 119, distance: 20.8
click at [540, 136] on div "hero.att ack Presiona intro" at bounding box center [620, 148] width 196 height 47
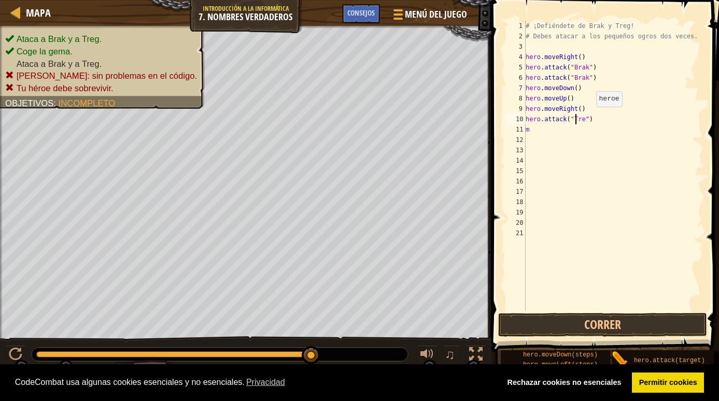
scroll to position [5, 4]
click at [548, 324] on button "Correr" at bounding box center [602, 325] width 209 height 24
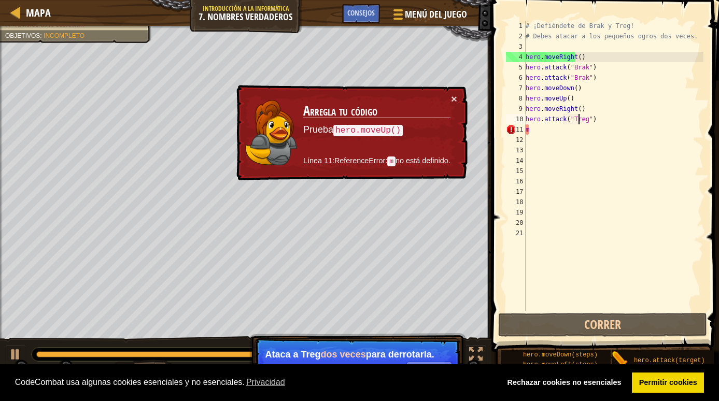
click at [538, 127] on div "# ¡Defiéndete de Brak y Treg! # [PERSON_NAME] atacar a los pequeños ogros dos v…" at bounding box center [613, 176] width 180 height 311
type textarea "m"
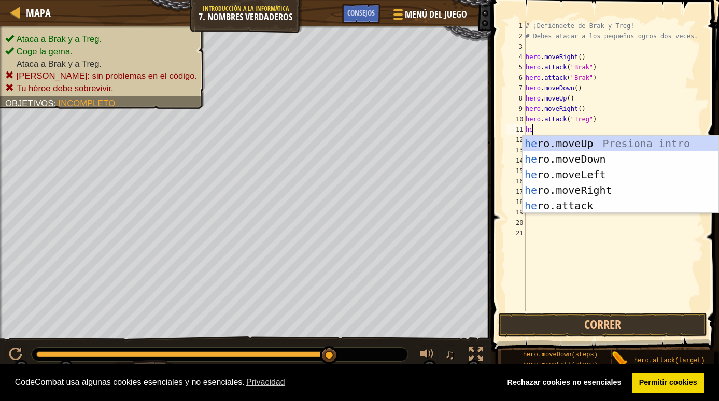
scroll to position [5, 1]
click at [557, 202] on div "her o.moveUp Presiona intro her o.moveDown Presiona intro her o.moveLeft Presio…" at bounding box center [620, 190] width 196 height 109
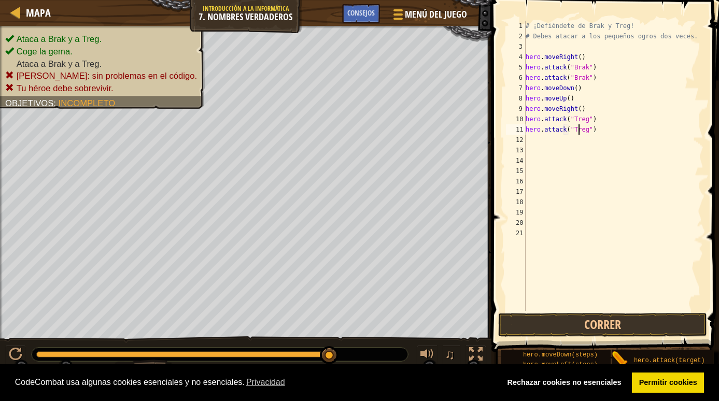
scroll to position [5, 4]
type textarea "hero.attack("Treg")"
click at [576, 317] on button "Correr" at bounding box center [602, 325] width 209 height 24
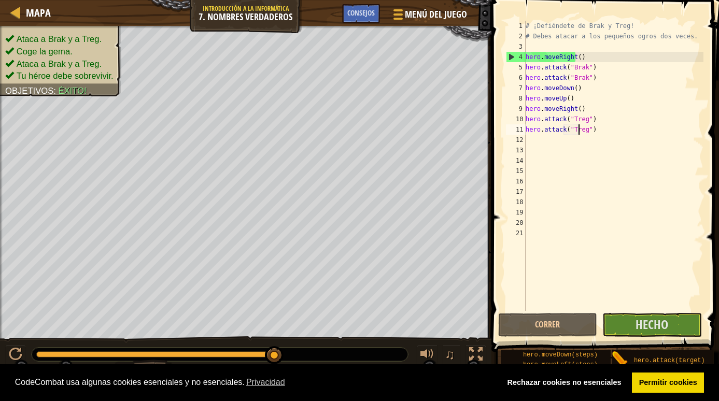
click at [532, 140] on div "# ¡Defiéndete de Brak y Treg! # [PERSON_NAME] atacar a los pequeños ogros dos v…" at bounding box center [613, 176] width 180 height 311
type textarea "m"
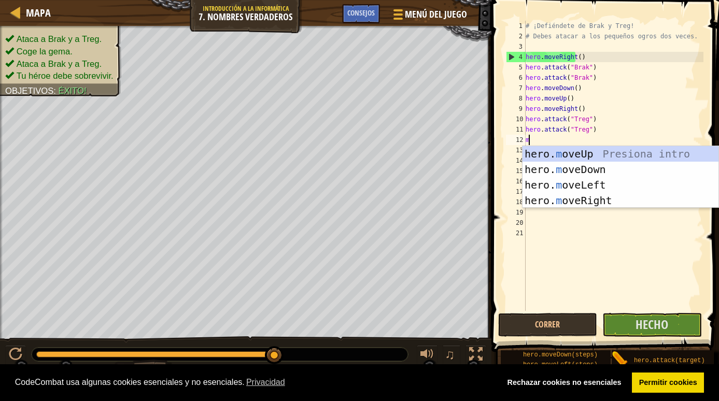
scroll to position [5, 0]
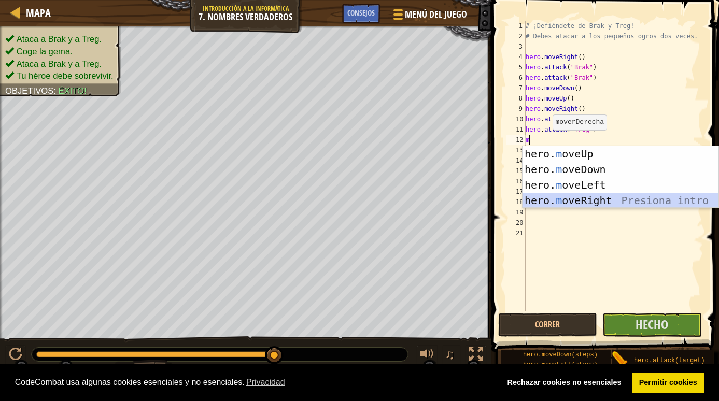
click at [554, 201] on div "hero. m oveUp Presiona intro hero. m oveDown Presiona intro hero. m oveLeft Pre…" at bounding box center [620, 192] width 196 height 93
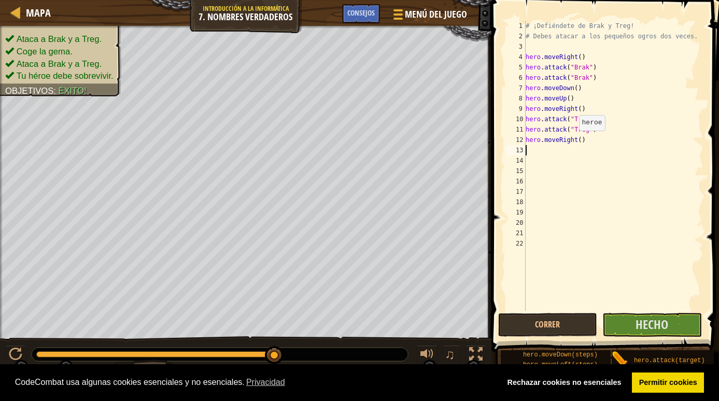
click at [573, 141] on div "# ¡Defiéndete de Brak y Treg! # [PERSON_NAME] atacar a los pequeños ogros dos v…" at bounding box center [613, 176] width 180 height 311
type textarea "hero.moveRight(3)"
click at [636, 331] on button "Hecho" at bounding box center [651, 325] width 99 height 24
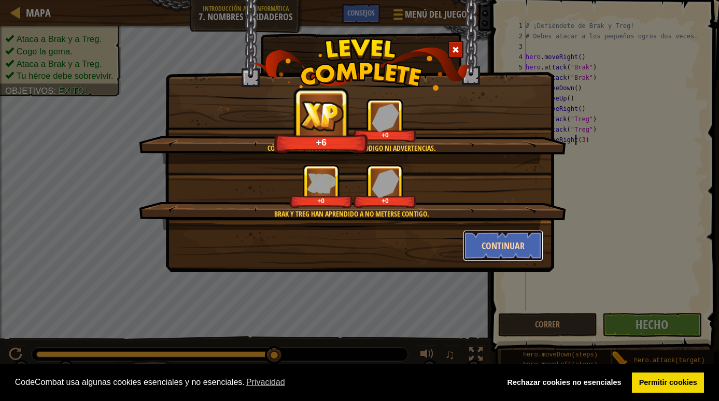
click at [506, 243] on button "Continuar" at bounding box center [503, 245] width 80 height 31
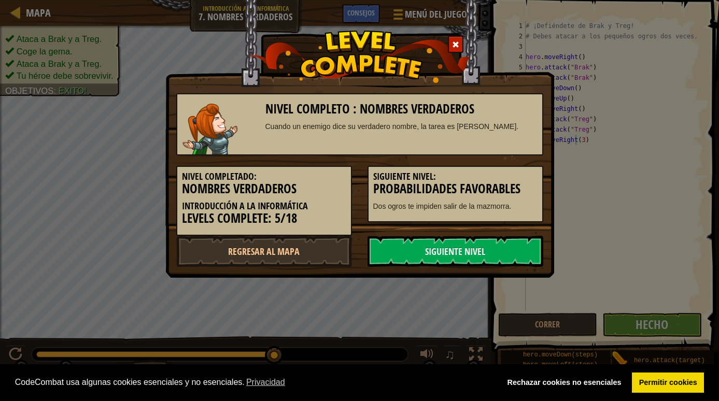
click at [492, 258] on link "Siguiente nivel" at bounding box center [455, 251] width 176 height 31
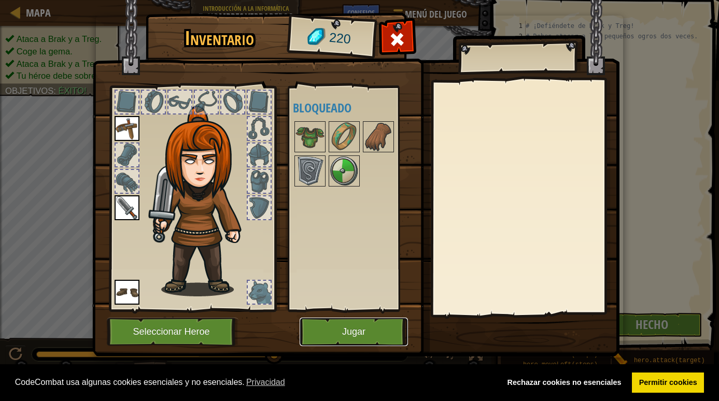
click at [359, 336] on button "Jugar" at bounding box center [354, 332] width 108 height 28
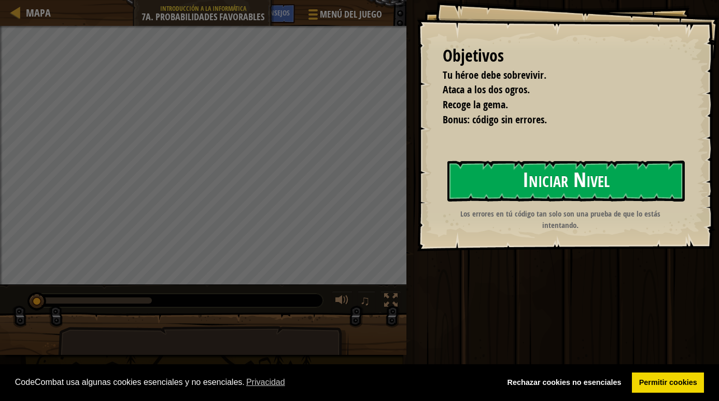
click at [504, 179] on button "Iniciar Nivel" at bounding box center [565, 181] width 237 height 41
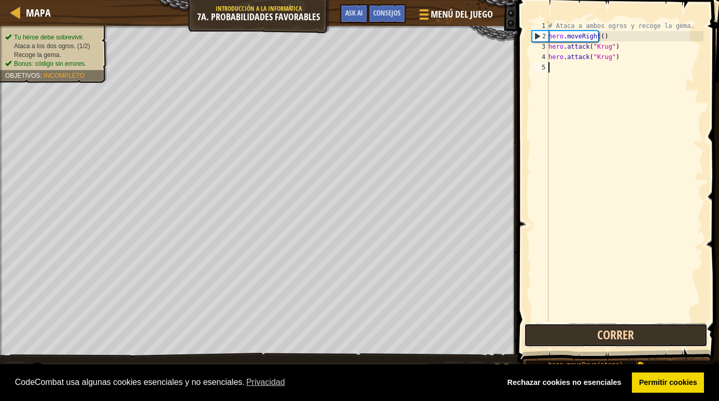
click at [546, 324] on button "Correr" at bounding box center [615, 335] width 183 height 24
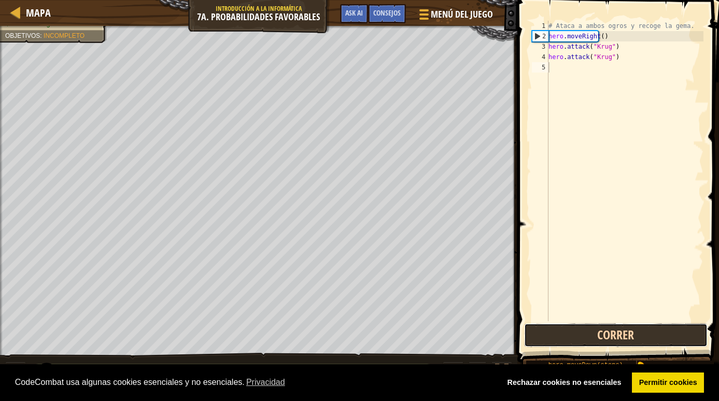
click at [546, 341] on button "Correr" at bounding box center [615, 335] width 183 height 24
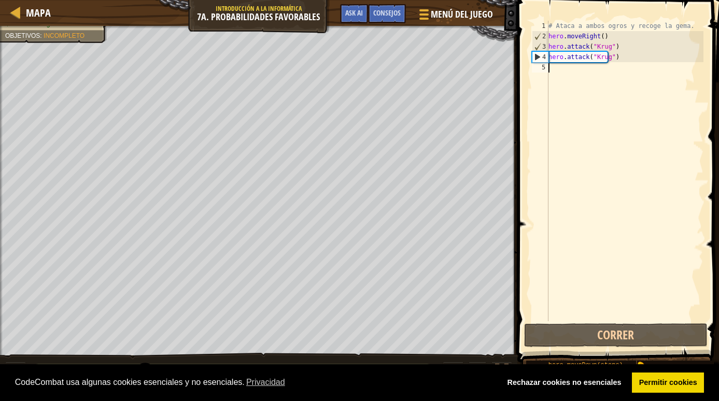
type textarea "m"
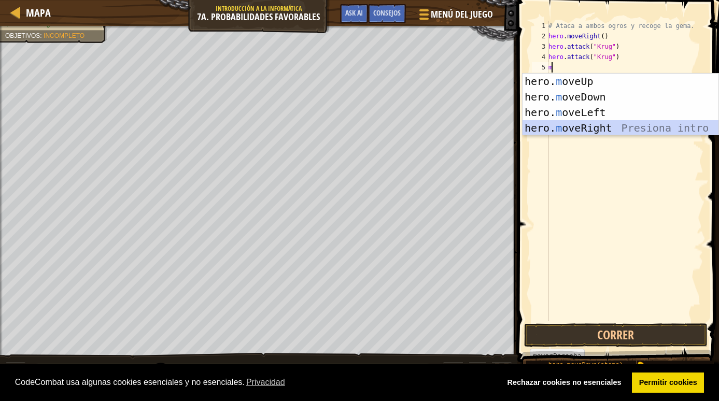
click at [560, 130] on div "hero. m oveUp Presiona intro hero. m oveDown Presiona intro hero. m oveLeft Pre…" at bounding box center [620, 120] width 196 height 93
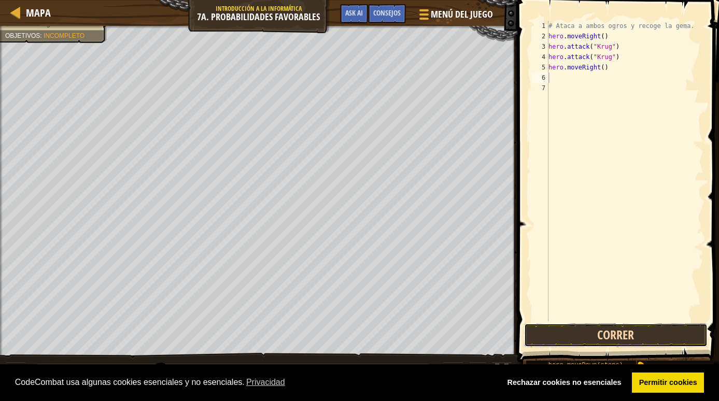
click at [597, 334] on button "Correr" at bounding box center [615, 335] width 183 height 24
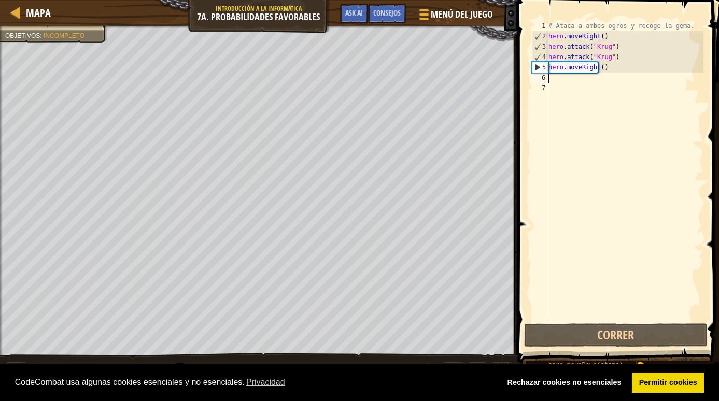
type textarea "m"
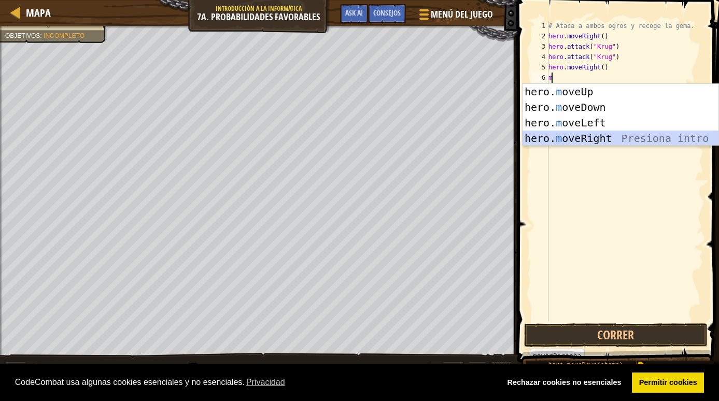
click at [595, 137] on div "hero. m oveUp Presiona intro hero. m oveDown Presiona intro hero. m oveLeft Pre…" at bounding box center [620, 130] width 196 height 93
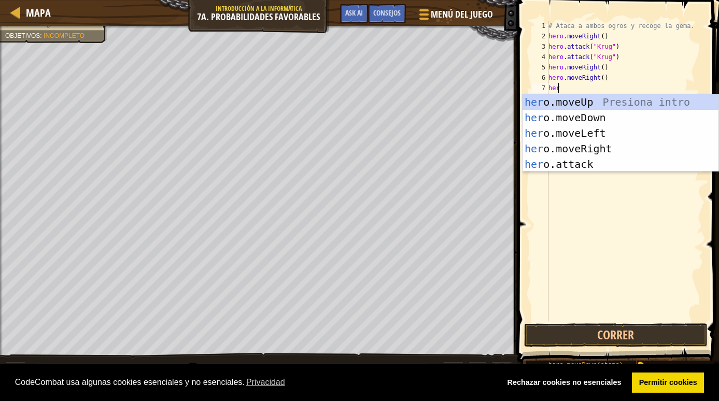
scroll to position [5, 1]
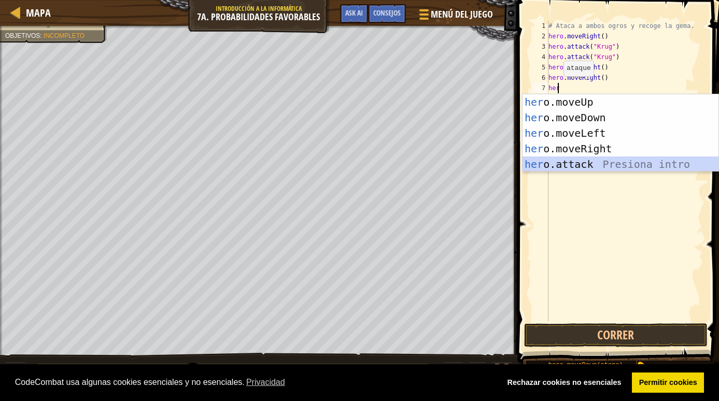
click at [554, 167] on div "her o.moveUp Presiona intro her o.moveDown Presiona intro her o.moveLeft Presio…" at bounding box center [620, 148] width 196 height 109
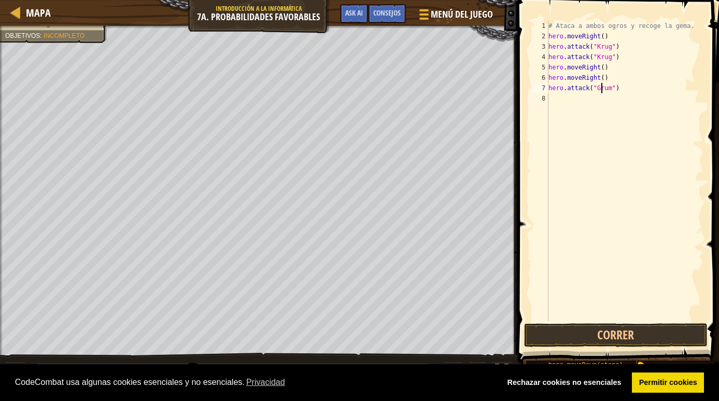
scroll to position [5, 4]
type textarea "hero.attack("Grump")"
click at [551, 97] on div "# Ataca a ambos ogros y recoge la [PERSON_NAME]. hero . moveRight ( ) hero . at…" at bounding box center [624, 181] width 157 height 321
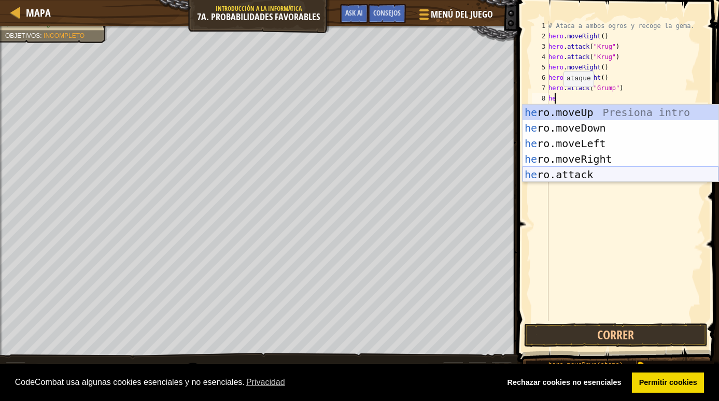
click at [552, 172] on div "he ro.moveUp Presiona intro he ro.moveDown Presiona intro he ro.moveLeft Presio…" at bounding box center [620, 159] width 196 height 109
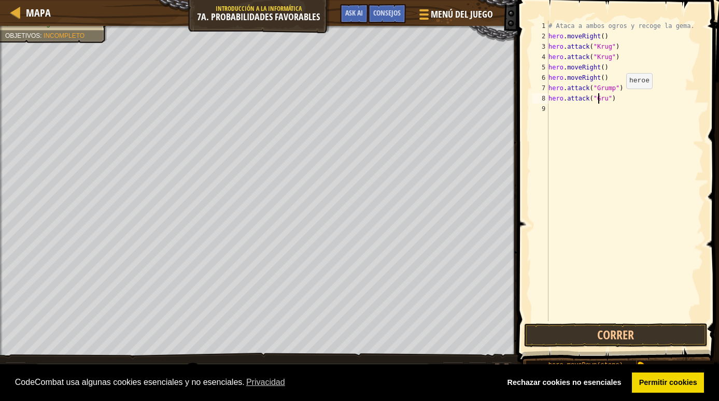
scroll to position [5, 4]
type textarea "hero.attack("Grump")"
click at [580, 337] on button "Correr" at bounding box center [615, 335] width 183 height 24
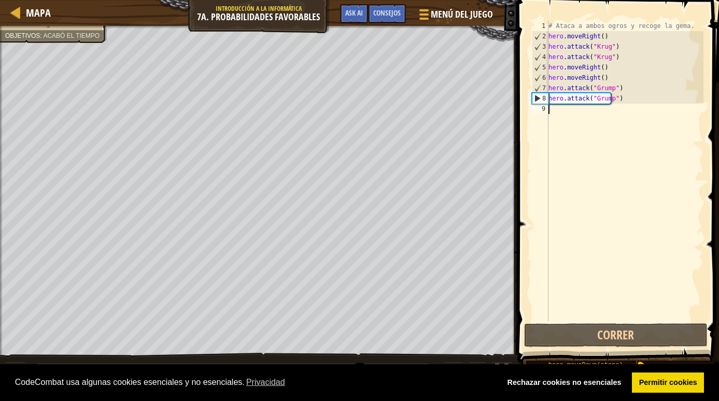
click at [550, 106] on div "# Ataca a ambos ogros y recoge la [PERSON_NAME]. hero . moveRight ( ) hero . at…" at bounding box center [624, 181] width 157 height 321
type textarea "m"
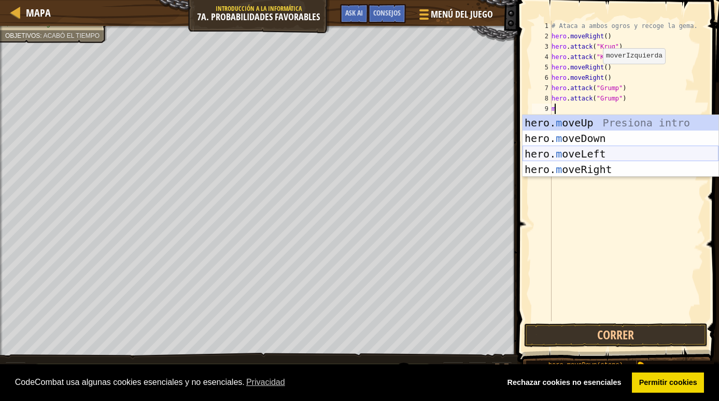
click at [550, 152] on div "hero. m oveUp Presiona intro hero. m oveDown Presiona intro hero. m oveLeft Pre…" at bounding box center [620, 161] width 196 height 93
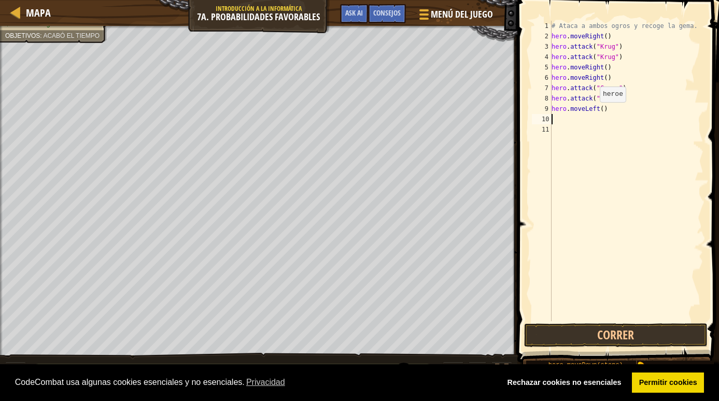
click at [593, 112] on div "# Ataca a ambos ogros y recoge la [PERSON_NAME]. hero . moveRight ( ) hero . at…" at bounding box center [626, 181] width 154 height 321
type textarea "hero.moveLeft(3)"
click at [570, 338] on button "Correr" at bounding box center [615, 335] width 183 height 24
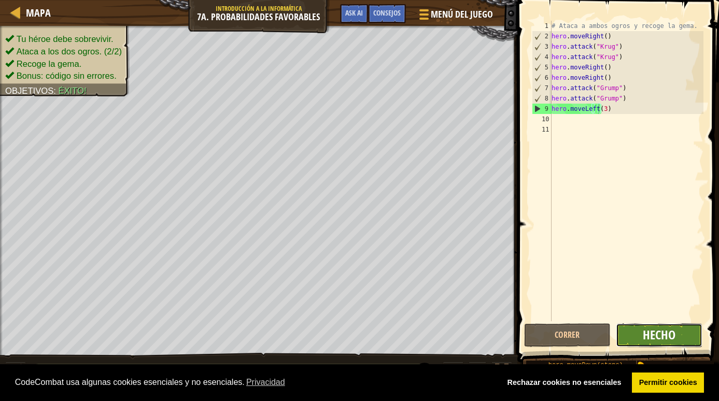
click at [659, 341] on span "Hecho" at bounding box center [659, 334] width 33 height 17
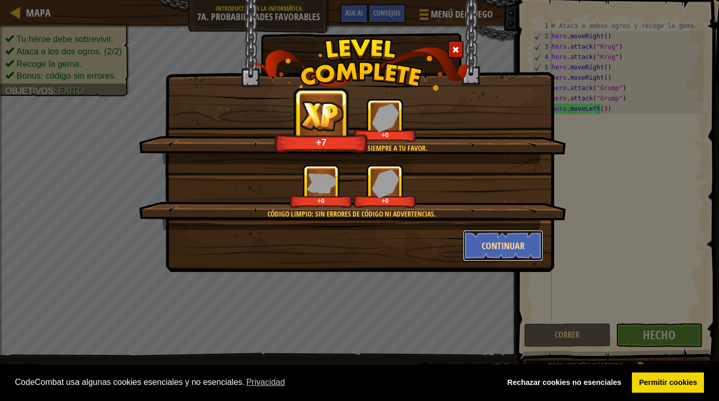
click at [492, 259] on button "Continuar" at bounding box center [503, 245] width 80 height 31
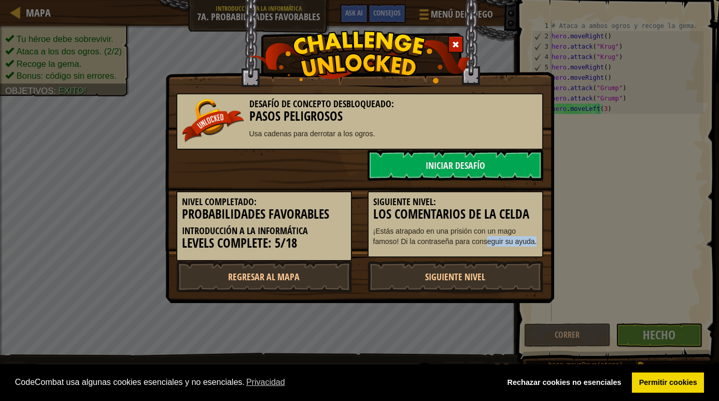
click at [488, 243] on div "Siguiente nivel: Los comentarios de la celda ¡Estás atrapado en una prisión con…" at bounding box center [455, 224] width 176 height 67
click at [453, 277] on link "Siguiente nivel" at bounding box center [455, 276] width 176 height 31
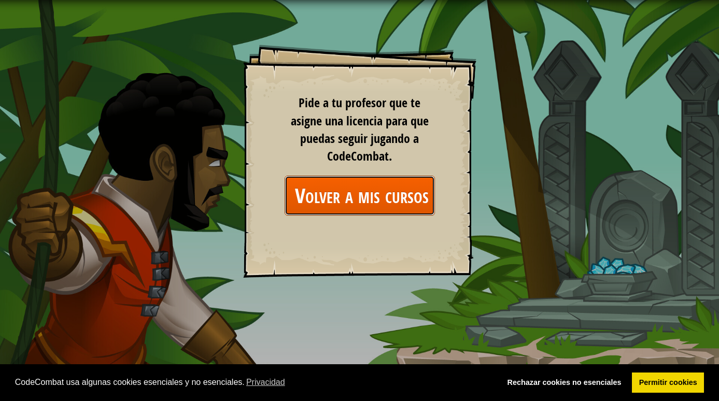
click at [383, 202] on link "Volver a mis cursos" at bounding box center [359, 196] width 150 height 40
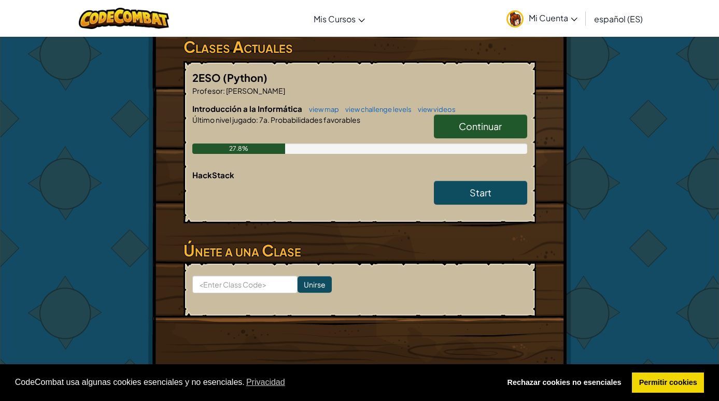
scroll to position [118, 0]
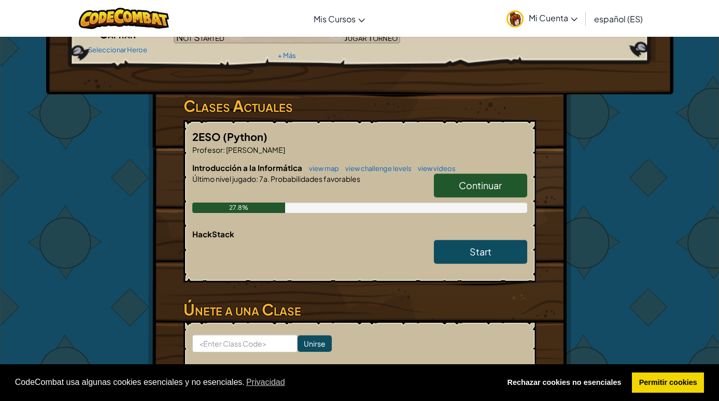
click at [467, 191] on span "Continuar" at bounding box center [480, 185] width 43 height 12
select select "es-ES"
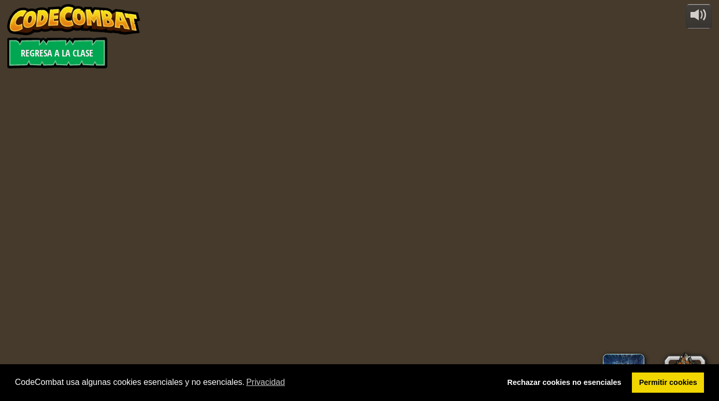
select select "es-ES"
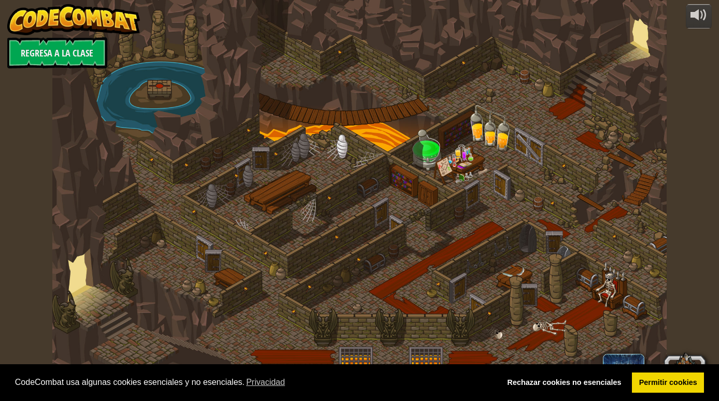
select select "es-ES"
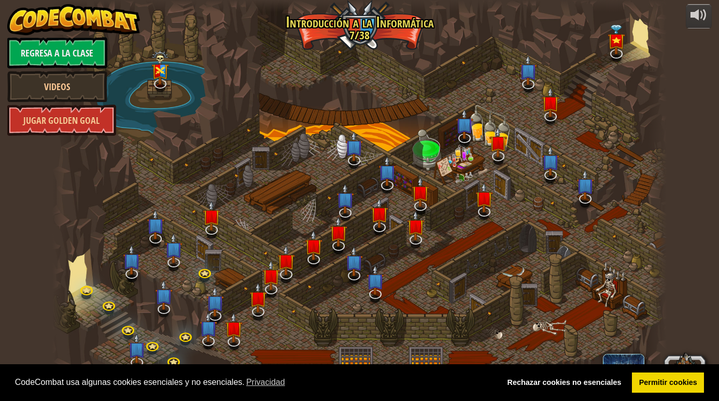
select select "es-ES"
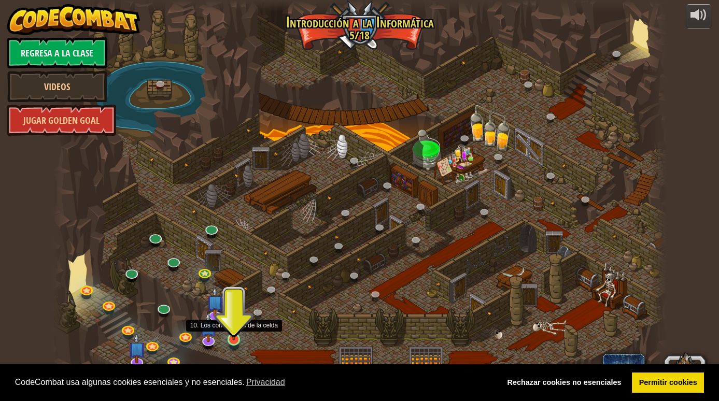
click at [234, 326] on img at bounding box center [234, 323] width 16 height 36
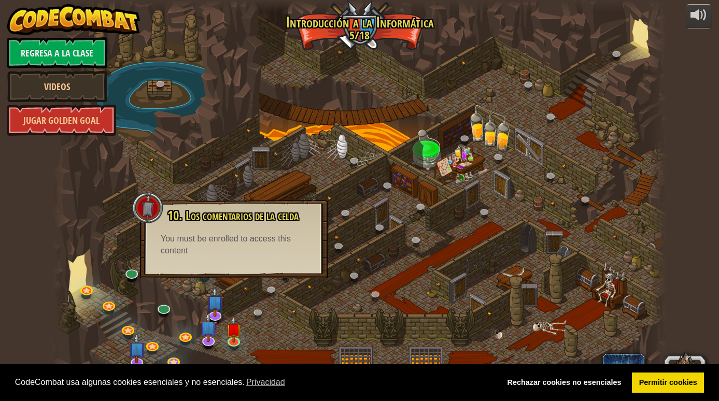
click at [203, 244] on div "You must be enrolled to access this content" at bounding box center [234, 245] width 146 height 24
click at [99, 126] on link "Jugar Golden Goal" at bounding box center [61, 120] width 109 height 31
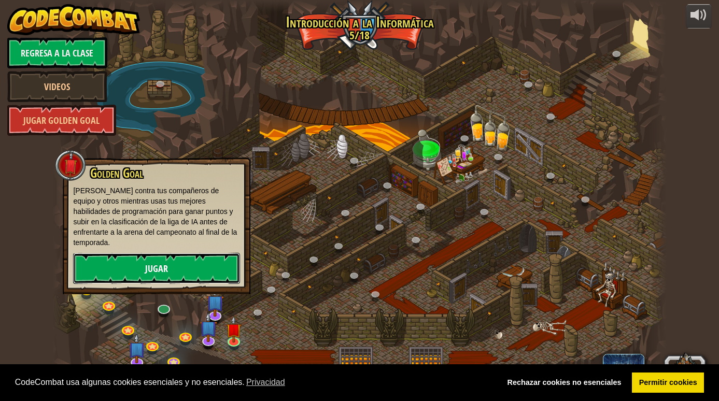
click at [190, 265] on link "Jugar" at bounding box center [156, 268] width 167 height 31
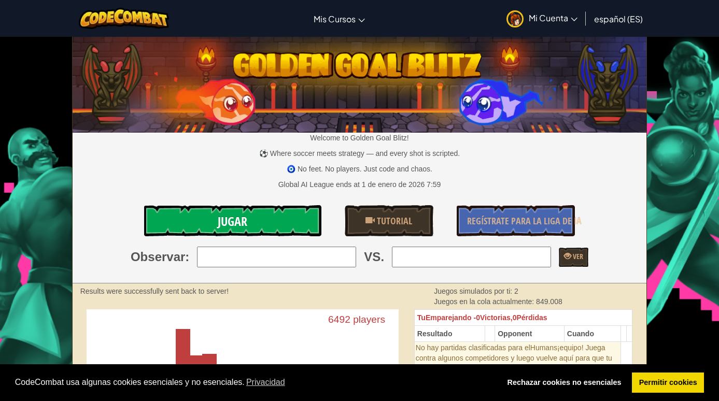
click at [199, 222] on link "Jugar" at bounding box center [232, 220] width 177 height 31
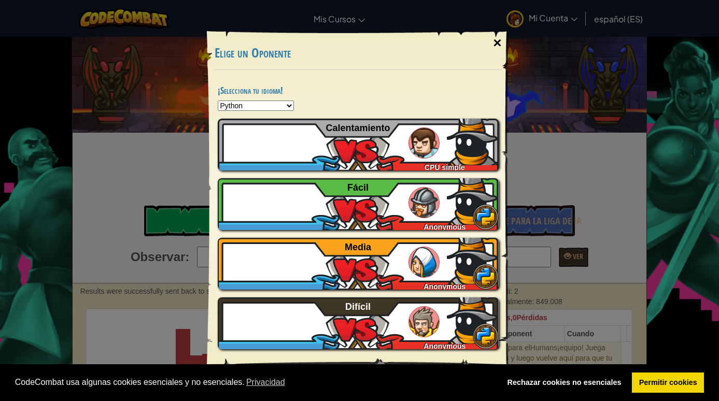
click at [494, 40] on div "×" at bounding box center [497, 43] width 24 height 30
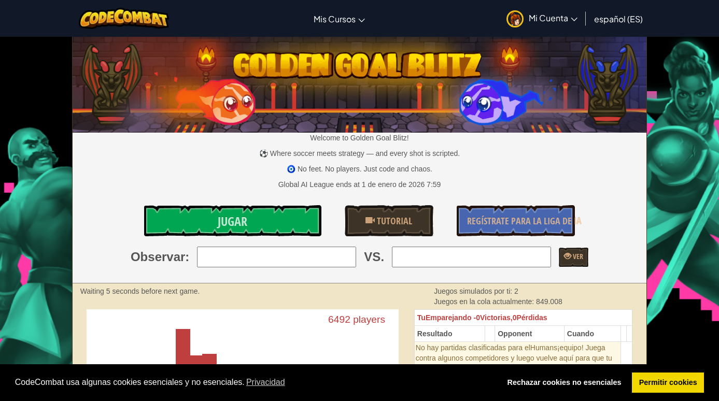
select select "es-ES"
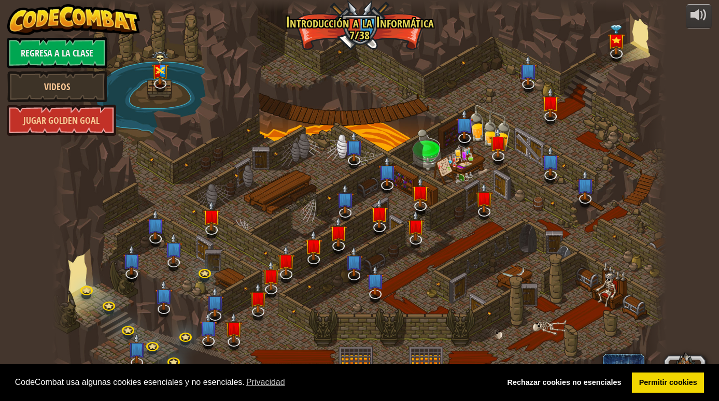
select select "es-ES"
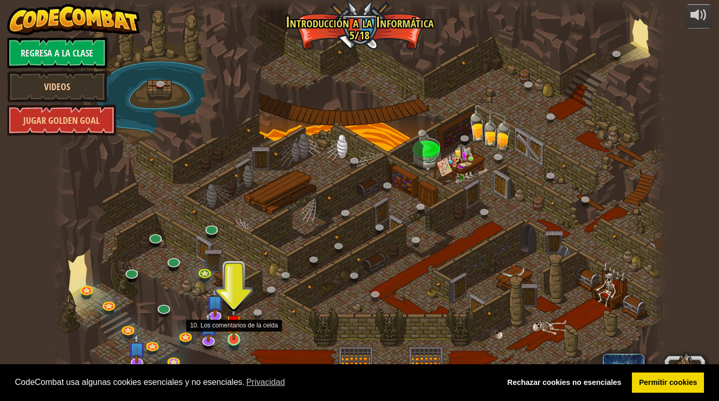
click at [233, 339] on img at bounding box center [234, 323] width 16 height 36
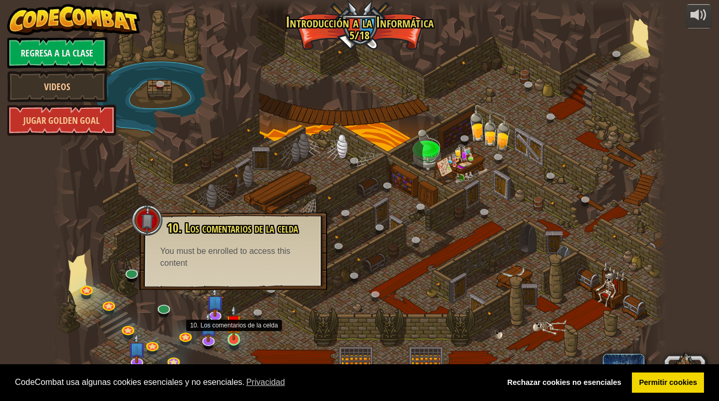
click at [233, 327] on img at bounding box center [234, 323] width 16 height 36
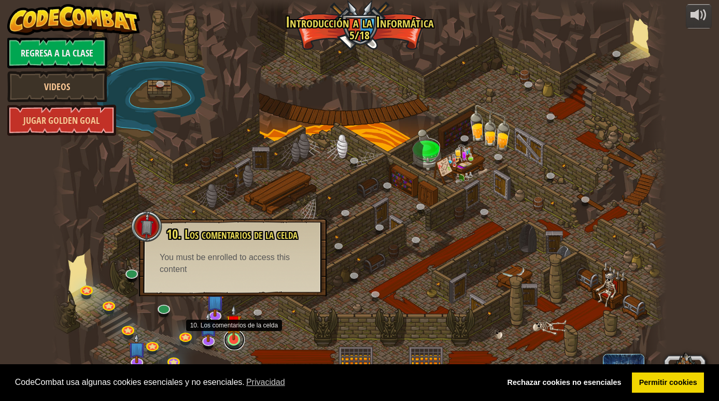
click at [235, 340] on link at bounding box center [234, 340] width 21 height 21
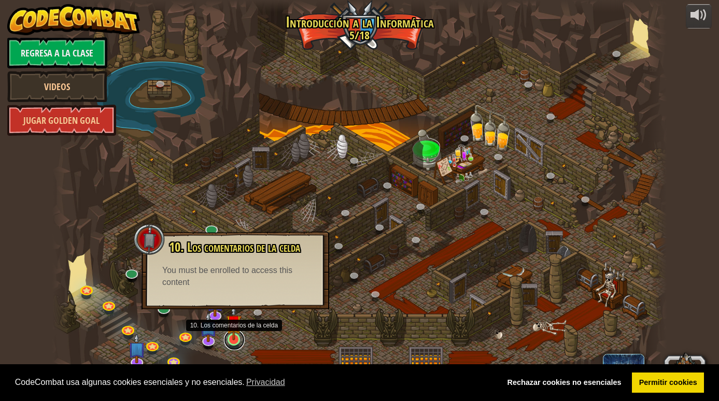
click at [235, 340] on link at bounding box center [234, 340] width 21 height 21
click at [166, 246] on div "10. Los comentarios de la celda ¡Estás atrapado en una prisión con un mago famo…" at bounding box center [235, 264] width 167 height 48
click at [281, 263] on div "10. Los comentarios de la celda ¡Estás atrapado en una prisión con un mago famo…" at bounding box center [235, 264] width 167 height 48
click at [438, 330] on div at bounding box center [359, 200] width 614 height 401
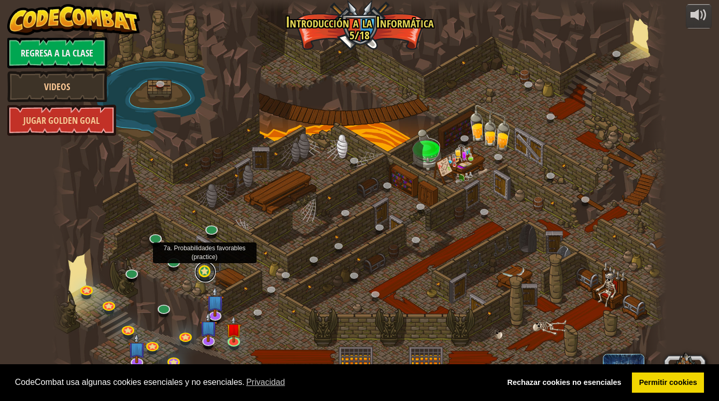
click at [208, 277] on link at bounding box center [205, 272] width 21 height 21
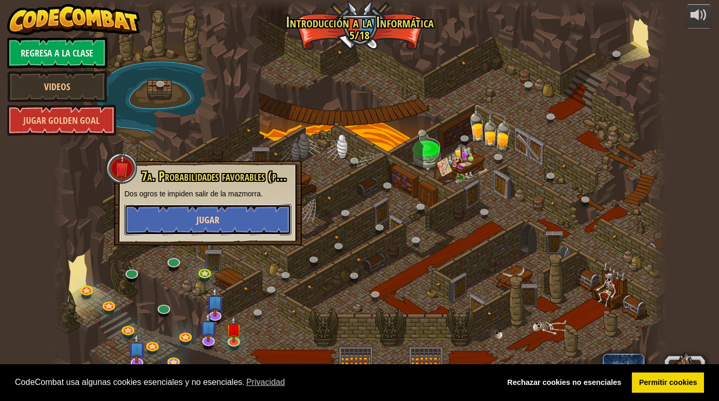
click at [207, 220] on span "Jugar" at bounding box center [207, 219] width 23 height 13
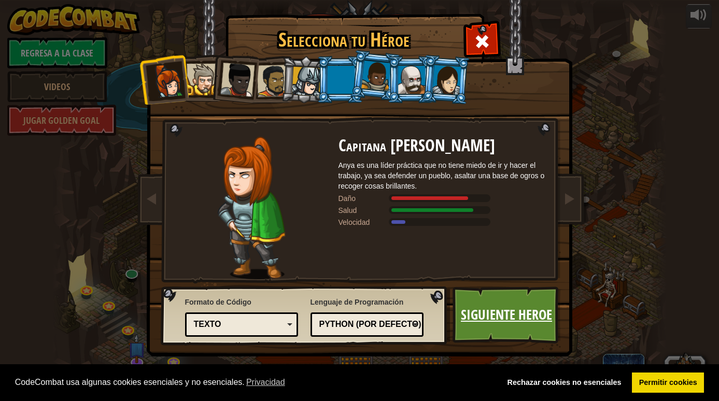
click at [461, 322] on link "Siguiente Heroe" at bounding box center [506, 315] width 108 height 57
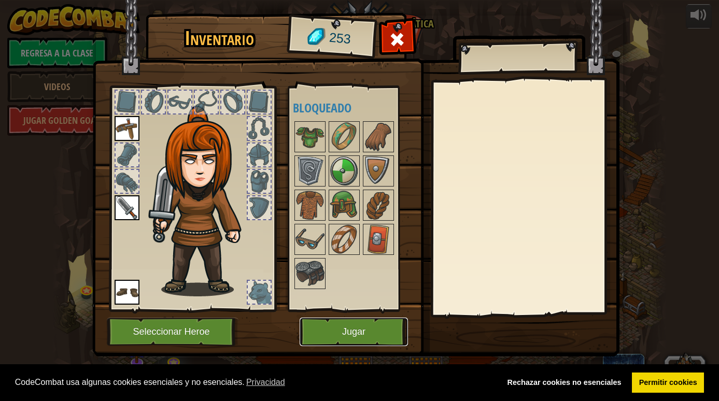
click at [370, 336] on button "Jugar" at bounding box center [354, 332] width 108 height 28
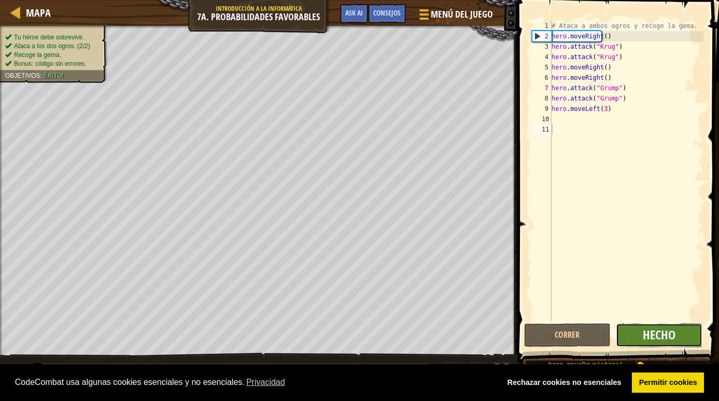
click at [653, 337] on span "Hecho" at bounding box center [659, 334] width 33 height 17
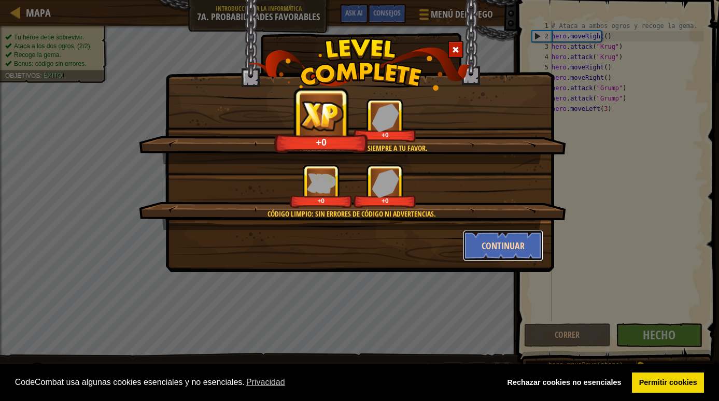
click at [497, 240] on button "Continuar" at bounding box center [503, 245] width 80 height 31
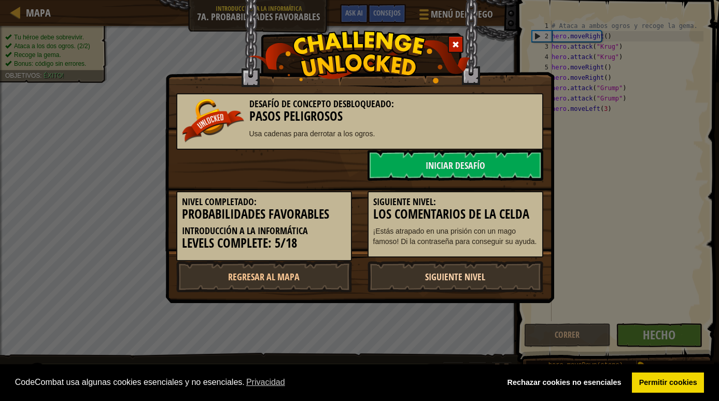
click at [461, 281] on link "Siguiente nivel" at bounding box center [455, 276] width 176 height 31
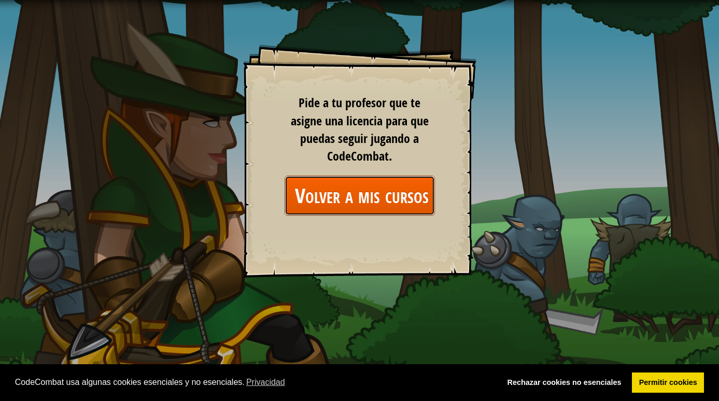
click at [343, 197] on link "Volver a mis cursos" at bounding box center [359, 196] width 150 height 40
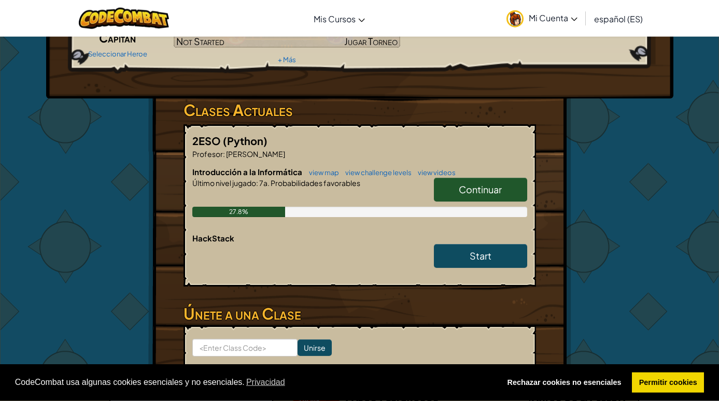
scroll to position [177, 0]
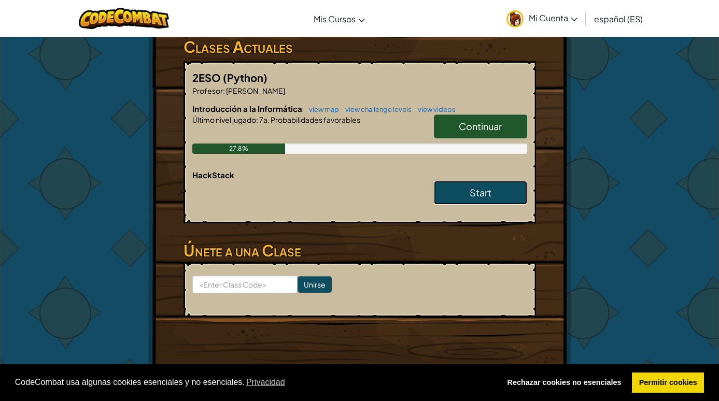
click at [476, 195] on span "Start" at bounding box center [480, 193] width 22 height 12
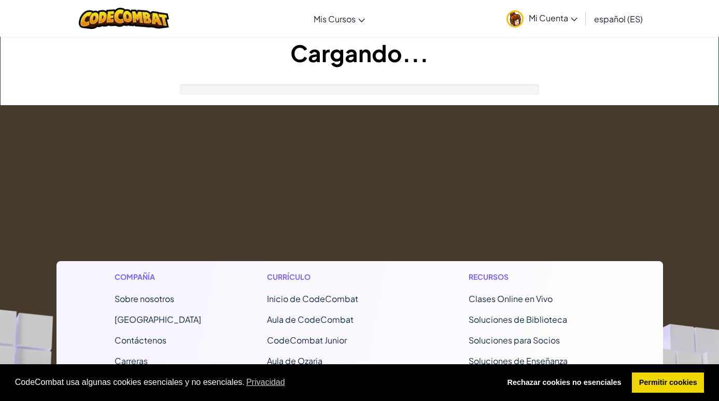
scroll to position [177, 0]
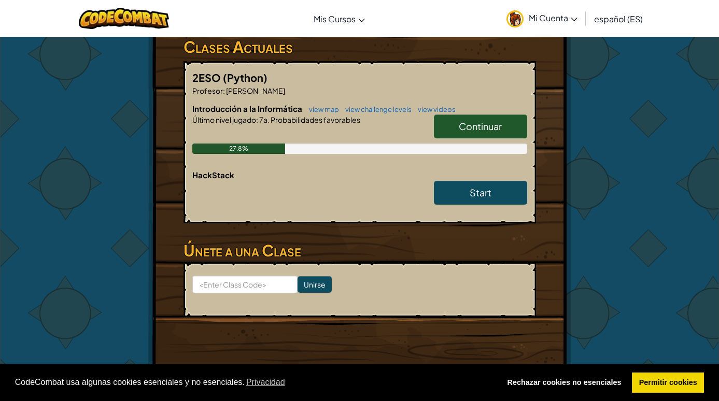
click at [376, 142] on div at bounding box center [359, 134] width 335 height 19
click at [449, 119] on link "Continuar" at bounding box center [480, 127] width 93 height 24
select select "es-ES"
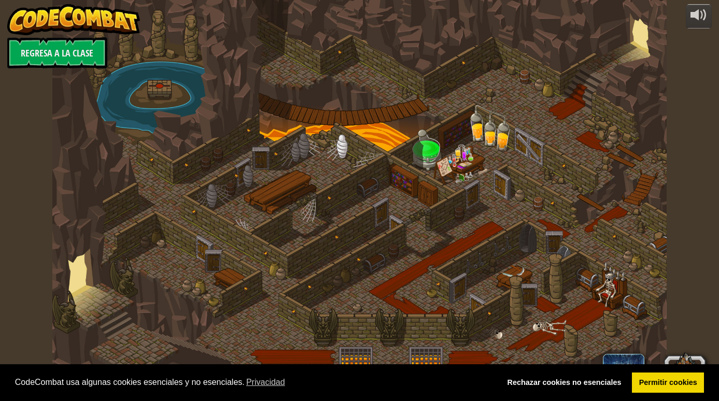
select select "es-ES"
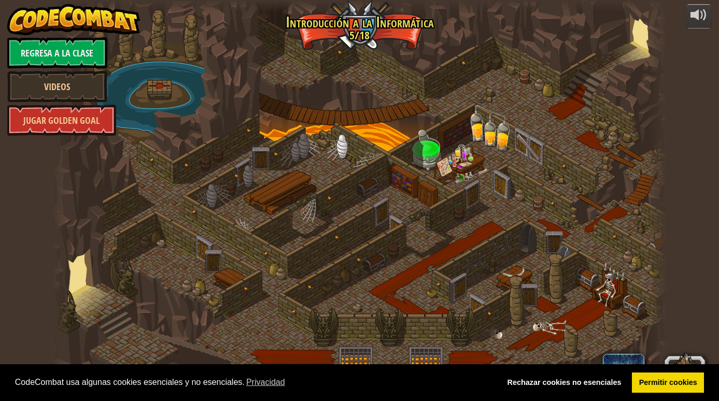
select select "es-ES"
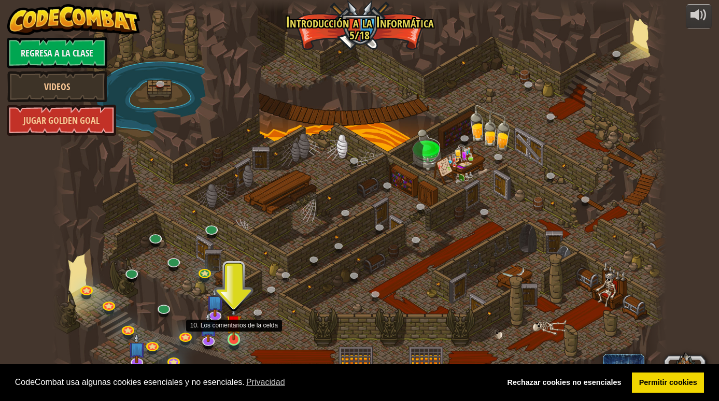
click at [229, 335] on img at bounding box center [234, 323] width 16 height 36
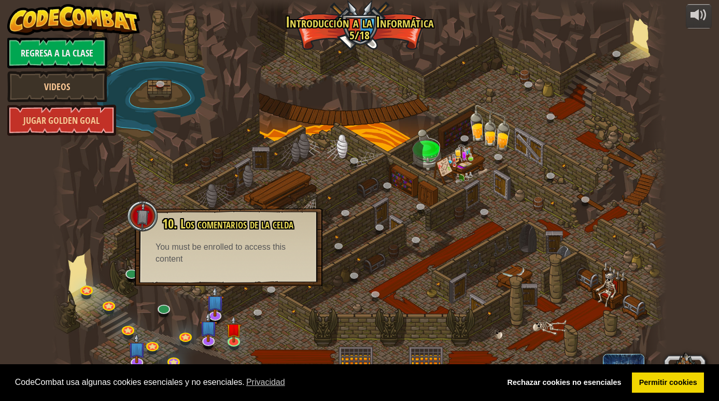
click at [335, 292] on div at bounding box center [359, 200] width 614 height 401
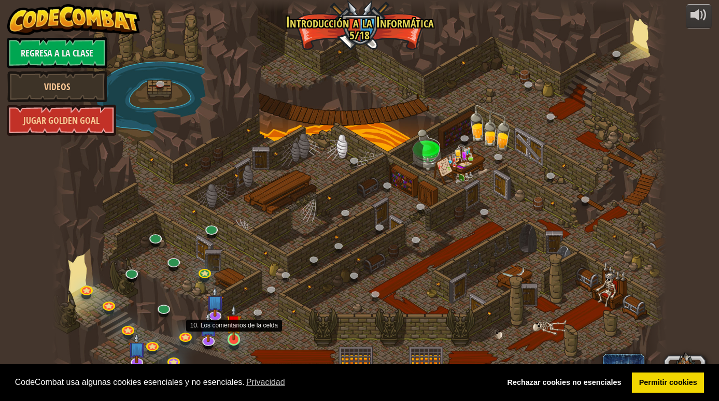
click at [230, 338] on img at bounding box center [234, 323] width 16 height 36
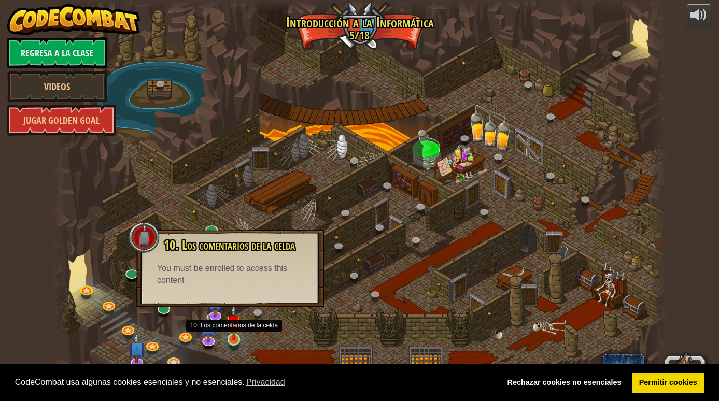
click at [230, 338] on img at bounding box center [234, 323] width 16 height 36
click at [112, 259] on div at bounding box center [359, 200] width 614 height 401
